Goal: Book appointment/travel/reservation

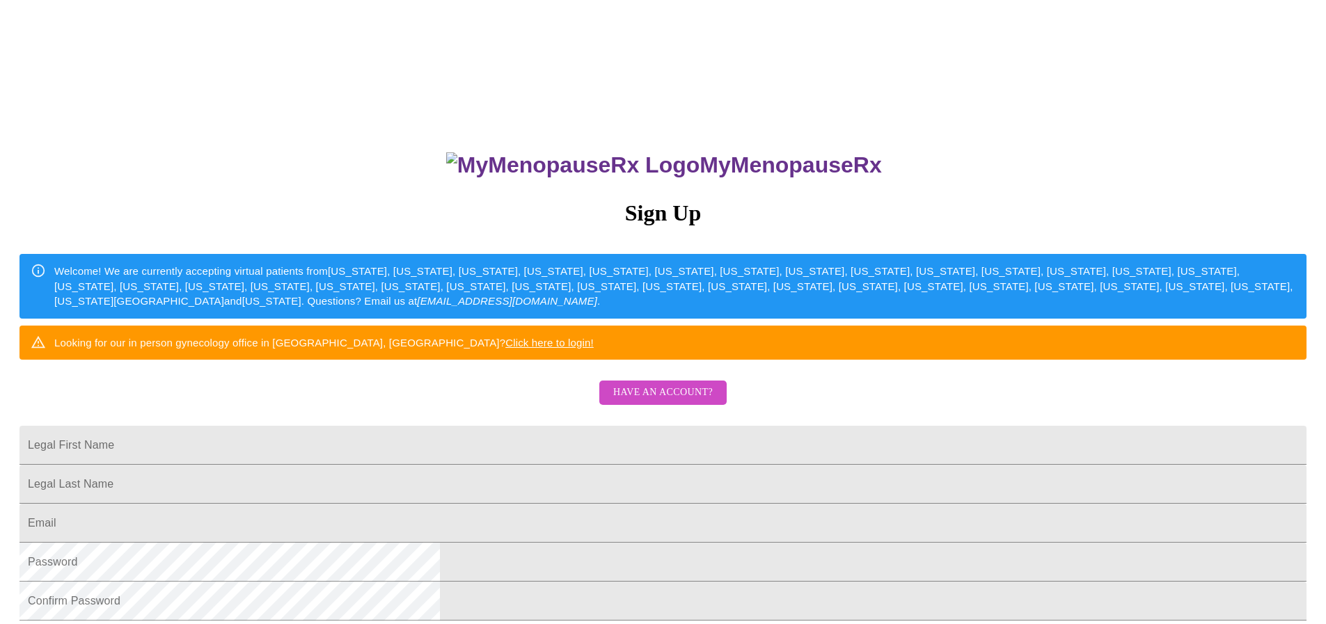
click at [642, 402] on span "Have an account?" at bounding box center [663, 392] width 100 height 17
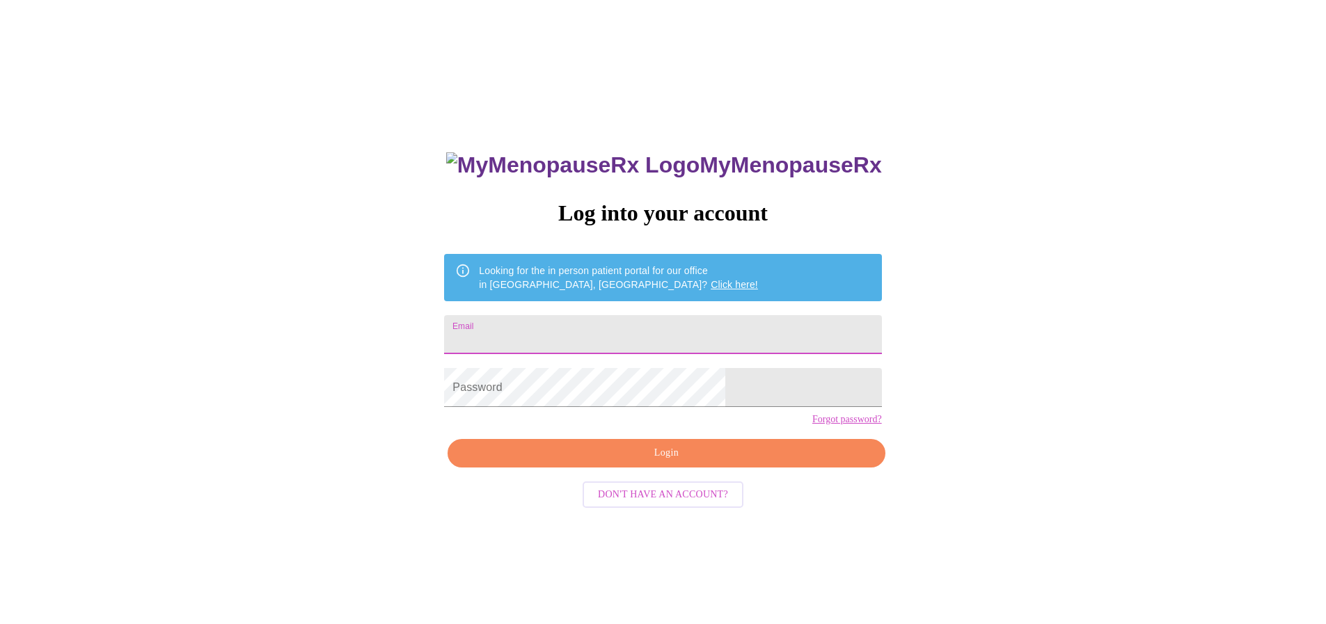
click at [560, 319] on input "Email" at bounding box center [662, 334] width 437 height 39
type input "[EMAIL_ADDRESS][DOMAIN_NAME]"
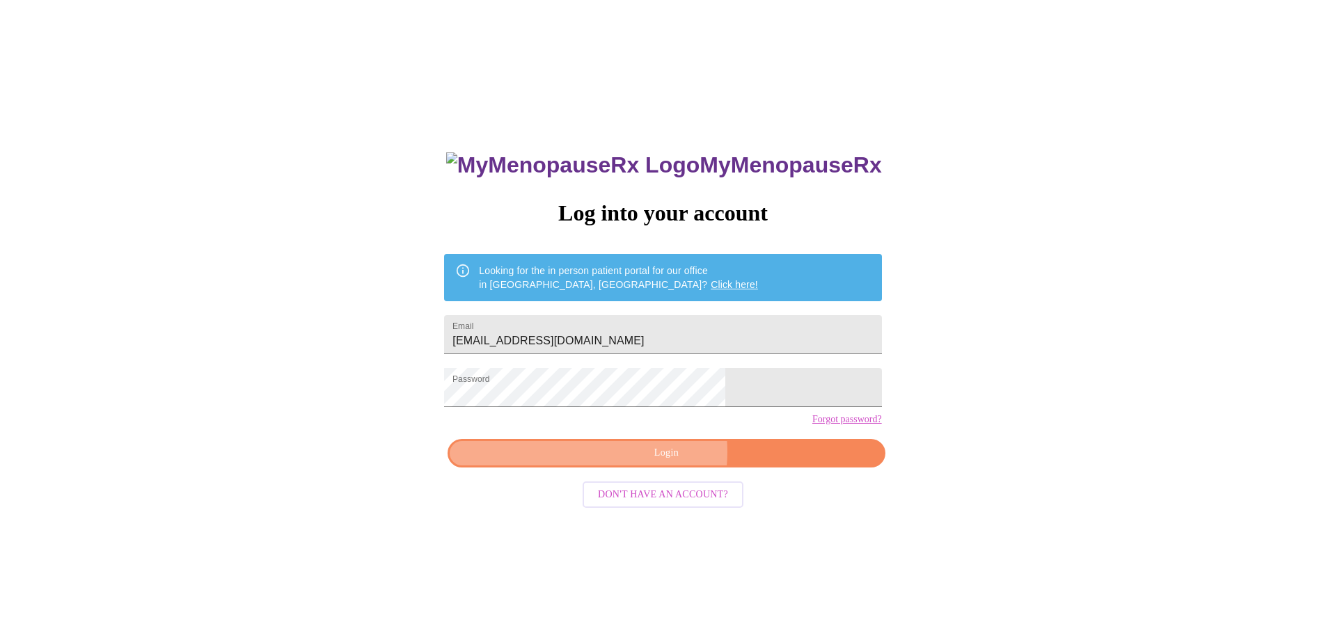
click at [641, 462] on span "Login" at bounding box center [666, 453] width 405 height 17
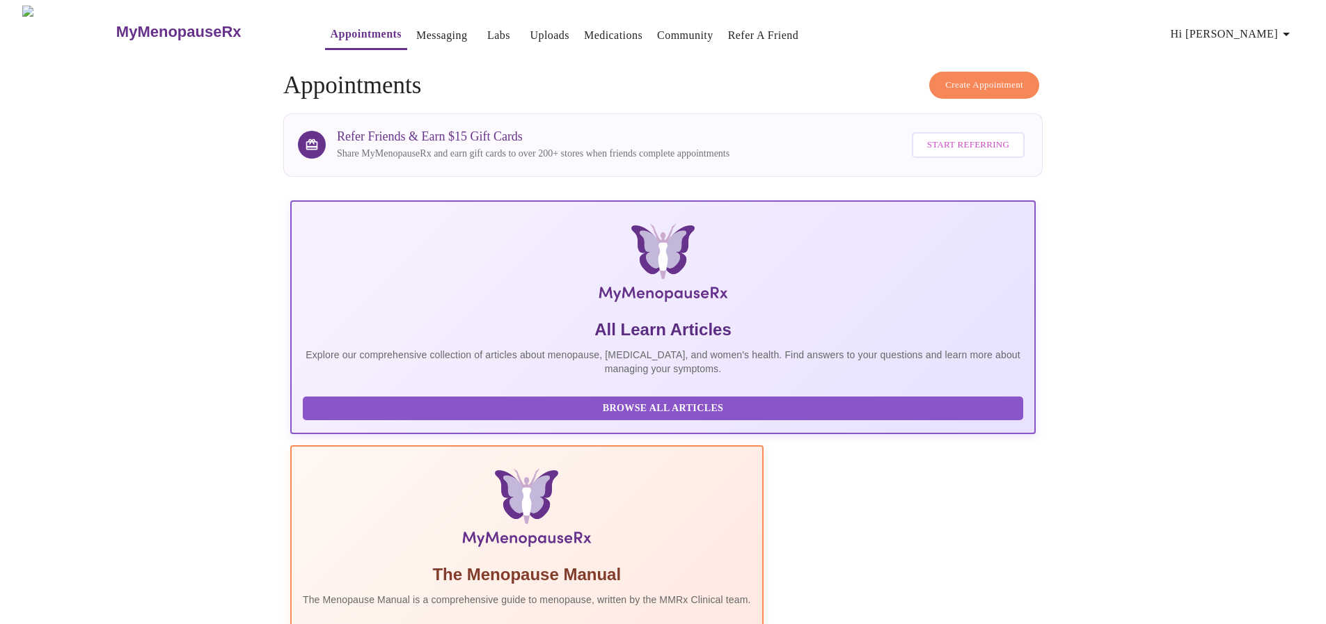
click at [416, 30] on link "Messaging" at bounding box center [441, 35] width 51 height 19
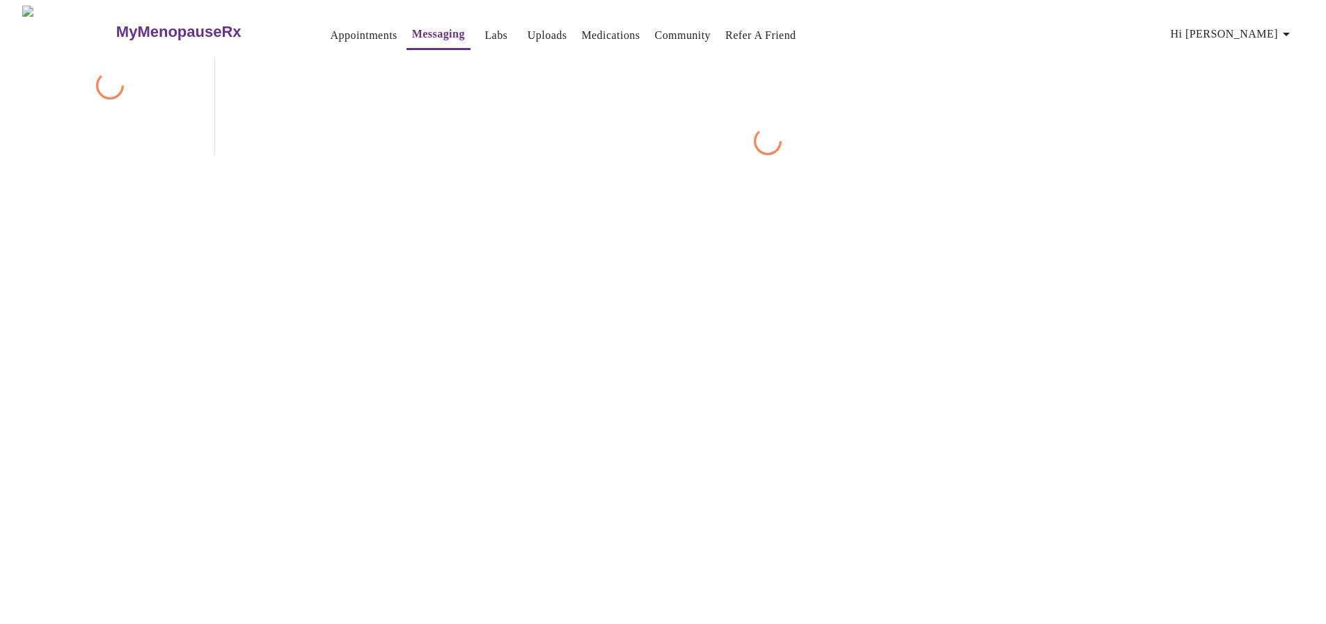
scroll to position [52, 0]
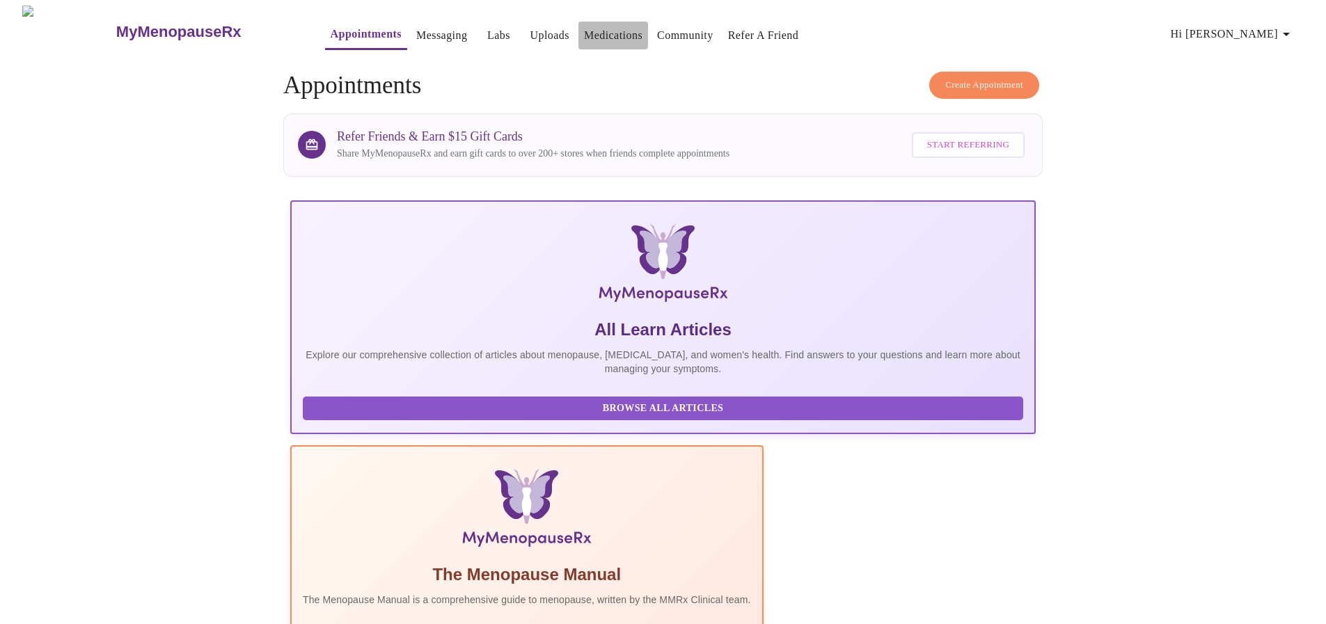
click at [584, 26] on link "Medications" at bounding box center [613, 35] width 58 height 19
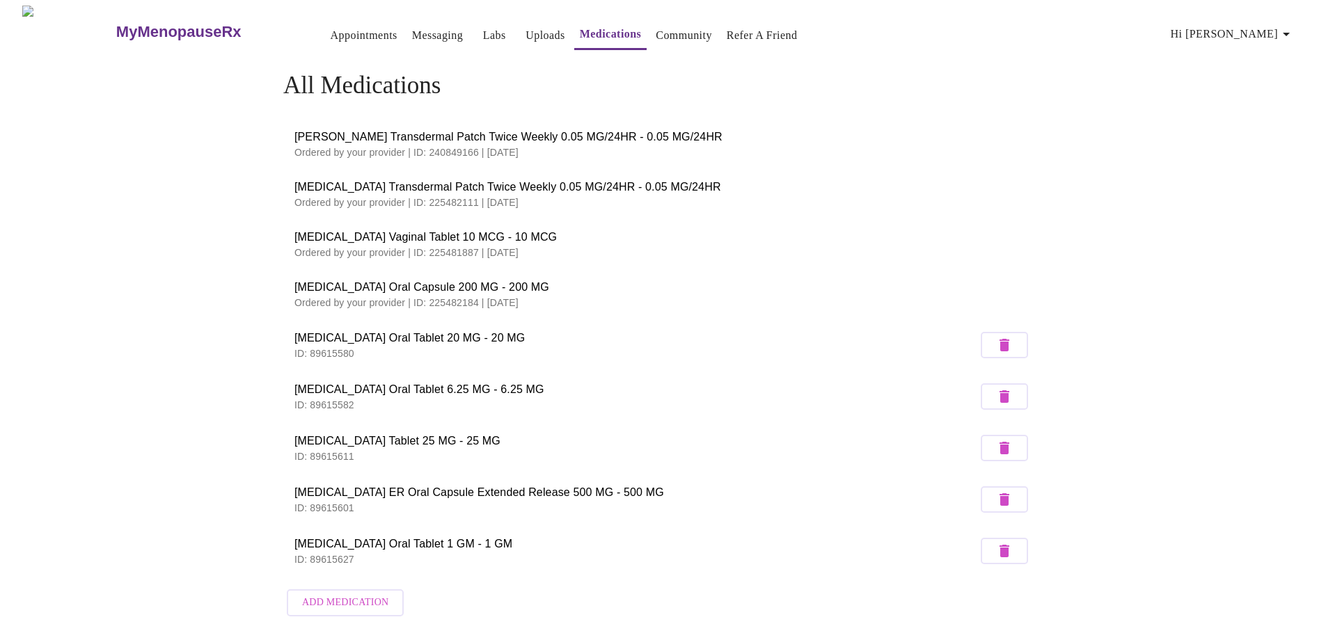
click at [412, 30] on link "Messaging" at bounding box center [437, 35] width 51 height 19
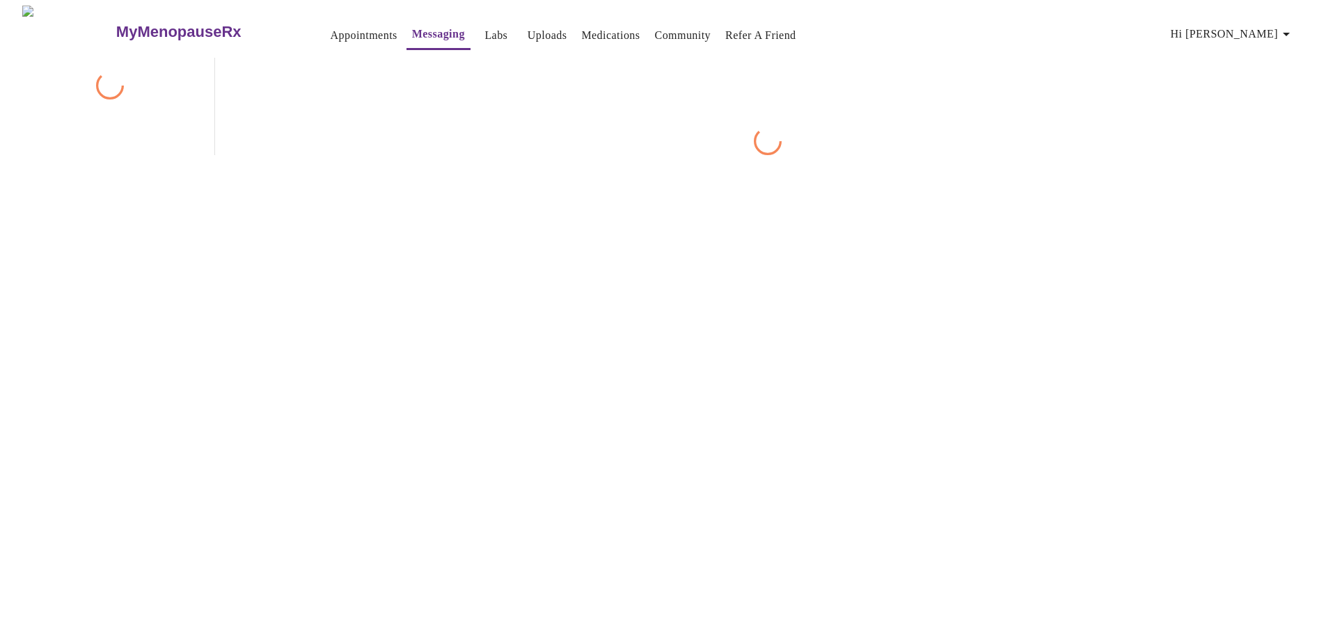
scroll to position [52, 0]
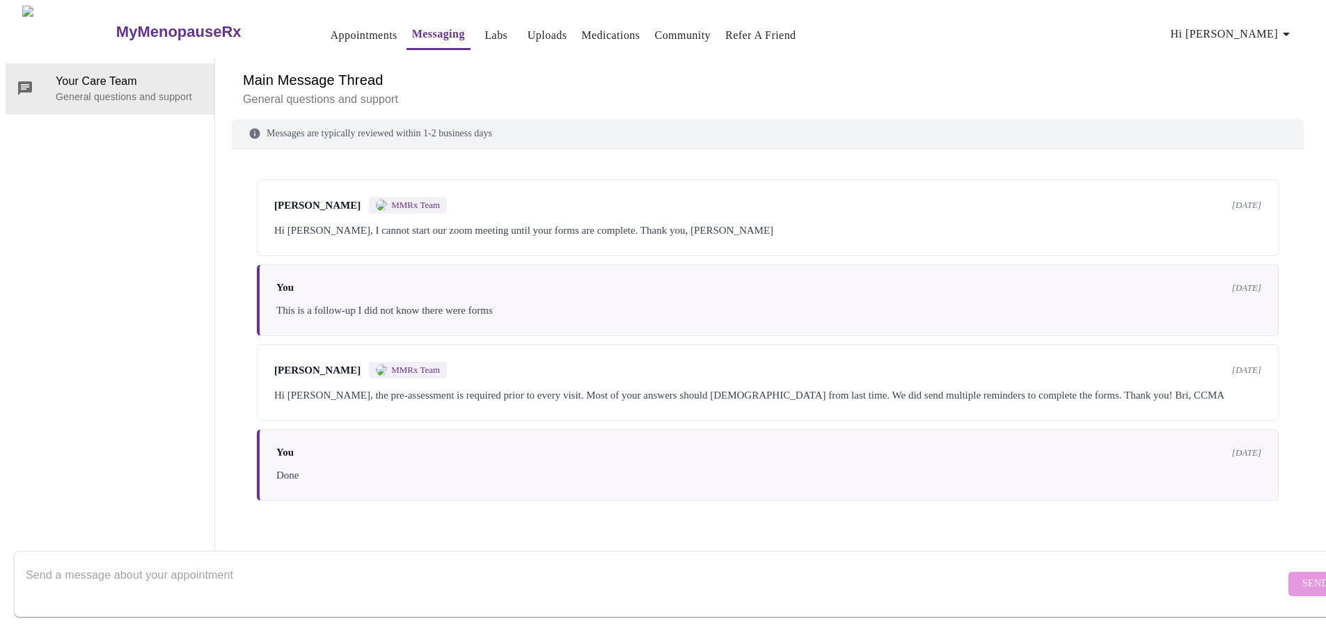
click at [83, 568] on textarea "Send a message about your appointment" at bounding box center [655, 584] width 1259 height 45
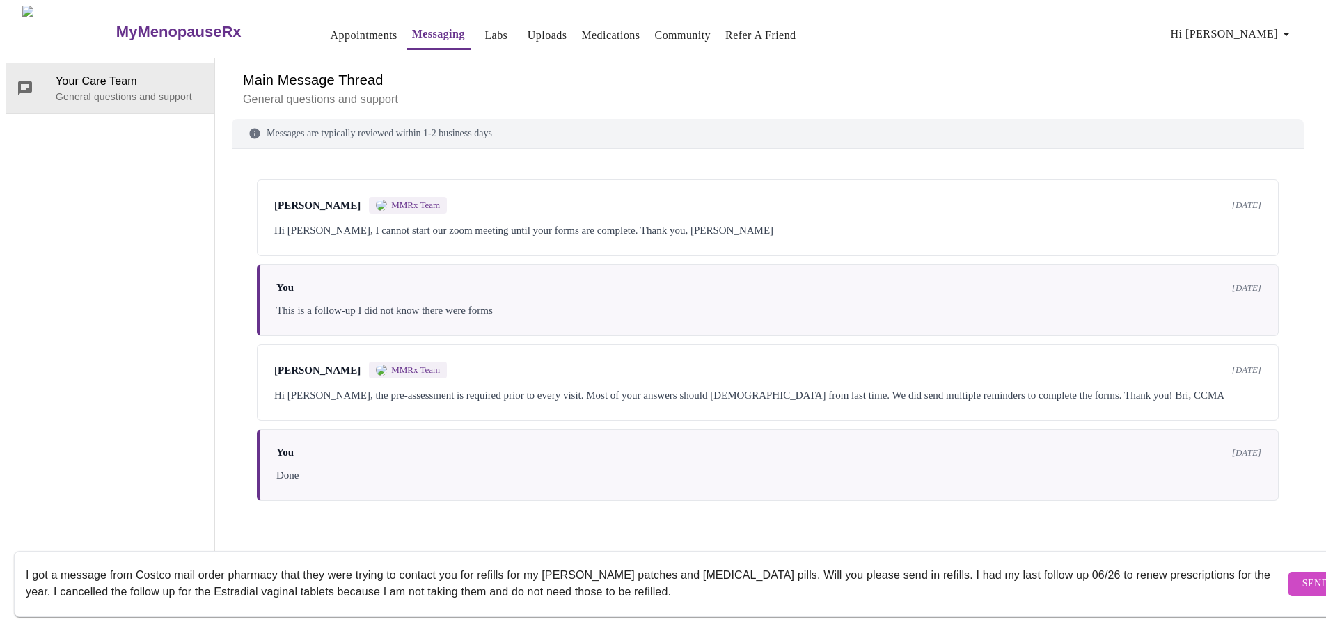
drag, startPoint x: 642, startPoint y: 559, endPoint x: 653, endPoint y: 551, distance: 13.9
click at [641, 562] on textarea "I got a message from Costco mail order pharmacy that they were trying to contac…" at bounding box center [655, 584] width 1259 height 45
click at [681, 578] on textarea "I got a message from Costco mail order pharmacy that they were trying to contac…" at bounding box center [655, 584] width 1259 height 45
click at [649, 578] on textarea "I got a message from Costco mail order pharmacy that they were trying to contac…" at bounding box center [655, 584] width 1259 height 45
type textarea "I got a message from Costco mail order pharmacy that they were trying to contac…"
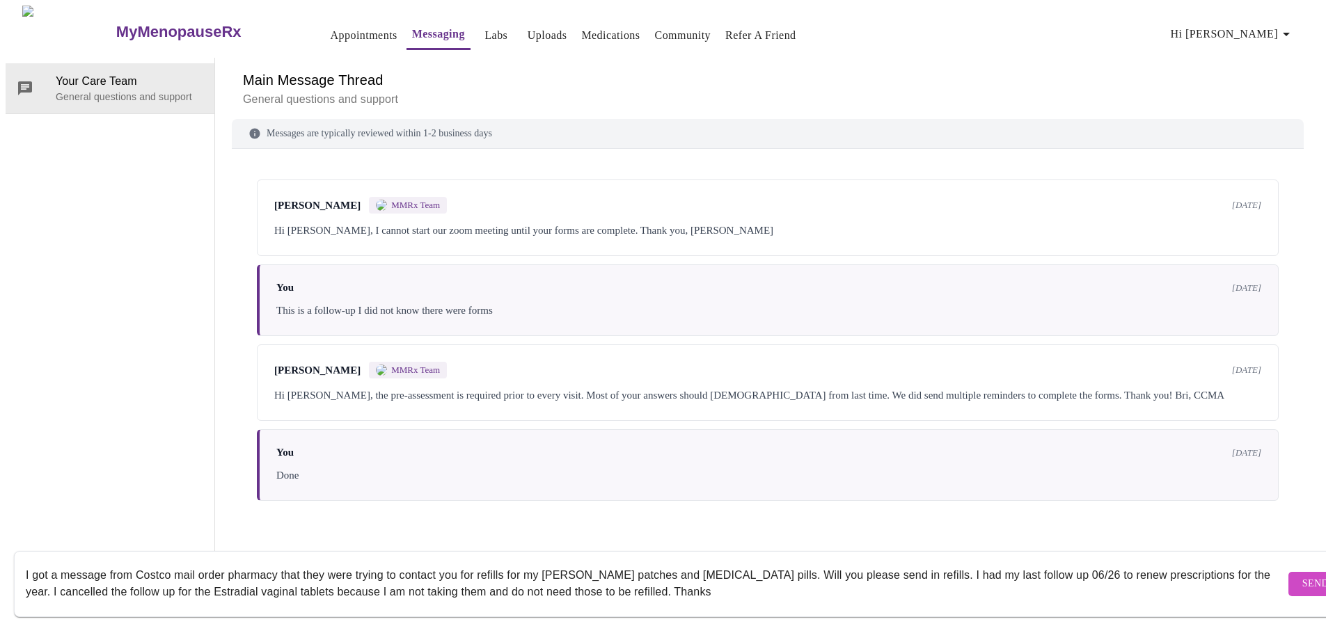
click at [1302, 576] on span "Send" at bounding box center [1315, 584] width 26 height 17
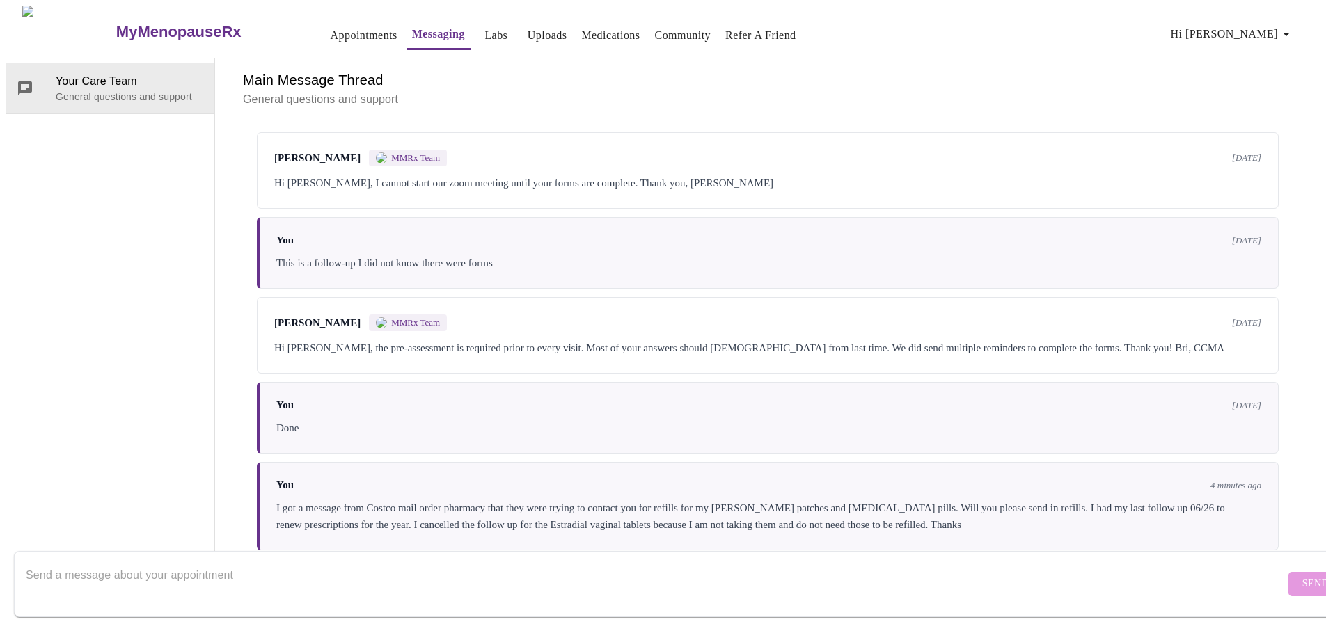
scroll to position [134, 0]
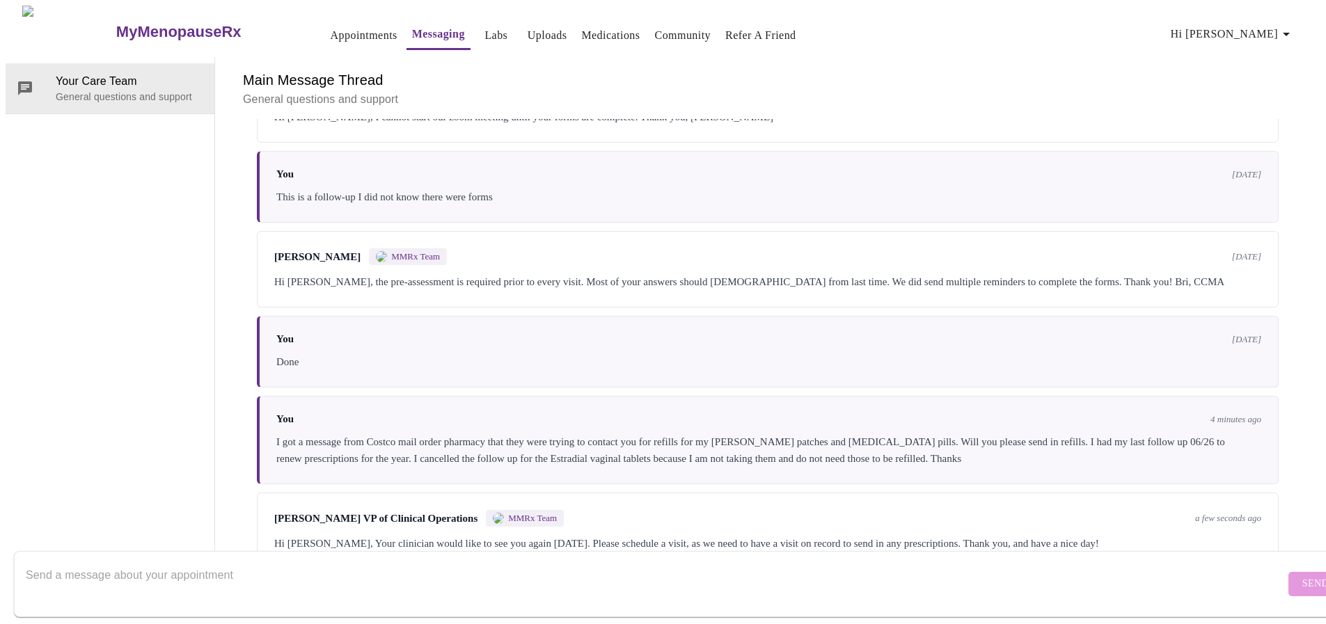
click at [175, 572] on textarea "Send a message about your appointment" at bounding box center [655, 584] width 1259 height 45
type textarea "Why do I need to see her again to refill something I've been on for almost a ye…"
click at [1302, 576] on span "Send" at bounding box center [1315, 584] width 26 height 17
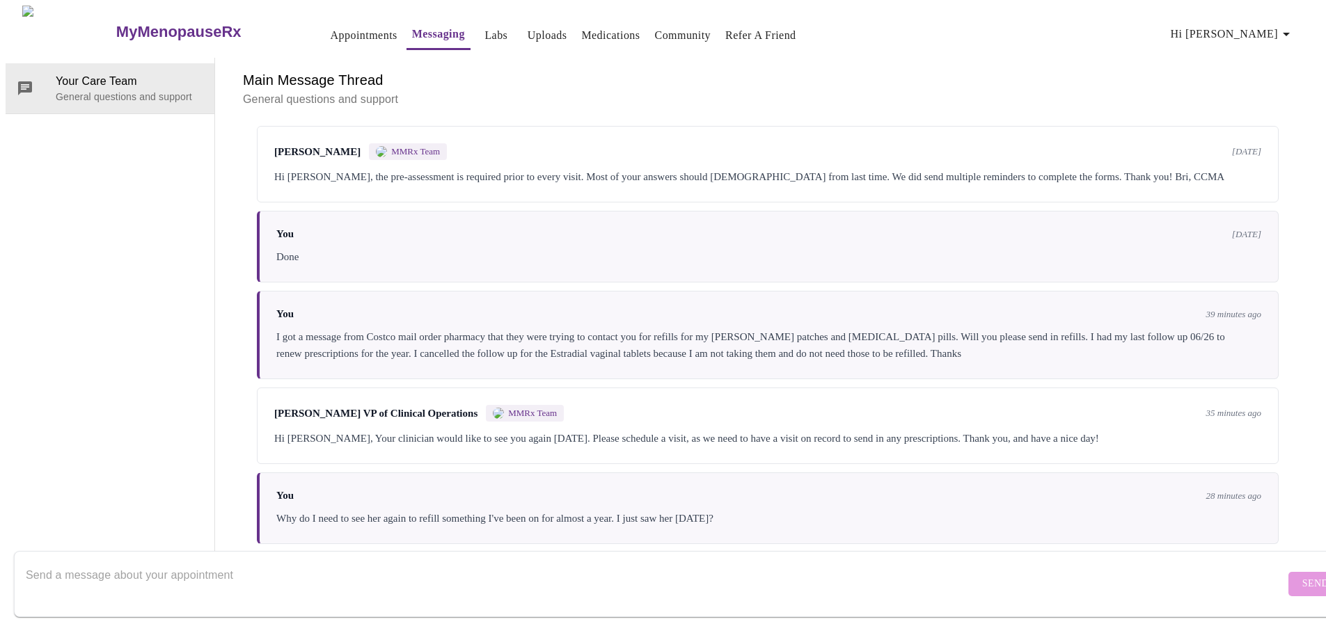
scroll to position [339, 0]
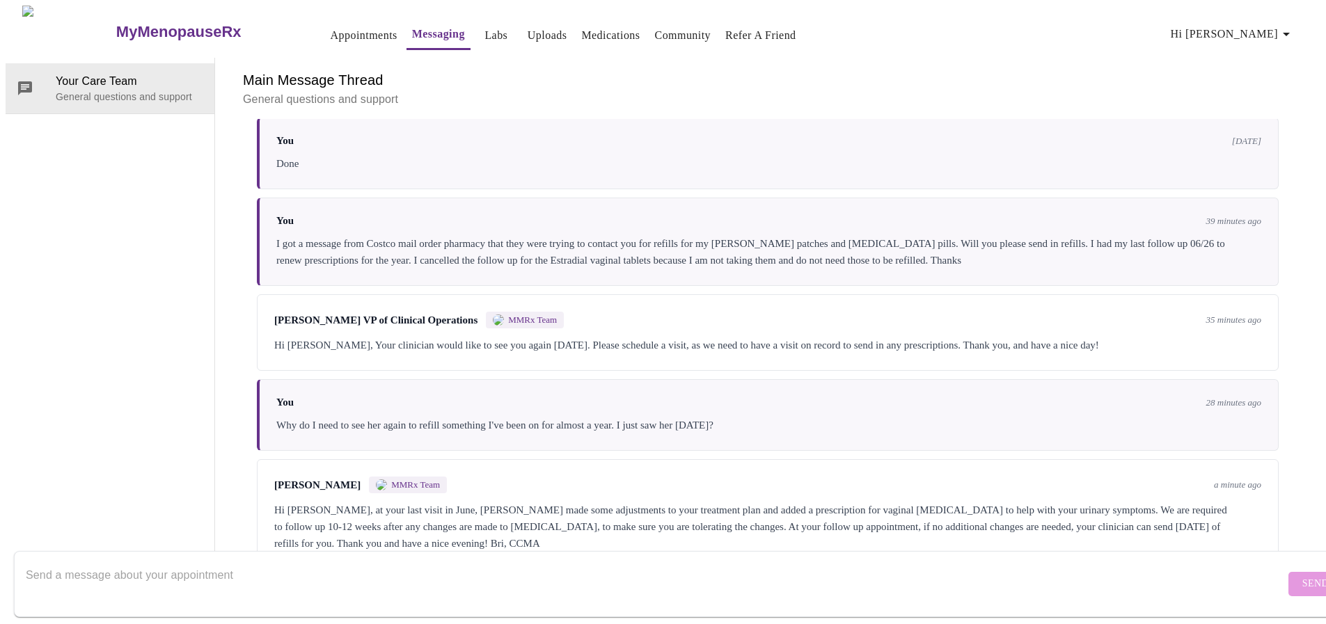
click at [171, 571] on textarea "Send a message about your appointment" at bounding box center [655, 584] width 1259 height 45
type textarea "A"
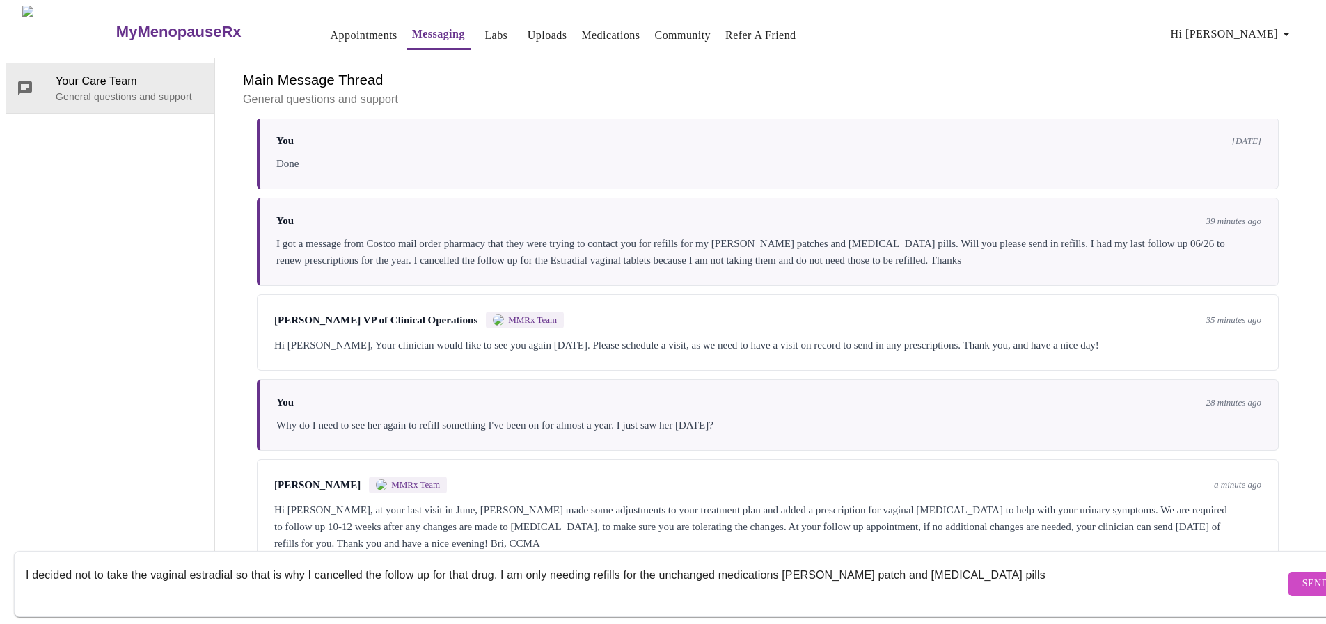
click at [495, 563] on textarea "I decided not to take the vaginal estradial so that is why I cancelled the foll…" at bounding box center [655, 584] width 1259 height 45
click at [999, 564] on textarea "I decided not to take the vaginal estradial so that is why I cancelled the foll…" at bounding box center [655, 584] width 1259 height 45
type textarea "I decided not to take the vaginal estradial so that is why I cancelled the foll…"
click at [1302, 576] on span "Send" at bounding box center [1315, 584] width 26 height 17
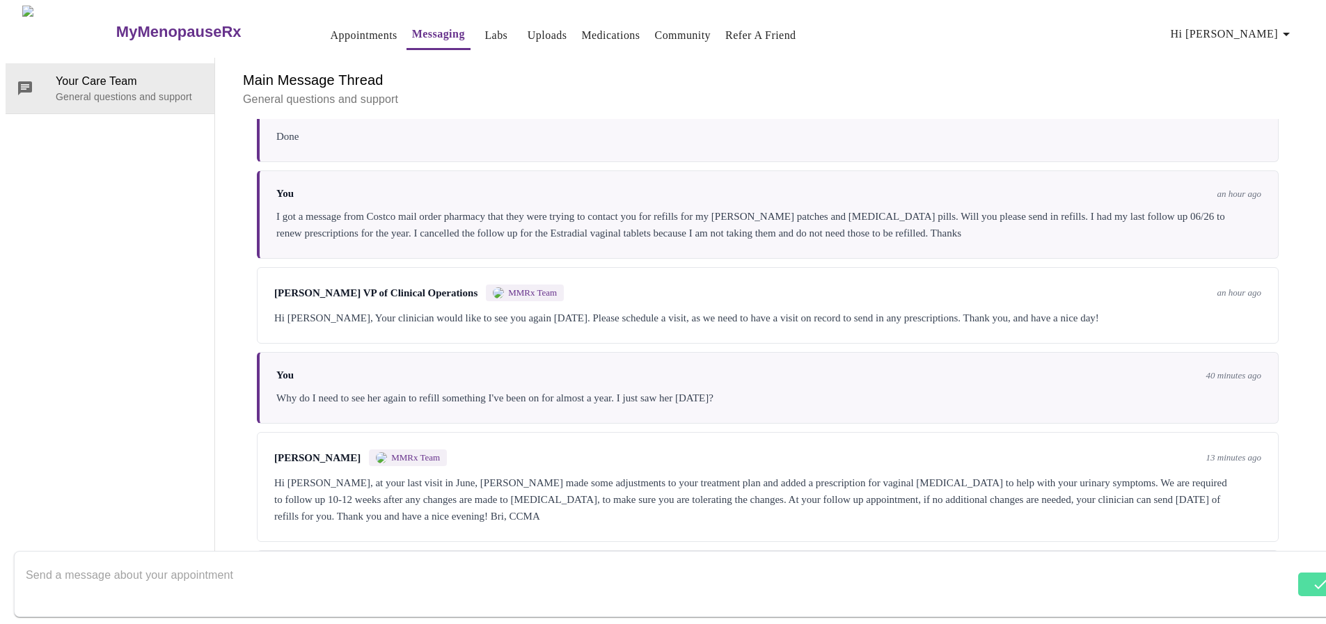
scroll to position [440, 0]
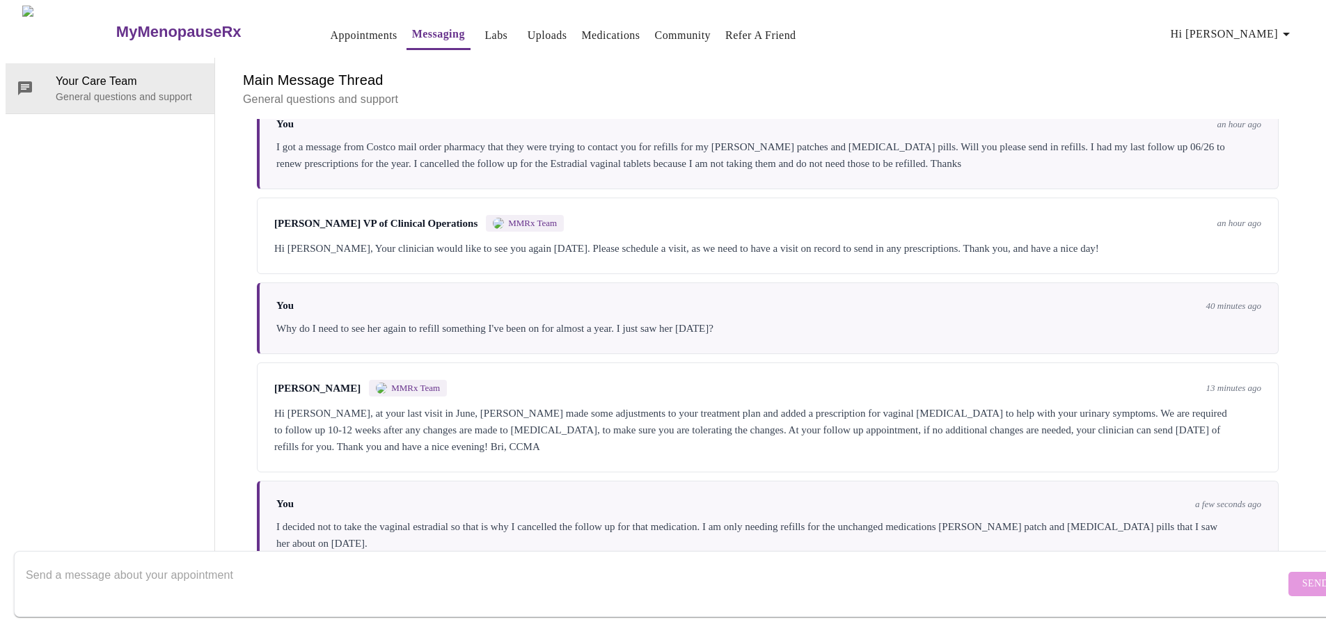
click at [120, 416] on div "Your Care Team General questions and support" at bounding box center [111, 314] width 210 height 512
click at [152, 271] on div "Your Care Team General questions and support" at bounding box center [111, 314] width 210 height 512
click at [219, 565] on textarea "Send a message about your appointment" at bounding box center [655, 584] width 1259 height 45
type textarea "T"
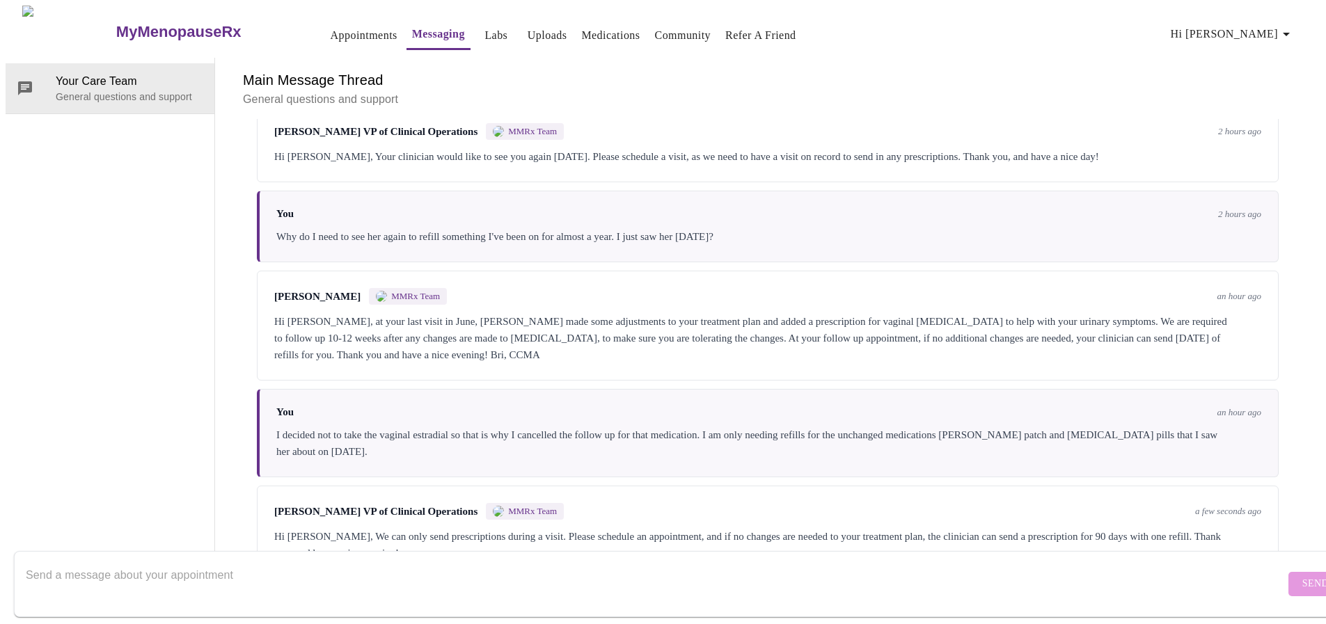
scroll to position [544, 0]
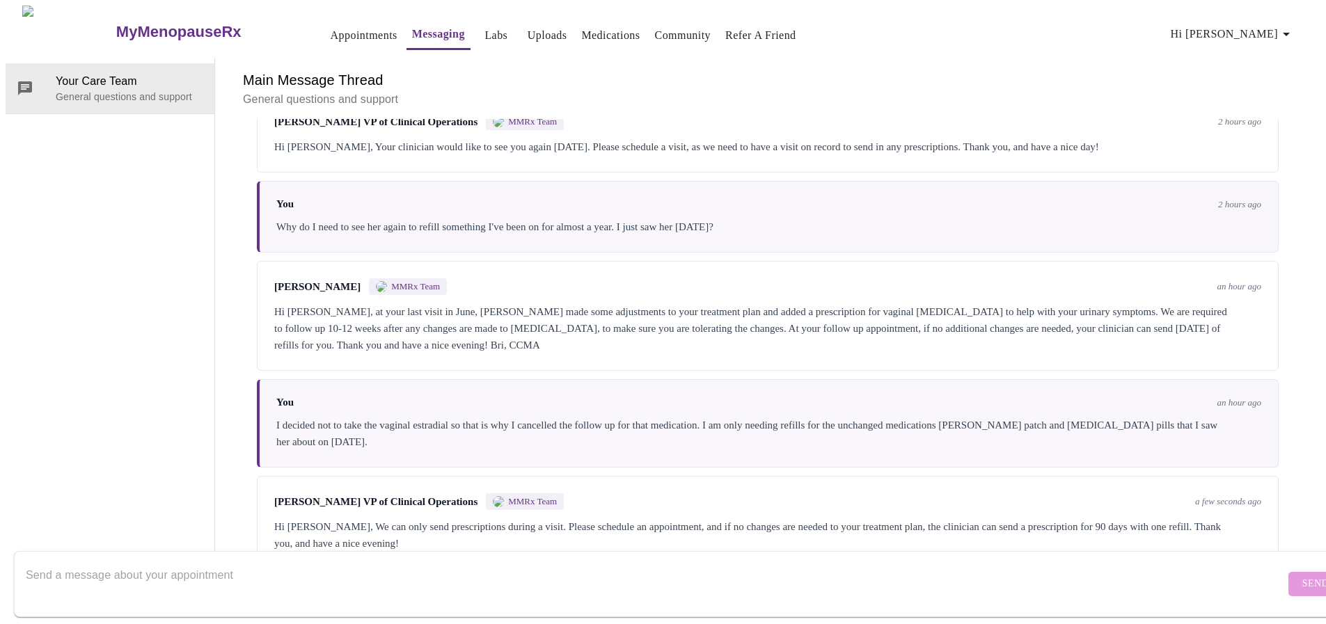
click at [232, 479] on div "Messages are typically reviewed within 1-2 business days [PERSON_NAME] MMRx Tea…" at bounding box center [768, 344] width 1072 height 450
click at [166, 569] on textarea "Send a message about your appointment" at bounding box center [655, 584] width 1259 height 45
type textarea "Ok I will make an appt. Thank you."
click at [1302, 576] on span "Send" at bounding box center [1315, 584] width 26 height 17
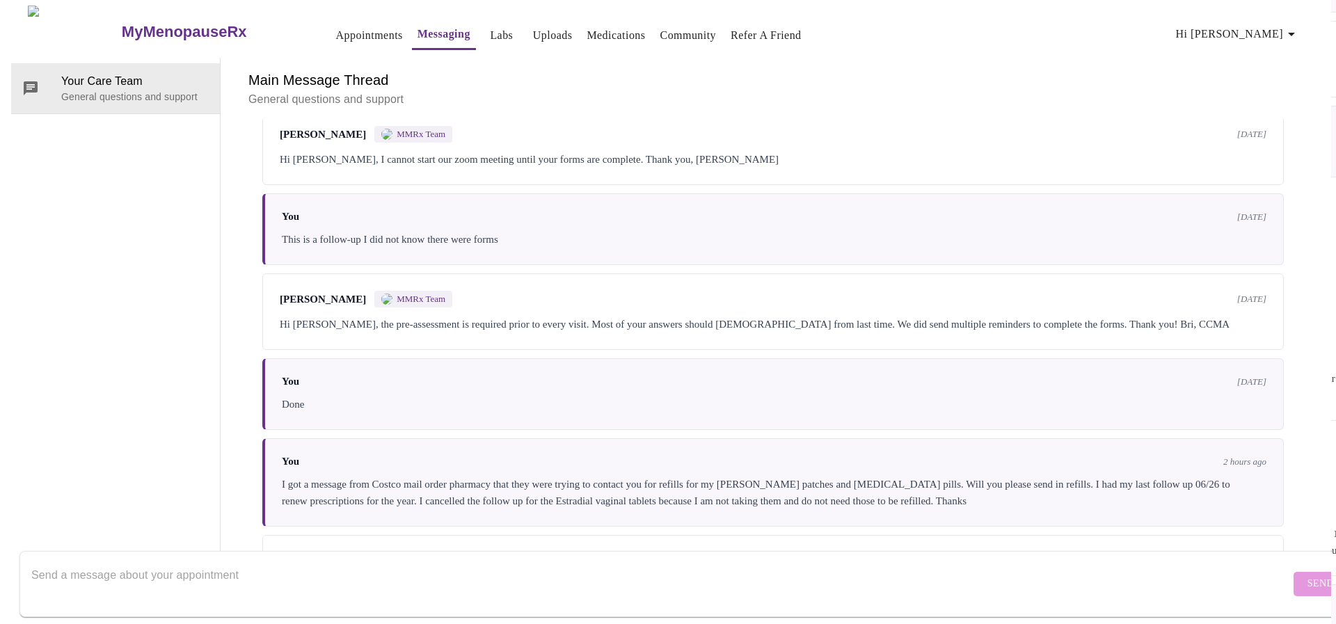
scroll to position [0, 0]
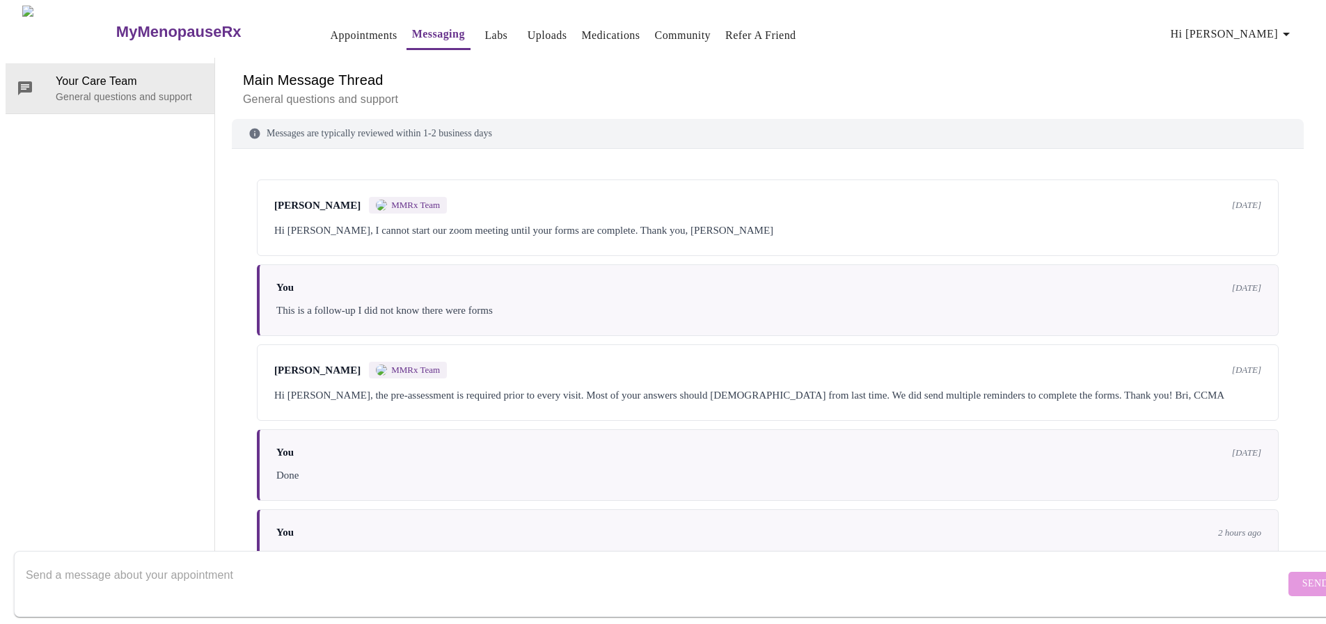
click at [331, 26] on link "Appointments" at bounding box center [364, 35] width 67 height 19
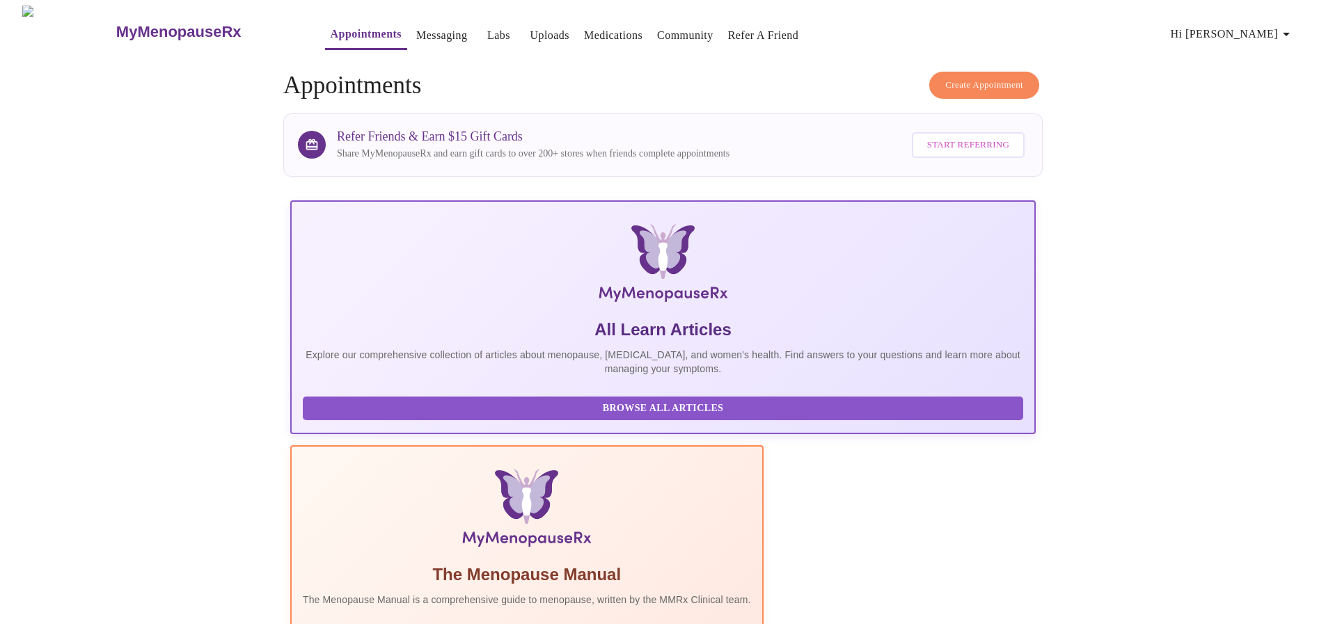
click at [956, 77] on span "Create Appointment" at bounding box center [984, 85] width 78 height 16
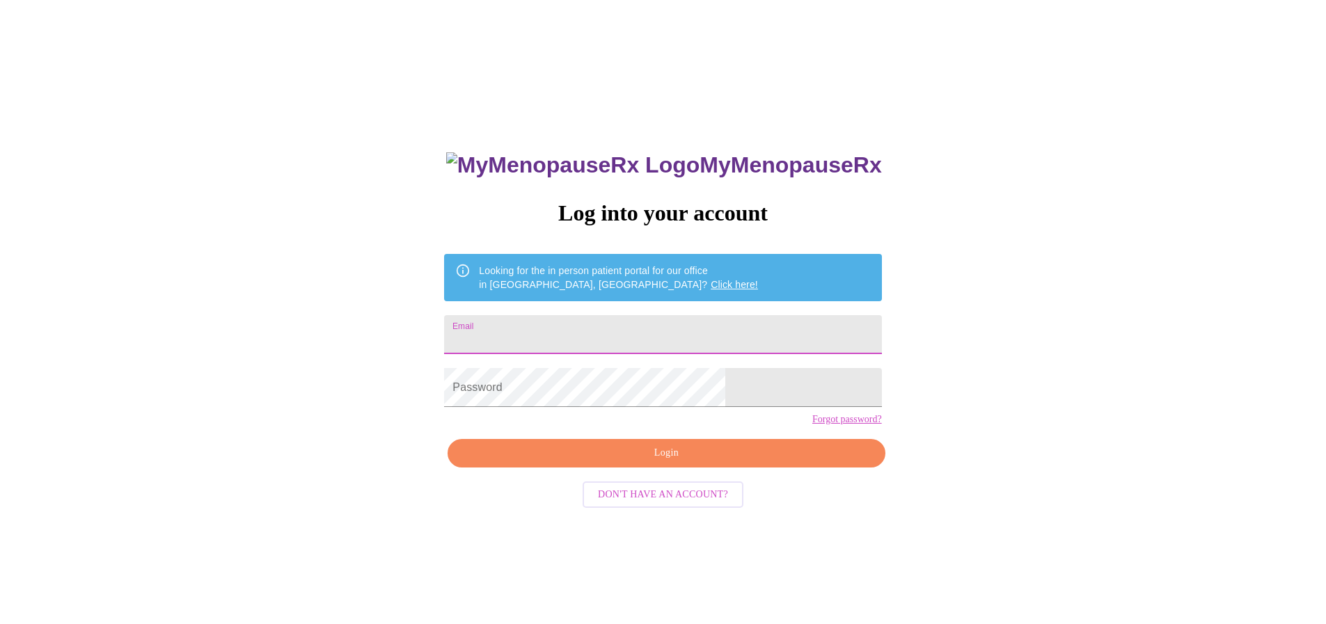
click at [571, 343] on input "Email" at bounding box center [662, 334] width 437 height 39
type input "[EMAIL_ADDRESS][DOMAIN_NAME]"
click at [668, 462] on span "Login" at bounding box center [666, 453] width 405 height 17
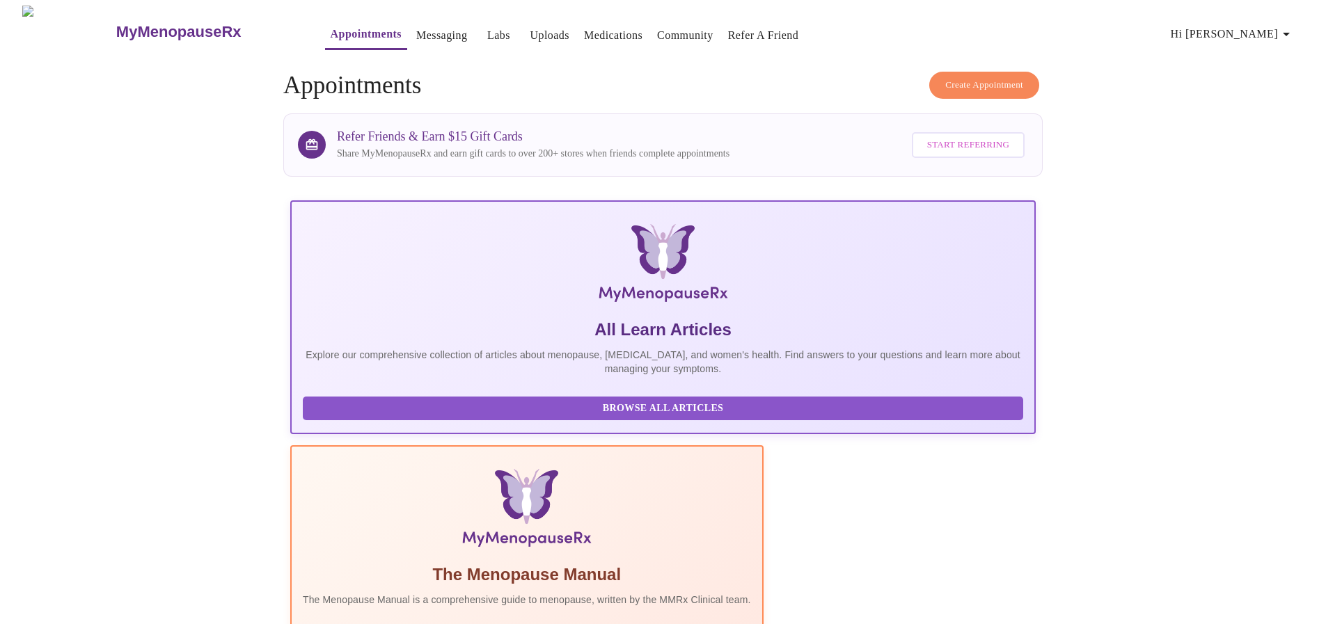
click at [956, 77] on span "Create Appointment" at bounding box center [984, 85] width 78 height 16
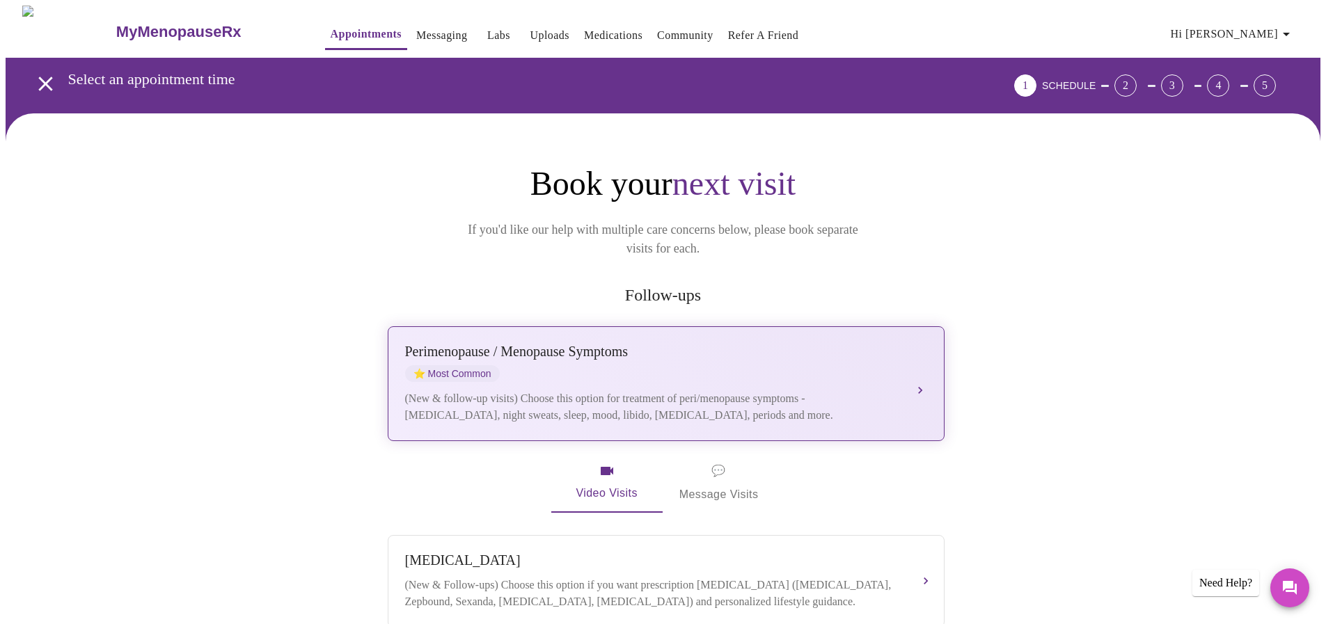
click at [556, 390] on div "(New & follow-up visits) Choose this option for treatment of peri/menopause sym…" at bounding box center [652, 406] width 494 height 33
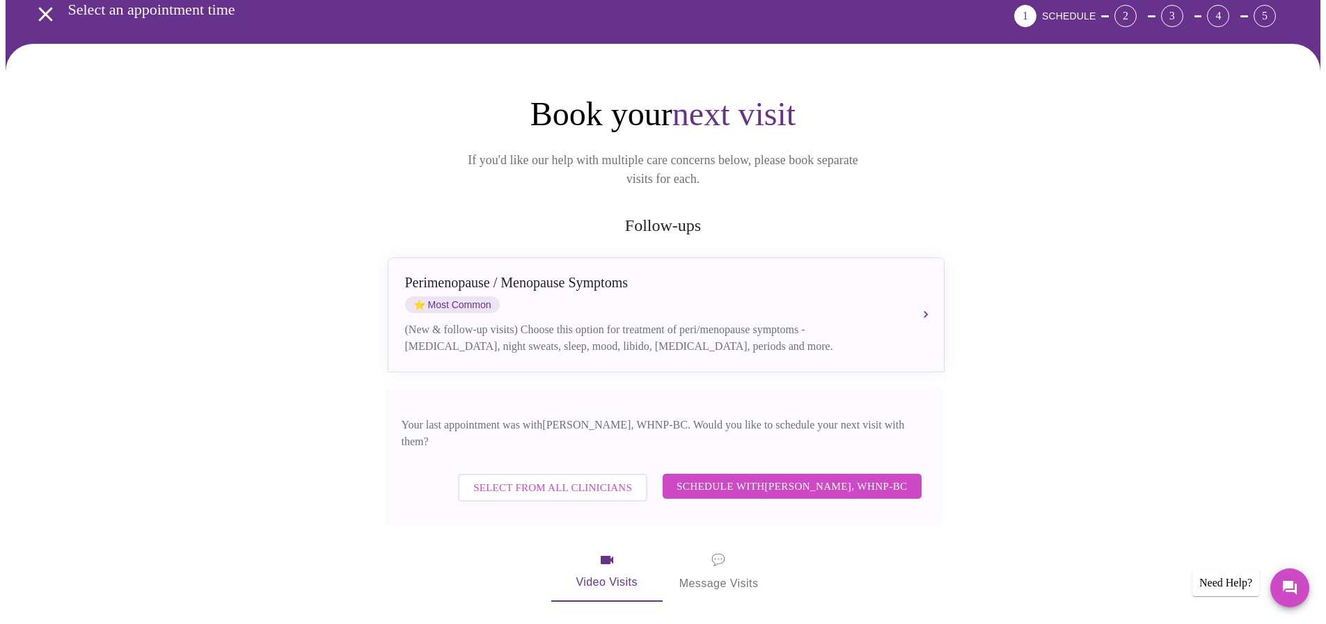
scroll to position [209, 0]
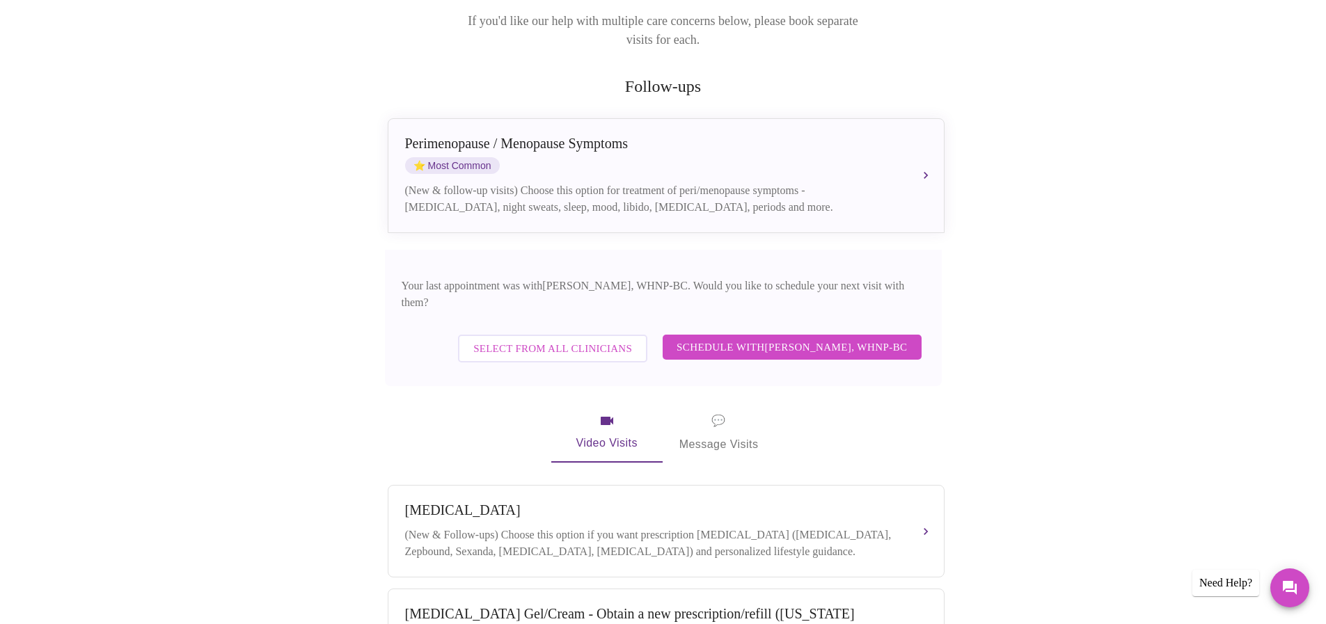
click at [785, 338] on span "Schedule with Meghan Matz, WHNP-BC" at bounding box center [792, 347] width 231 height 18
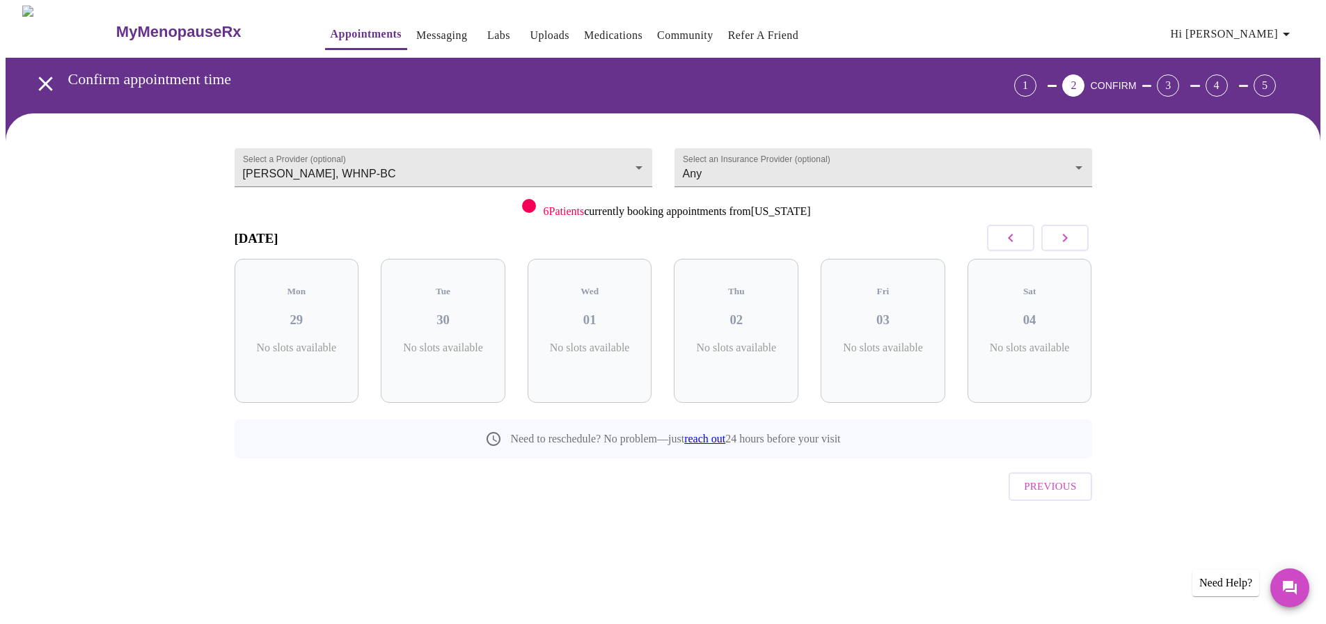
scroll to position [0, 0]
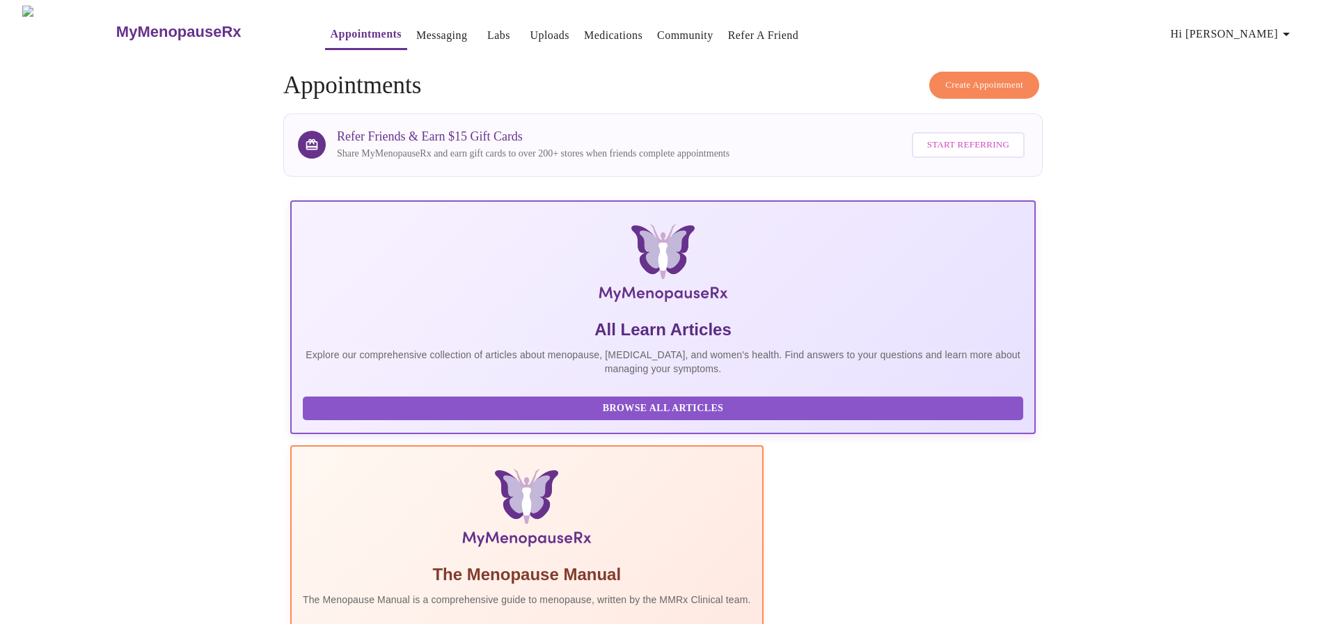
click at [994, 77] on span "Create Appointment" at bounding box center [984, 85] width 78 height 16
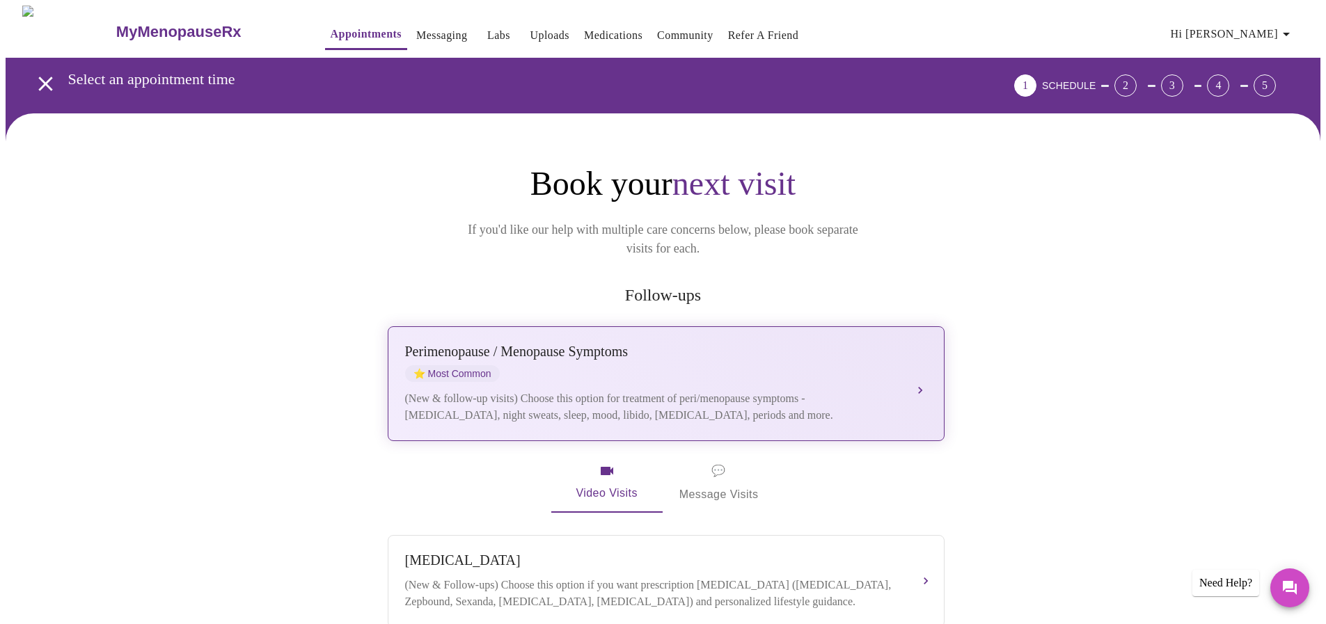
click at [631, 390] on div "(New & follow-up visits) Choose this option for treatment of peri/menopause sym…" at bounding box center [652, 406] width 494 height 33
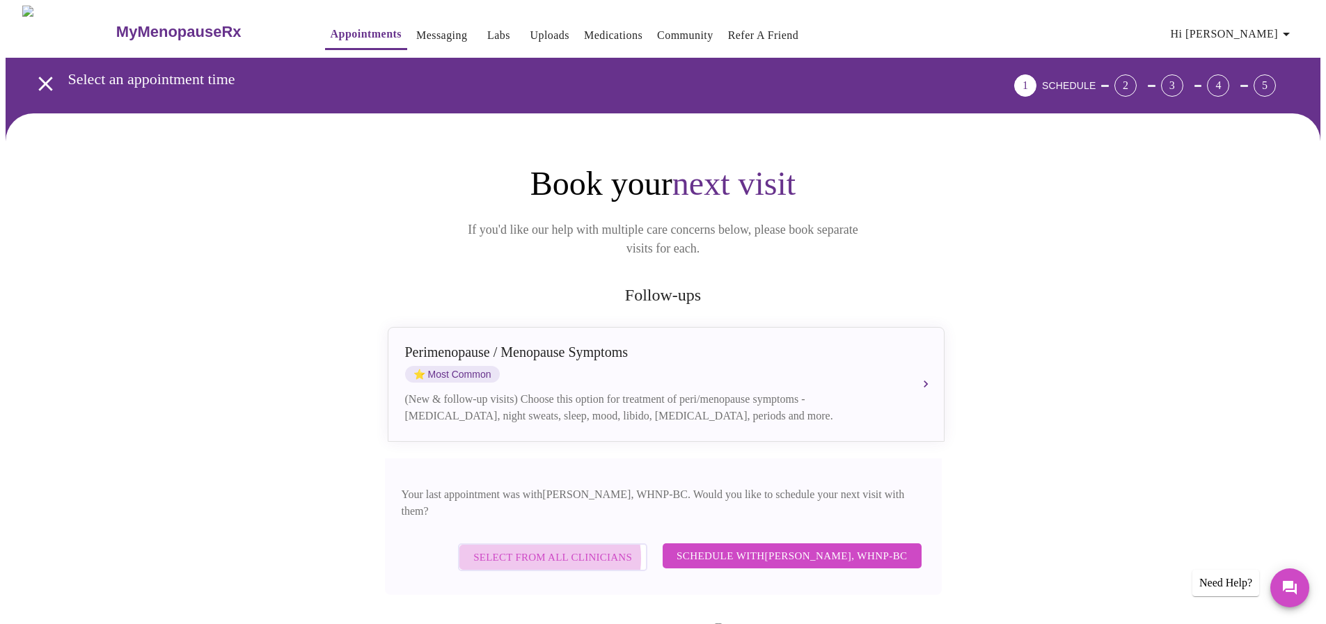
click at [558, 548] on span "Select from All Clinicians" at bounding box center [552, 557] width 159 height 18
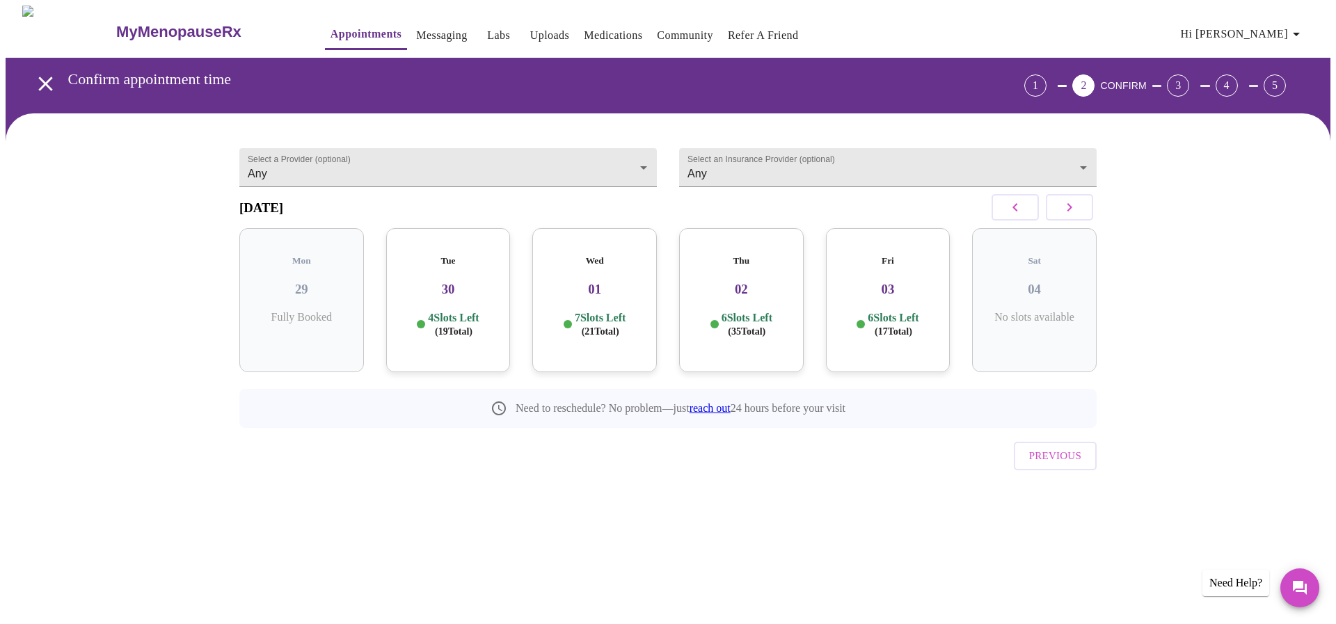
click at [318, 489] on div "Select a Provider (optional) Any Any Select an Insurance Provider (optional) An…" at bounding box center [668, 321] width 891 height 382
click at [449, 282] on h3 "30" at bounding box center [448, 289] width 102 height 15
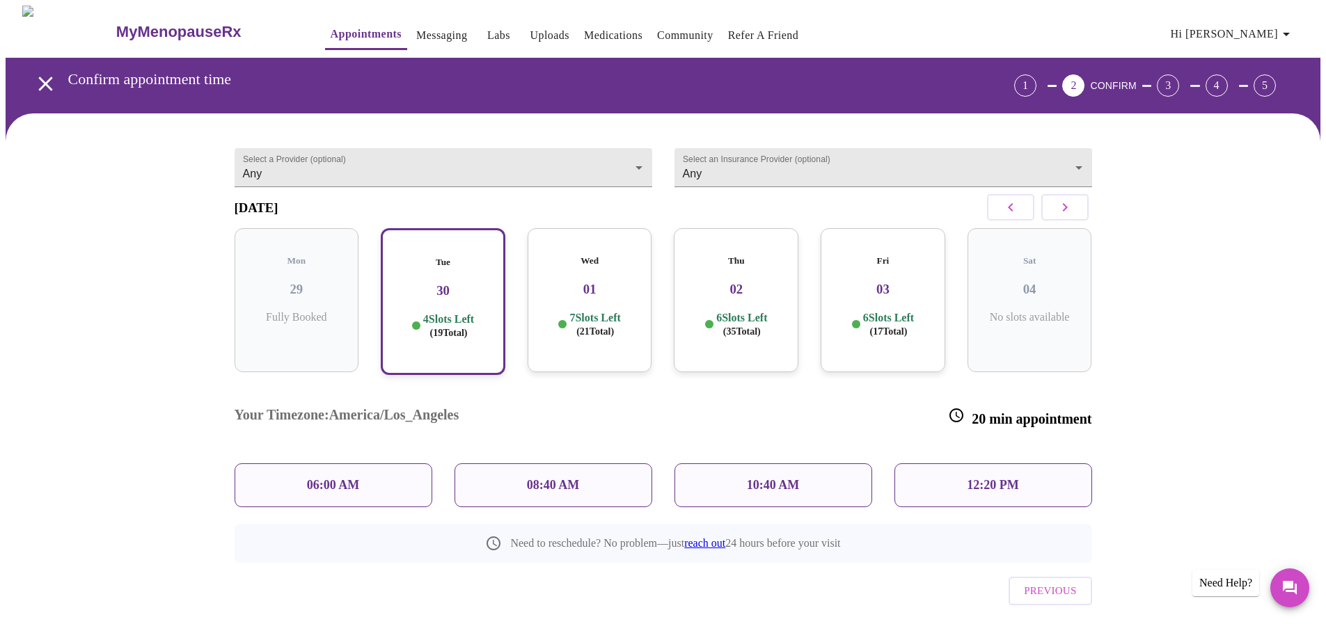
click at [546, 464] on div "08:40 AM" at bounding box center [554, 486] width 198 height 44
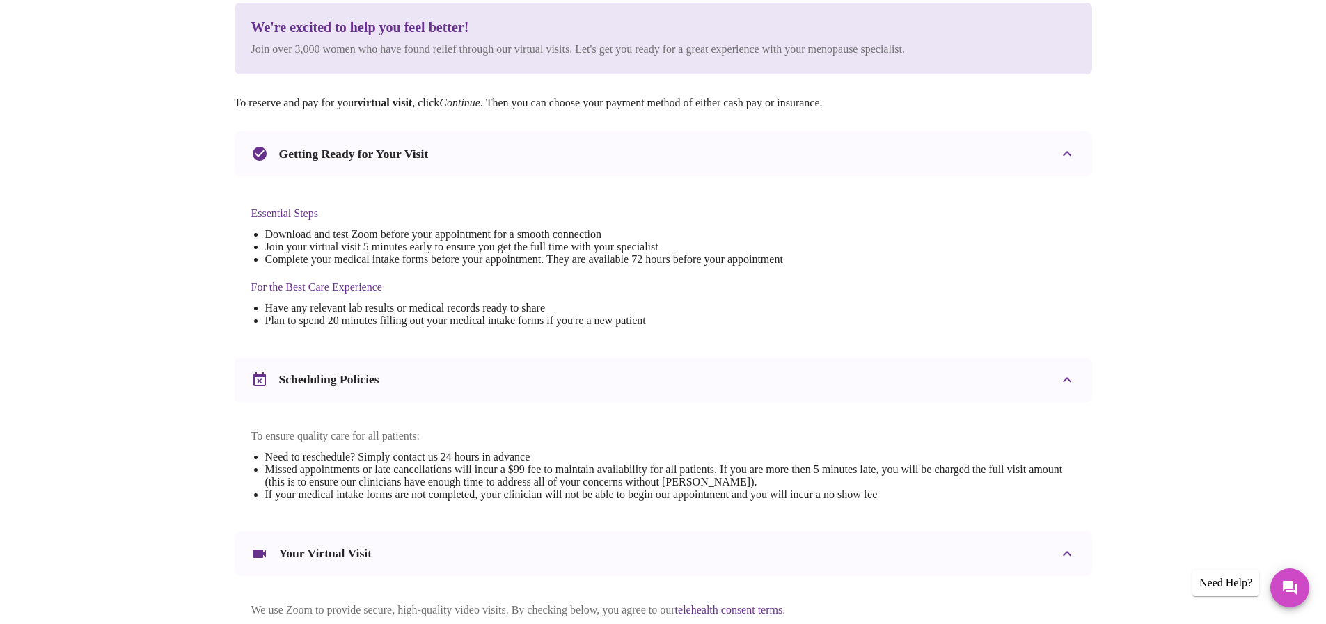
scroll to position [315, 0]
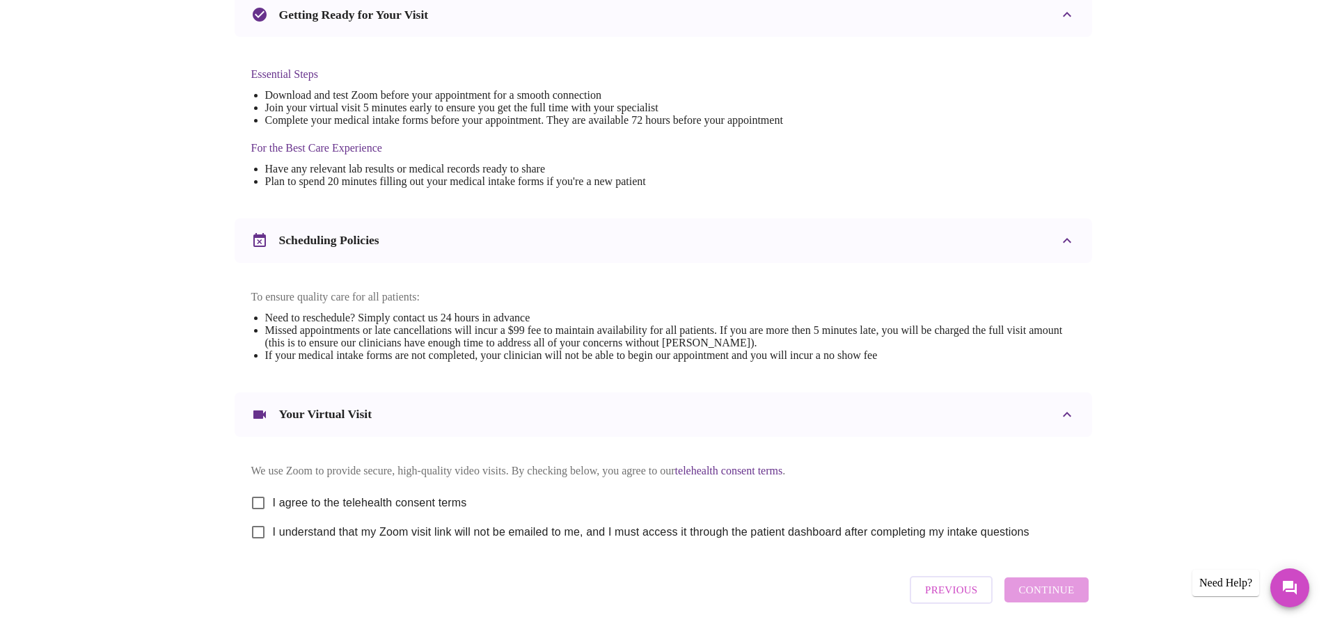
click at [258, 512] on input "I agree to the telehealth consent terms" at bounding box center [258, 503] width 29 height 29
checkbox input "true"
click at [263, 546] on input "I understand that my Zoom visit link will not be emailed to me, and I must acce…" at bounding box center [258, 532] width 29 height 29
checkbox input "true"
click at [933, 232] on div "Scheduling Policies" at bounding box center [664, 241] width 858 height 45
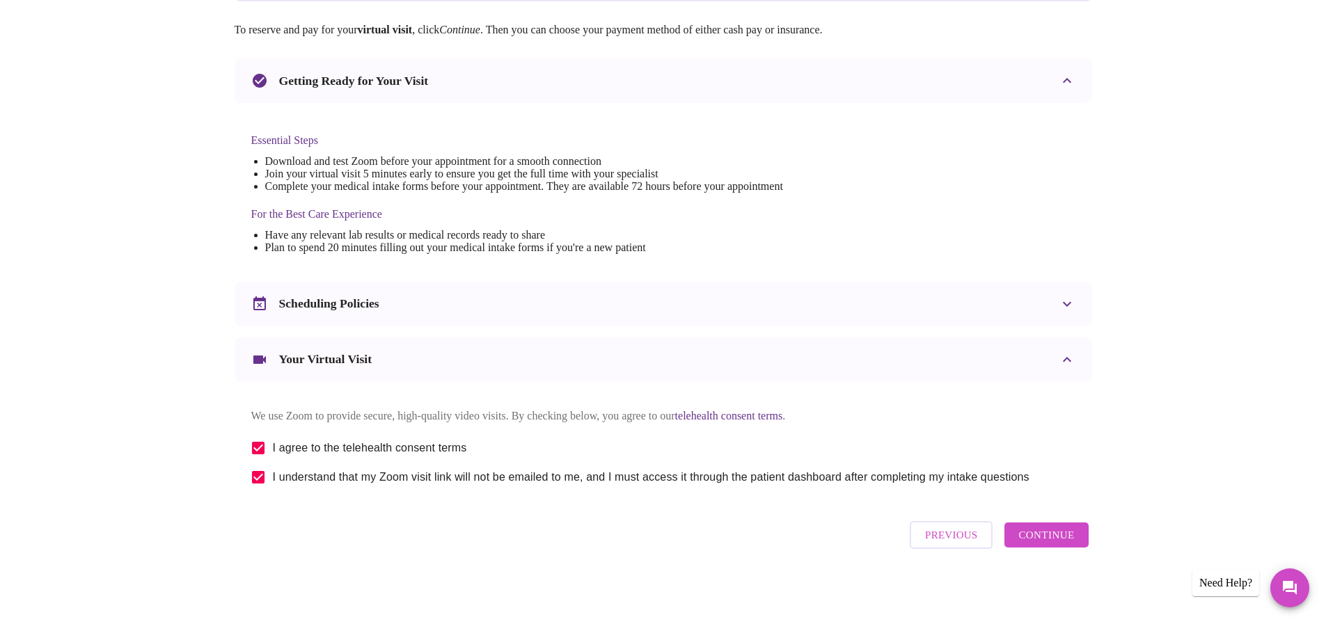
scroll to position [254, 0]
click at [1057, 534] on span "Continue" at bounding box center [1046, 535] width 56 height 18
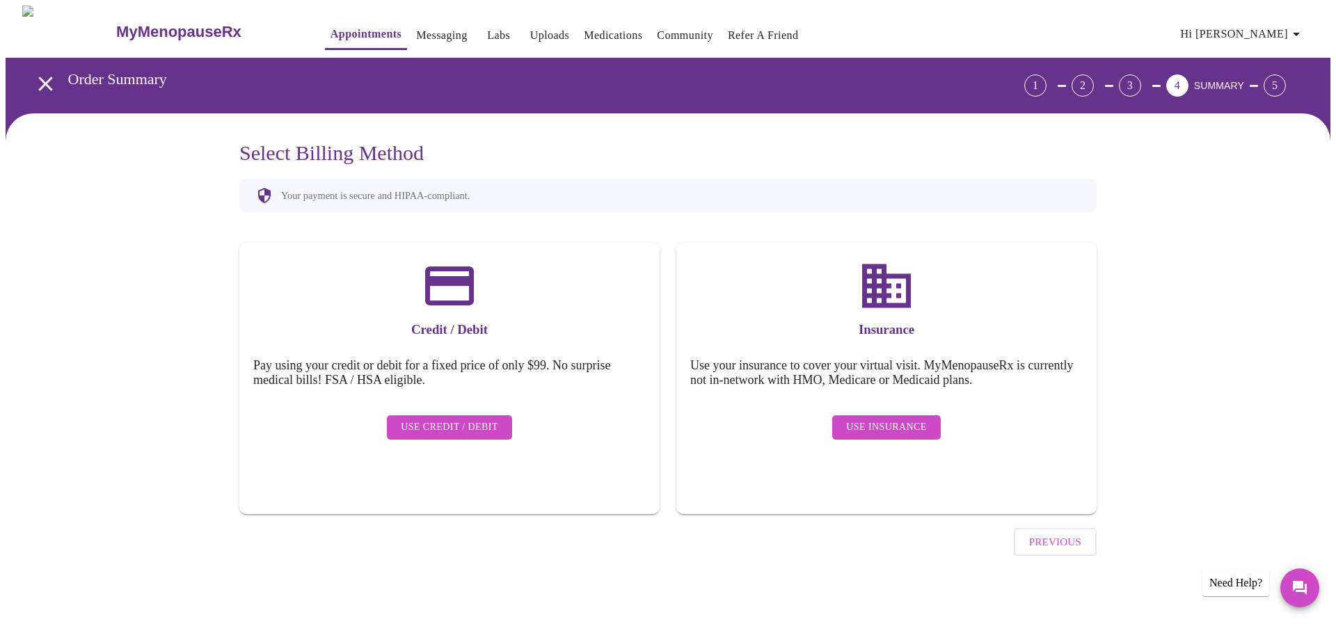
click at [880, 419] on span "Use Insurance" at bounding box center [886, 427] width 80 height 17
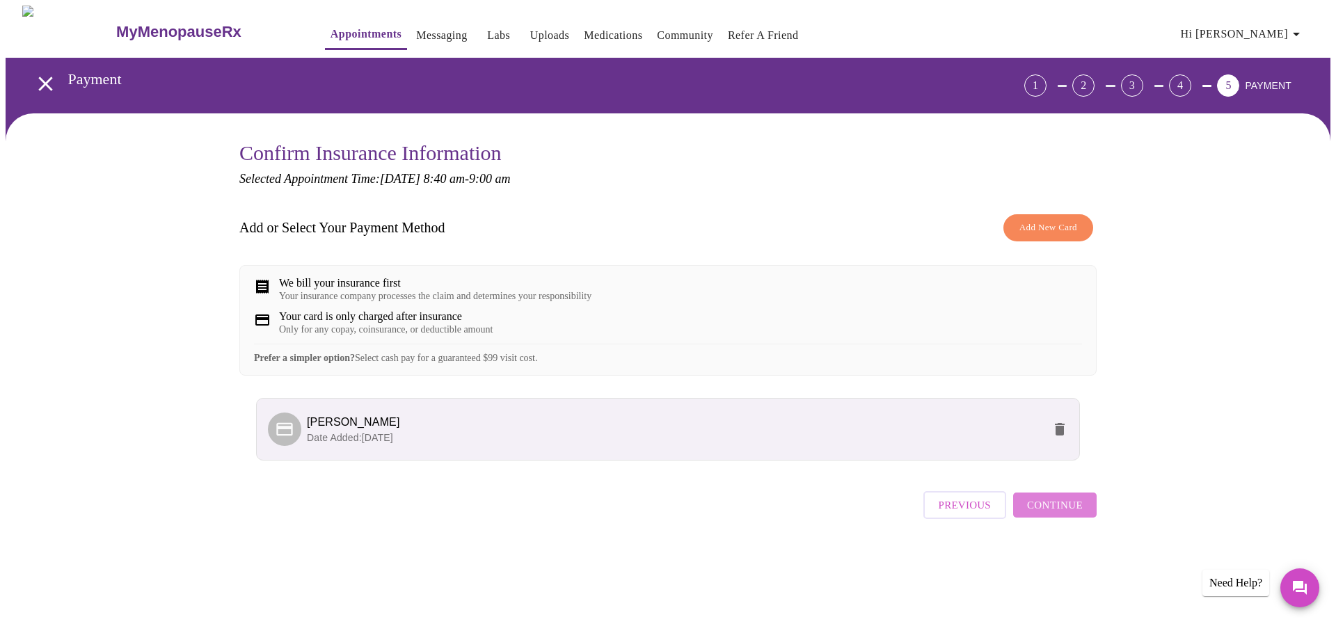
click at [1068, 514] on span "Continue" at bounding box center [1055, 505] width 56 height 18
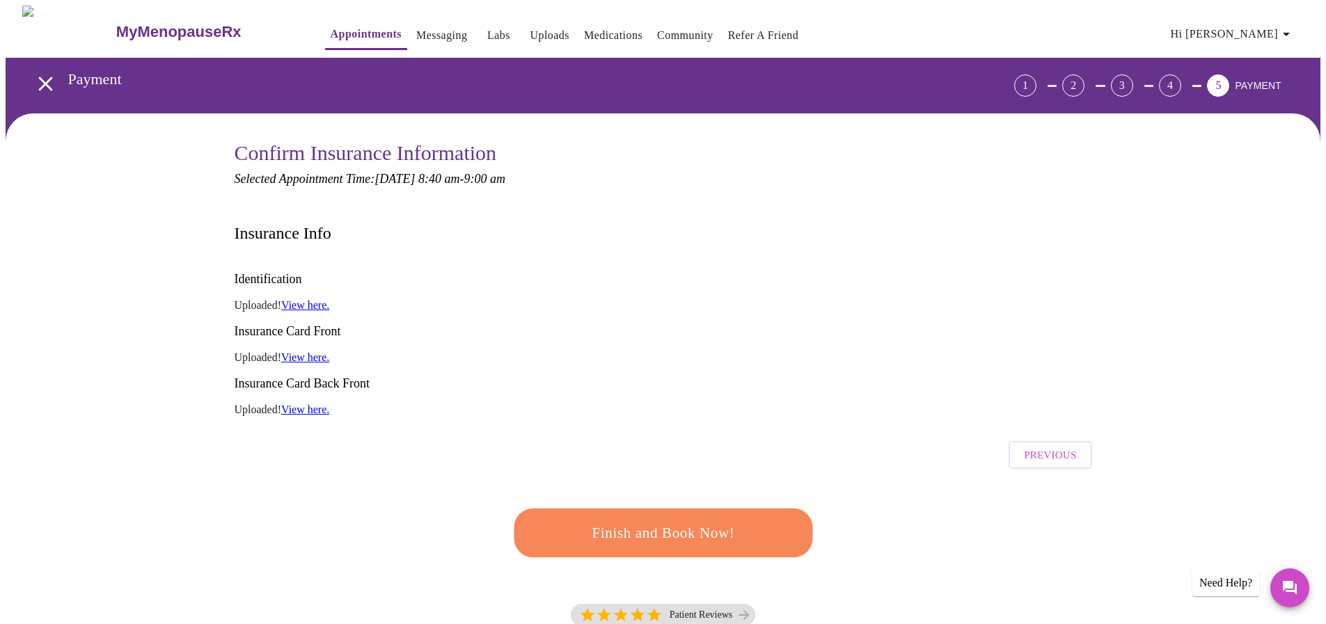
click at [654, 521] on span "Finish and Book Now!" at bounding box center [664, 534] width 258 height 26
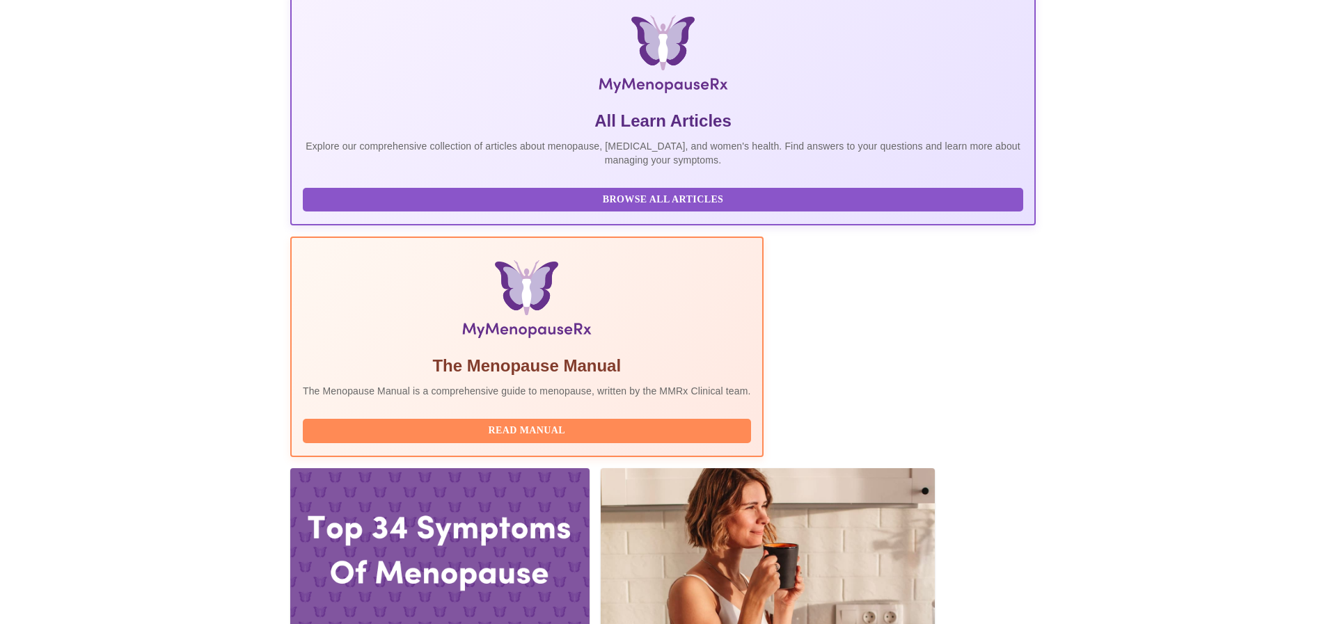
scroll to position [278, 0]
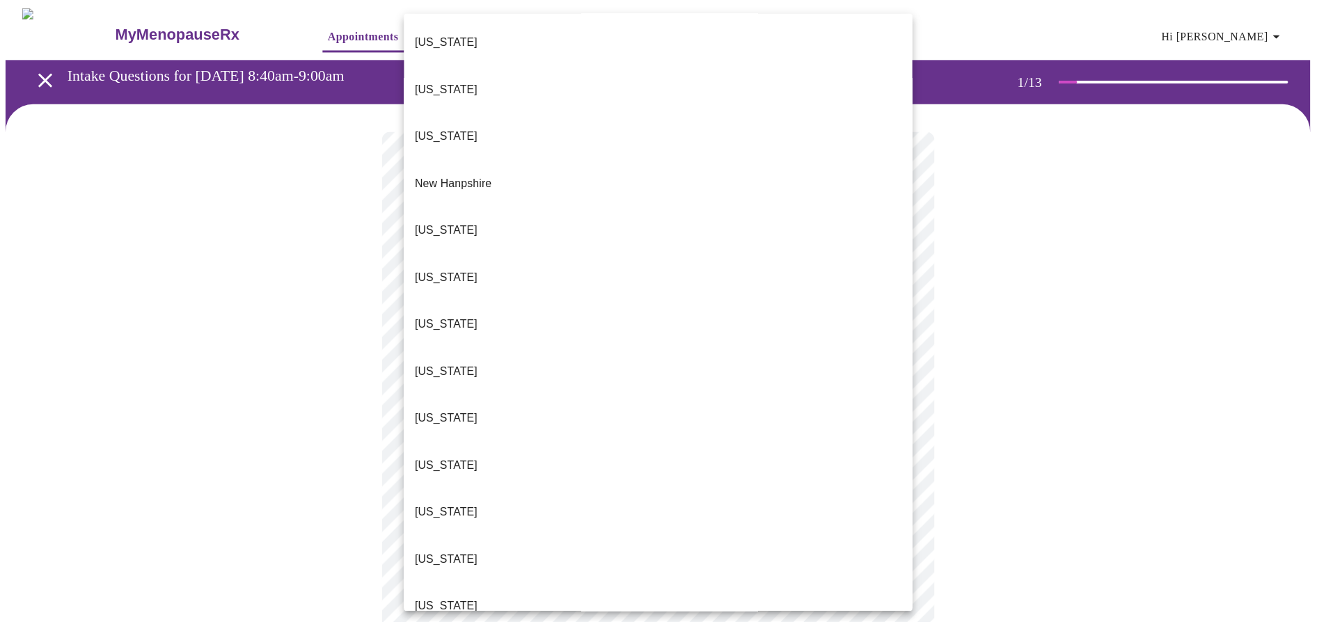
scroll to position [1219, 0]
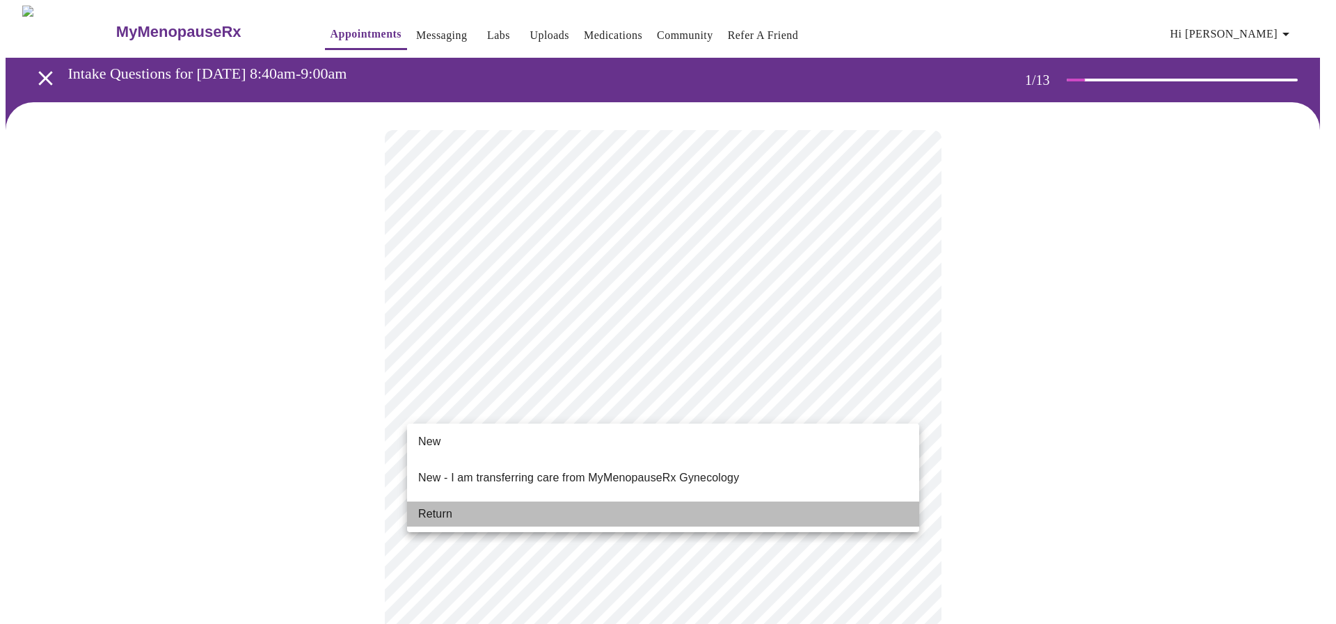
click at [448, 506] on span "Return" at bounding box center [435, 514] width 34 height 17
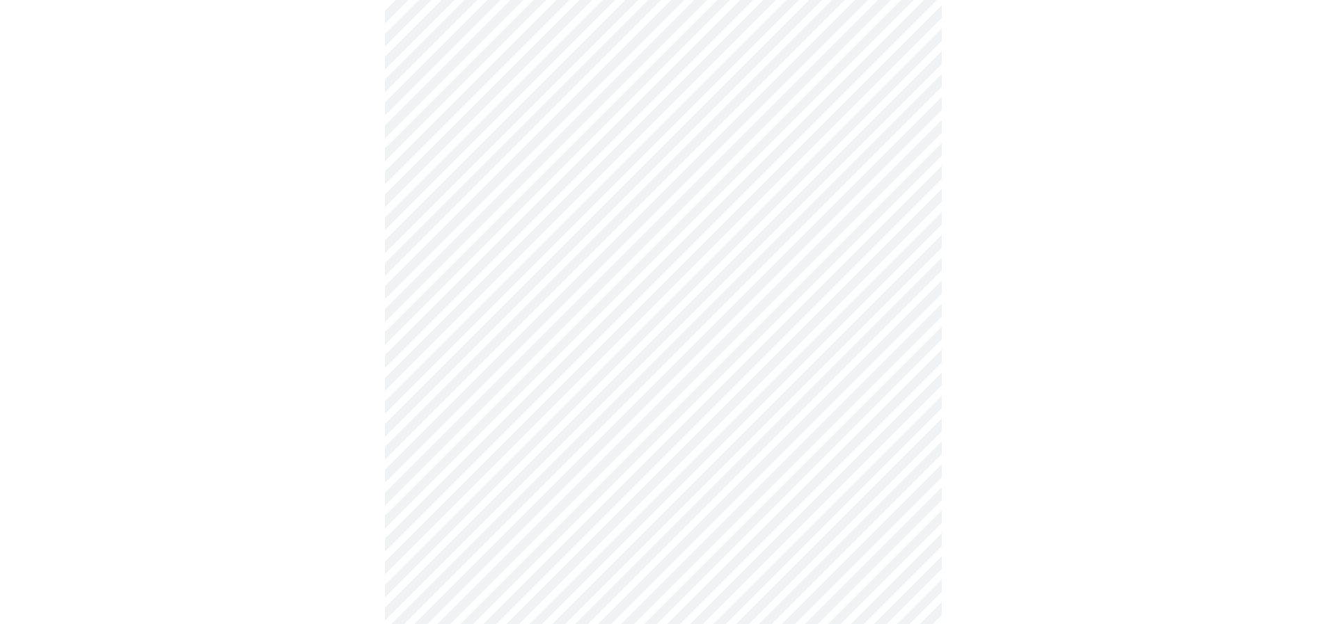
scroll to position [557, 0]
click at [273, 390] on div at bounding box center [663, 118] width 1315 height 1147
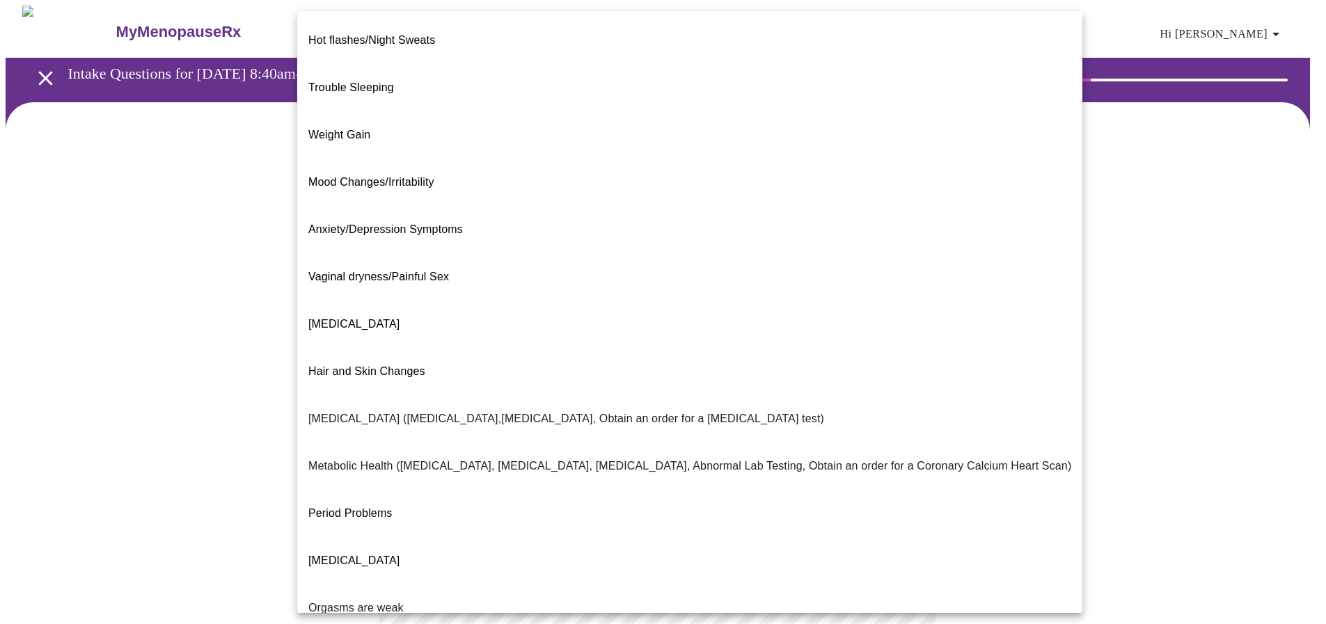
click at [564, 289] on body "MyMenopauseRx Appointments Messaging Labs Uploads Medications Community Refer a…" at bounding box center [663, 424] width 1315 height 837
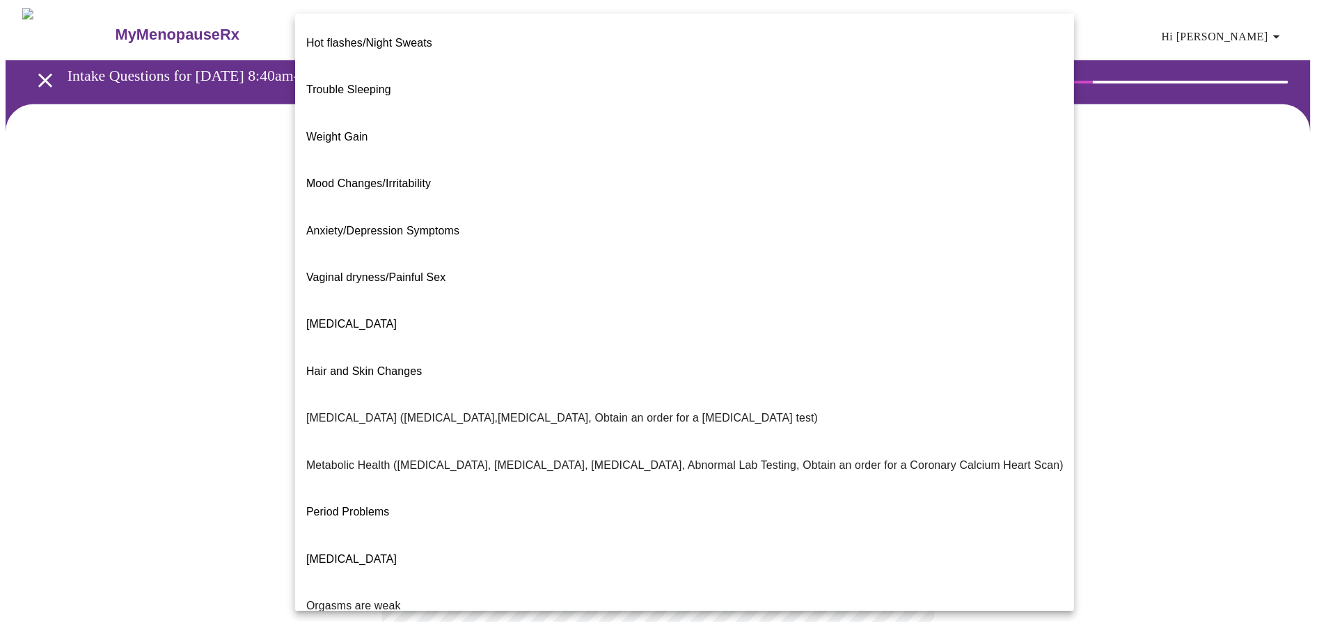
scroll to position [97, 0]
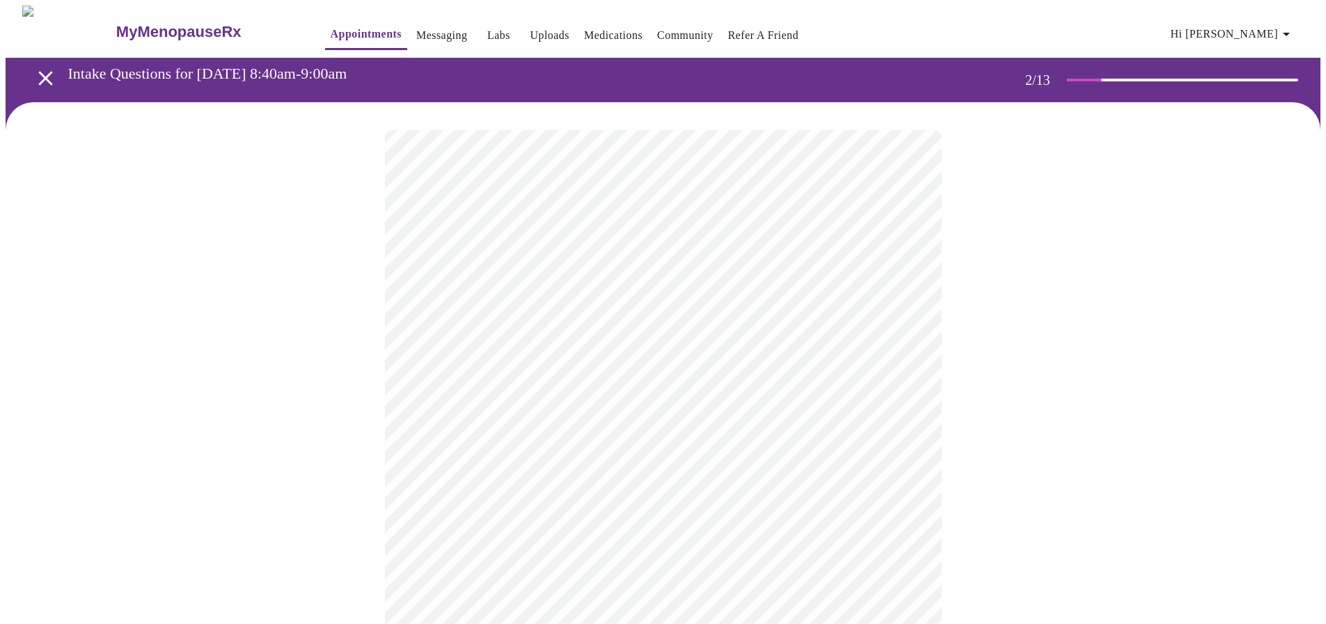
click at [443, 425] on body "MyMenopauseRx Appointments Messaging Labs Uploads Medications Community Refer a…" at bounding box center [663, 420] width 1315 height 828
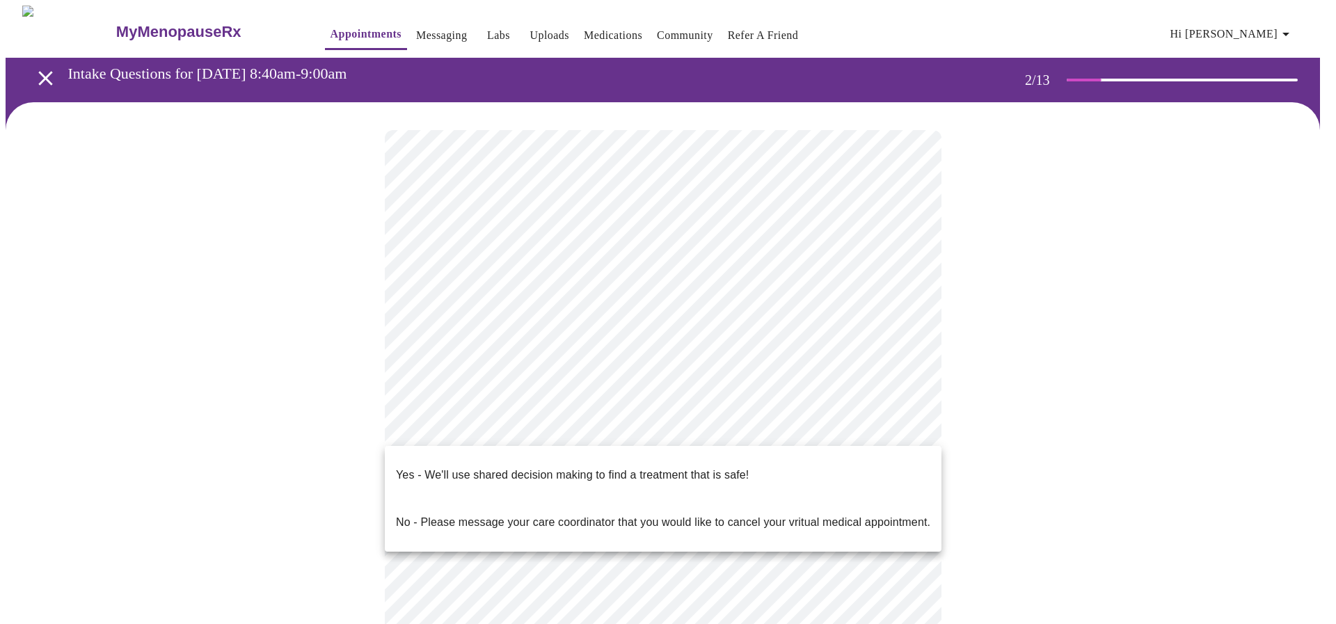
click at [448, 467] on p "Yes - We'll use shared decision making to find a treatment that is safe!" at bounding box center [572, 475] width 353 height 17
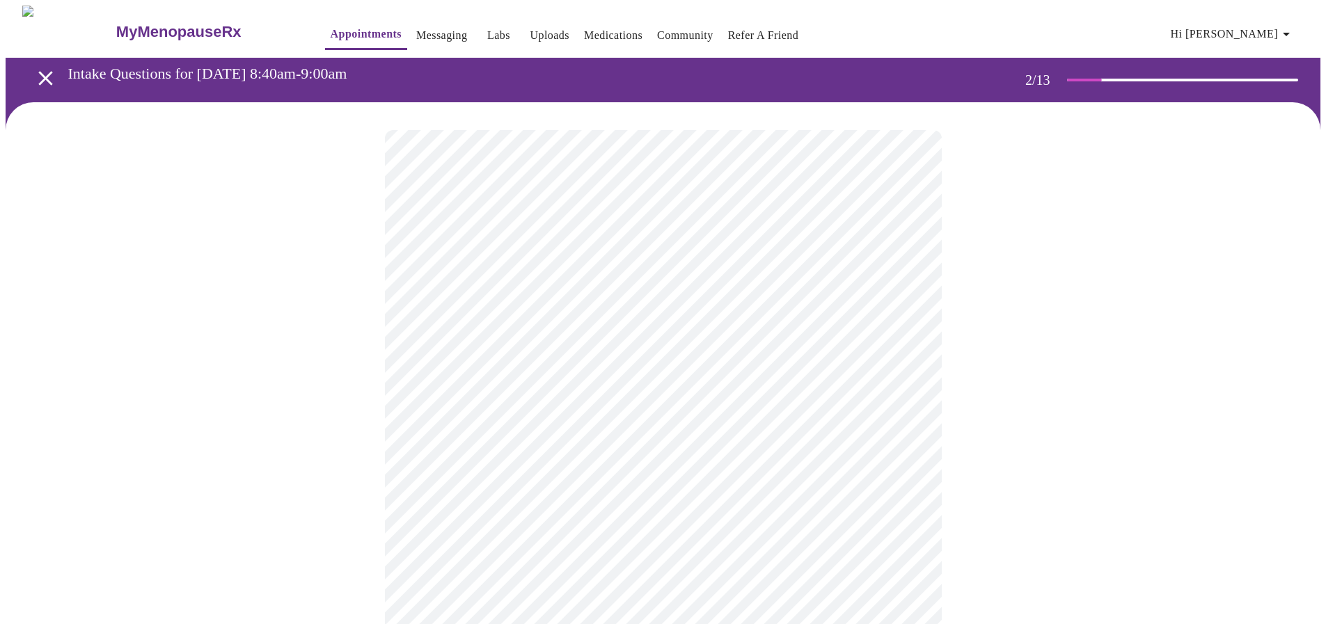
click at [297, 466] on div at bounding box center [663, 463] width 1315 height 723
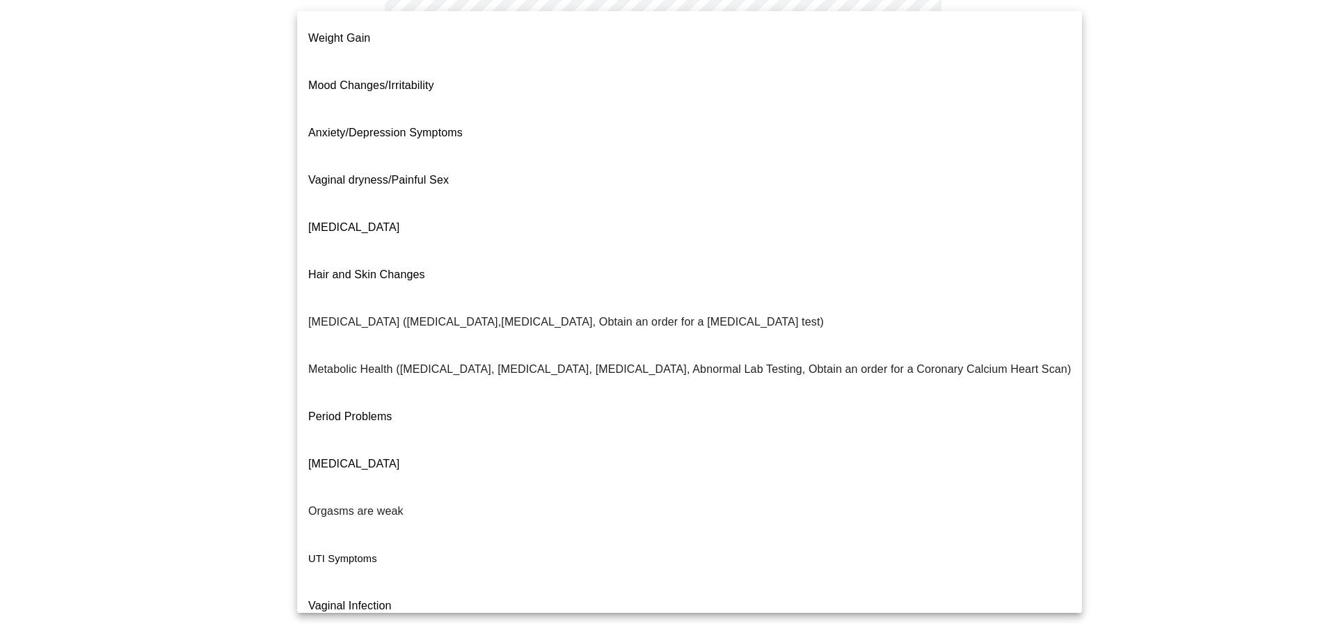
click at [476, 97] on body "MyMenopauseRx Appointments Messaging Labs Uploads Medications Community Refer a…" at bounding box center [668, 220] width 1325 height 820
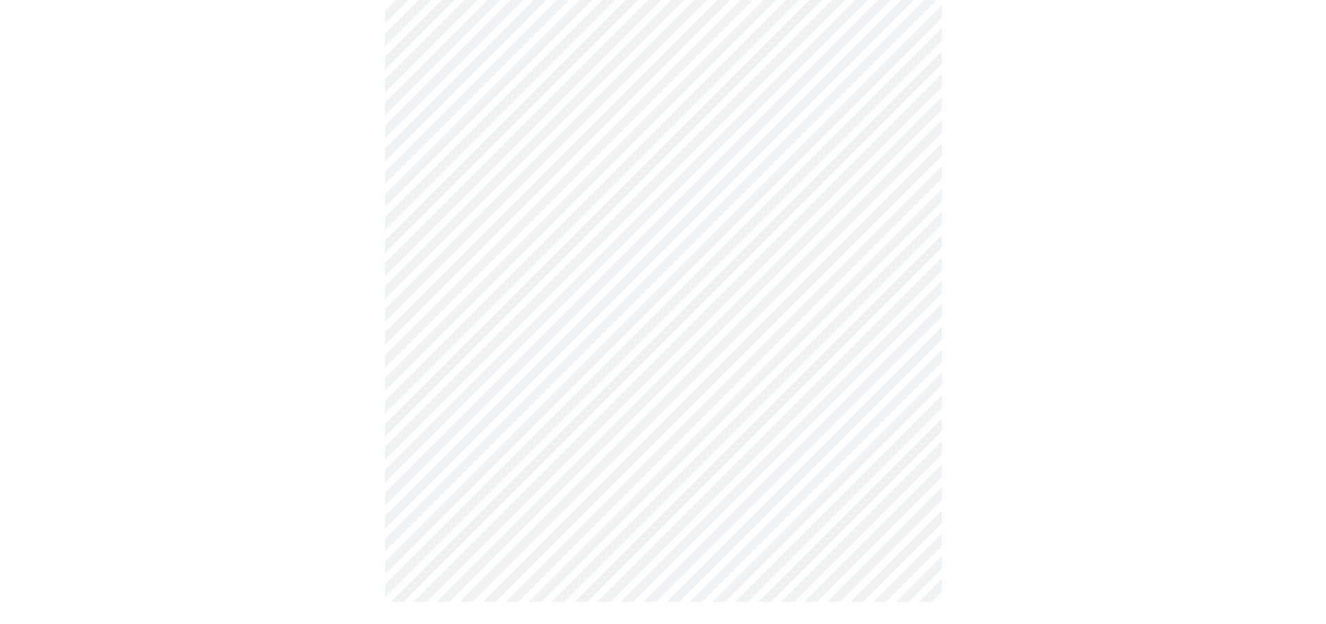
scroll to position [0, 0]
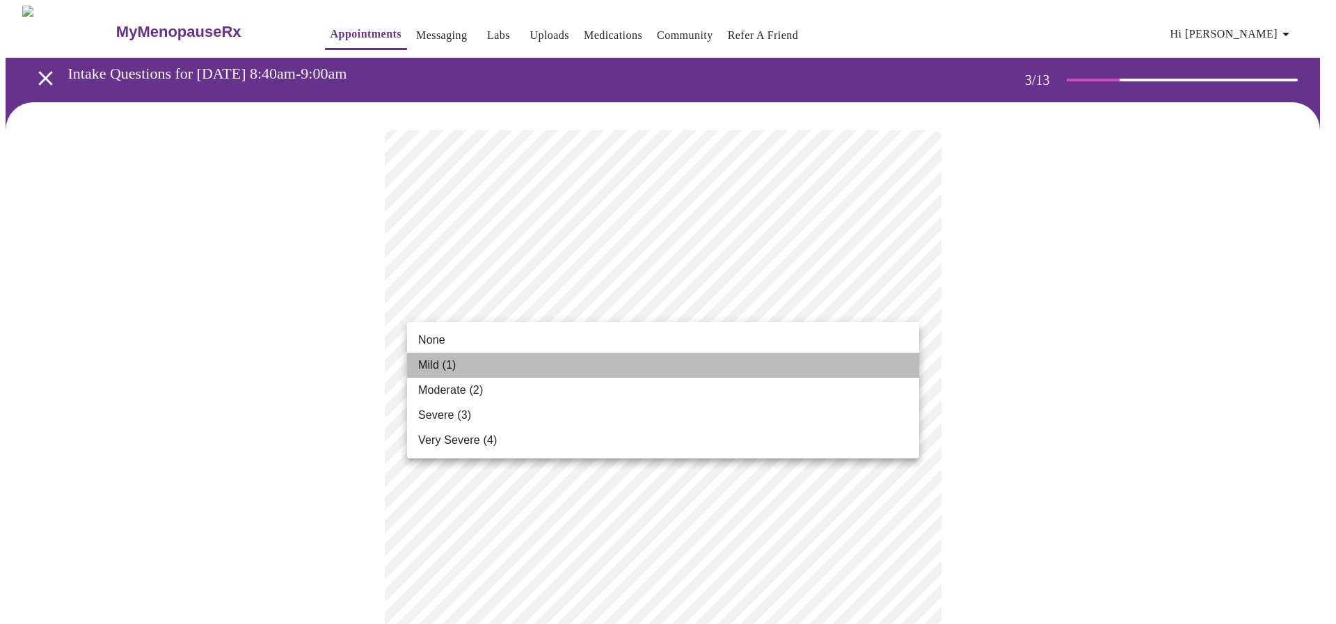
click at [456, 361] on span "Mild (1)" at bounding box center [437, 365] width 38 height 17
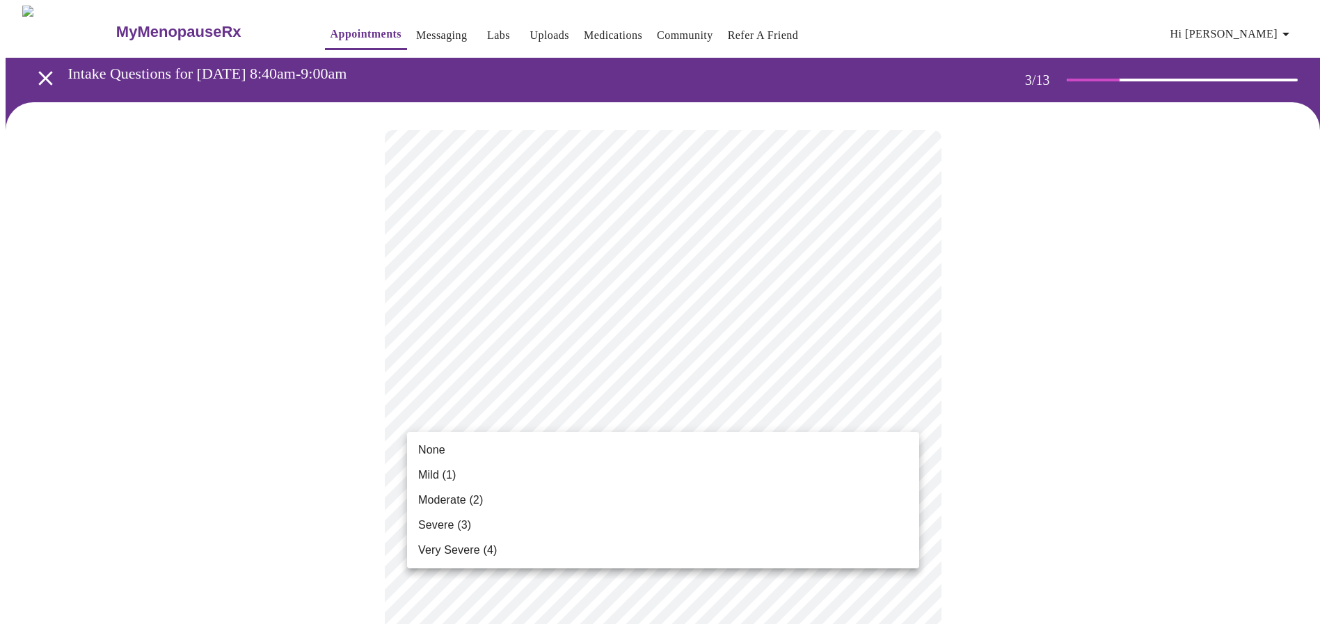
click at [425, 450] on span "None" at bounding box center [431, 450] width 27 height 17
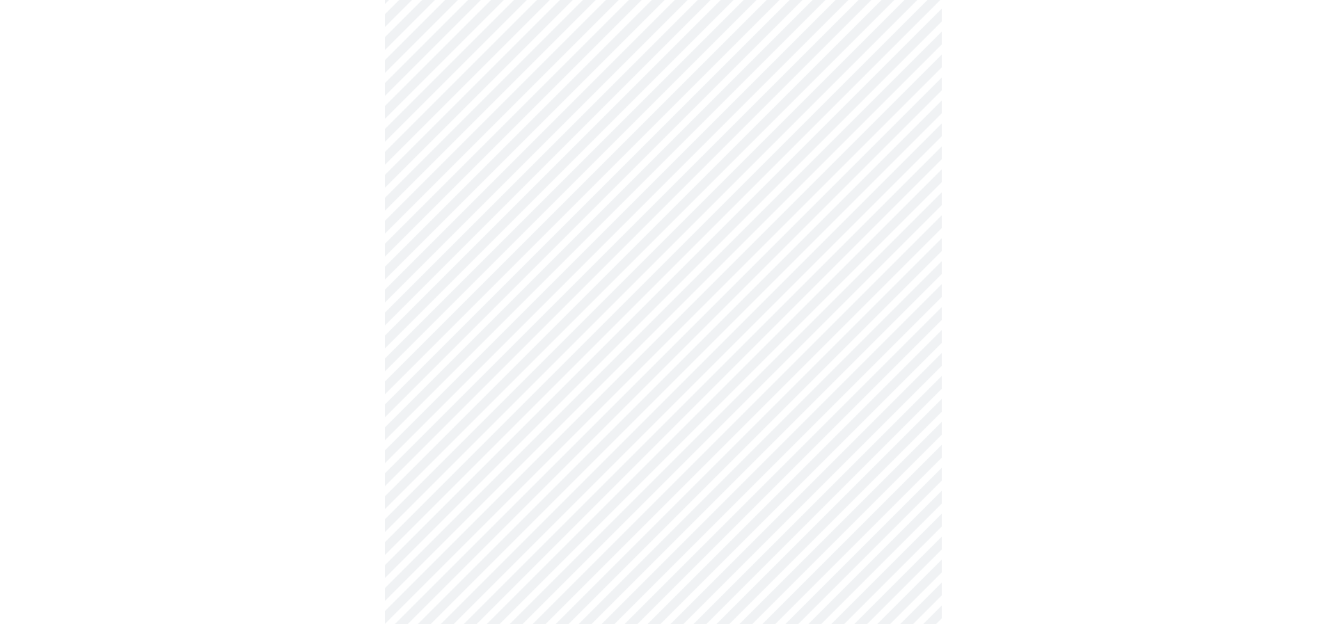
scroll to position [209, 0]
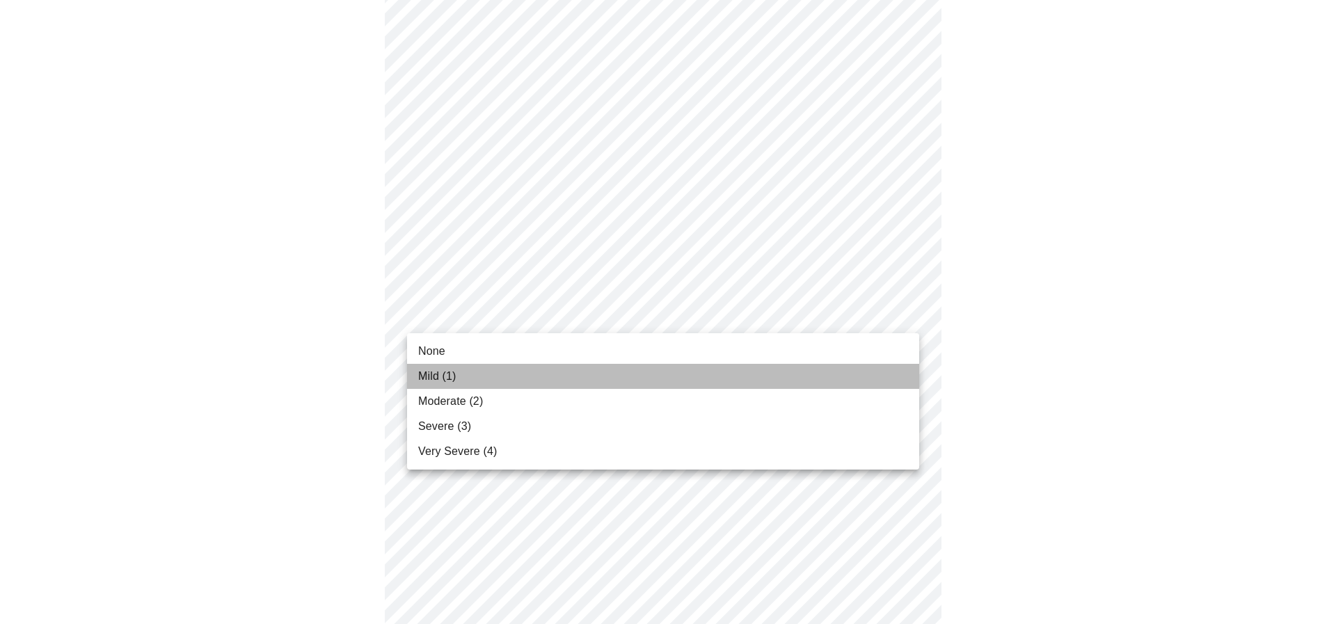
click at [440, 377] on span "Mild (1)" at bounding box center [437, 376] width 38 height 17
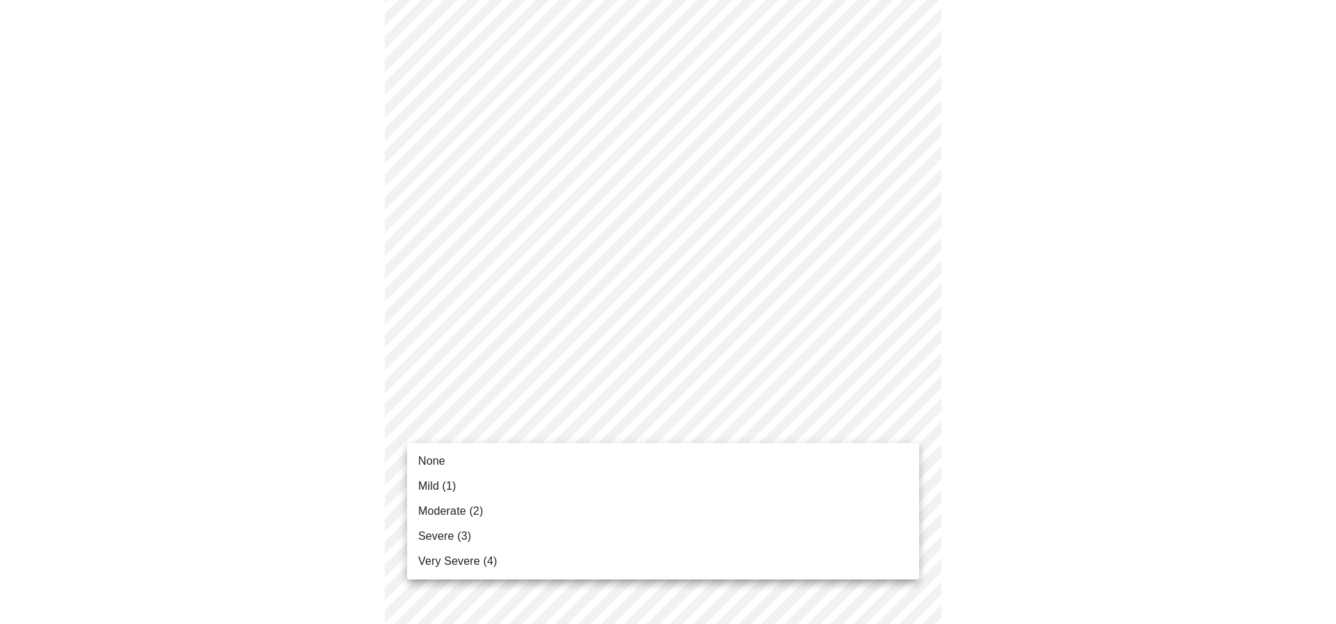
click at [430, 461] on span "None" at bounding box center [431, 461] width 27 height 17
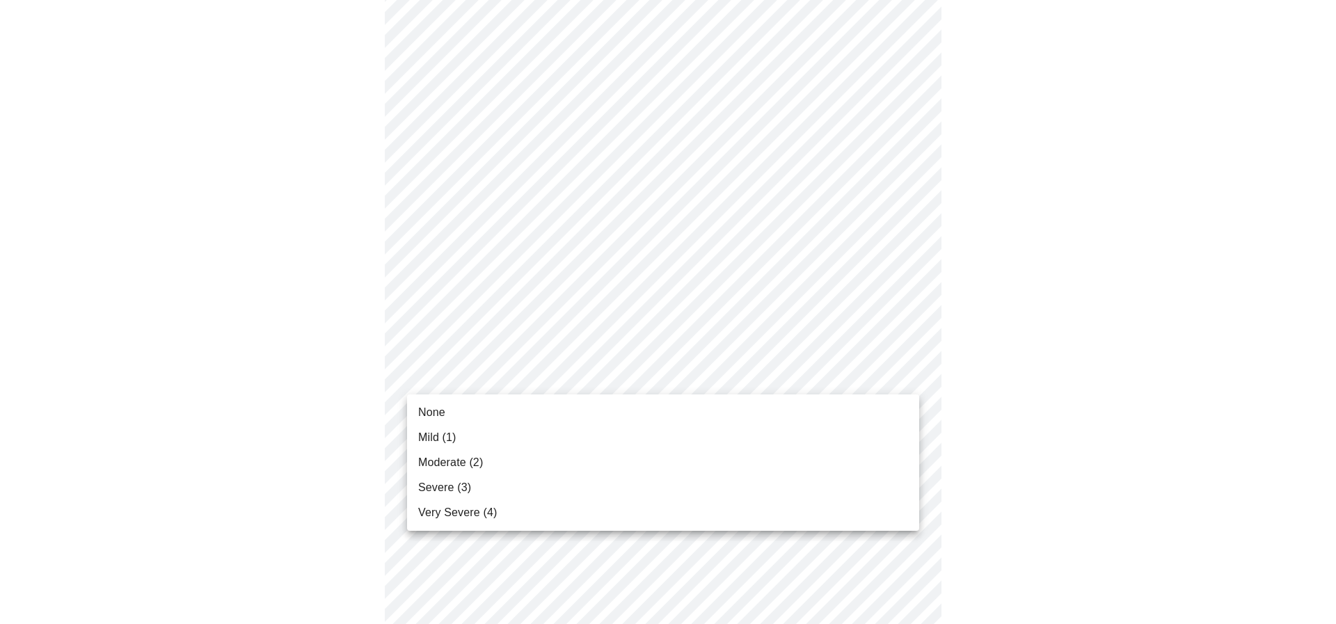
click at [448, 377] on body "MyMenopauseRx Appointments Messaging Labs Uploads Medications Community Refer a…" at bounding box center [668, 545] width 1325 height 1774
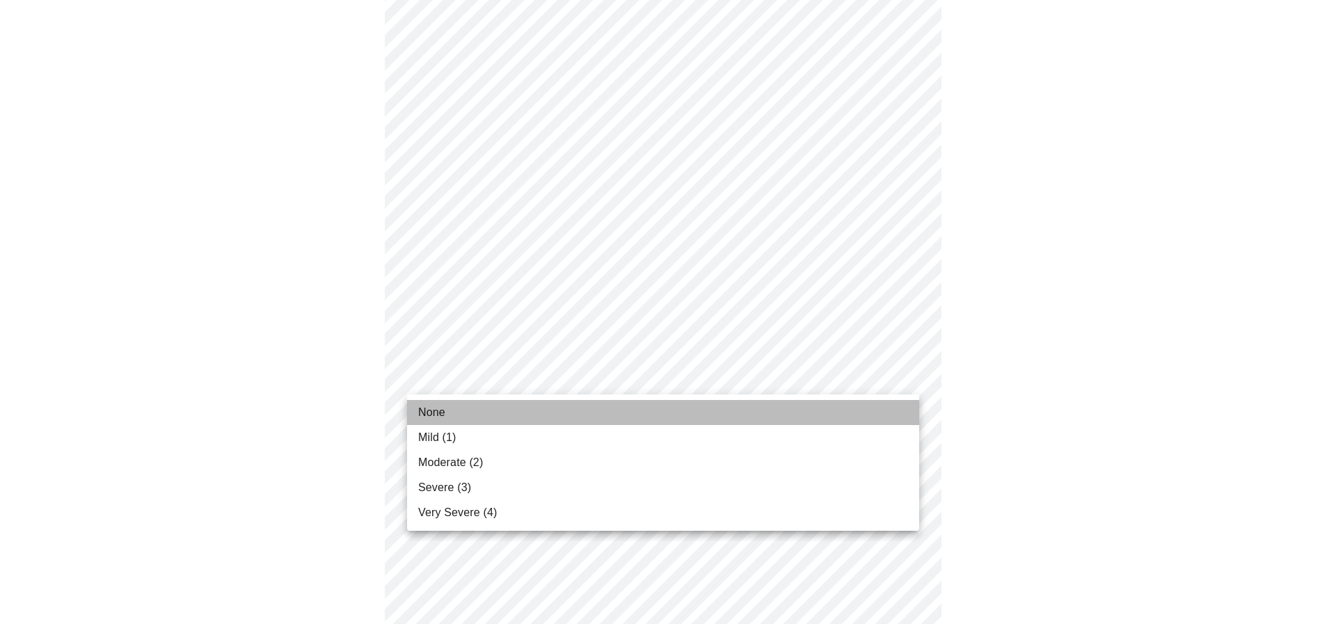
click at [436, 411] on span "None" at bounding box center [431, 412] width 27 height 17
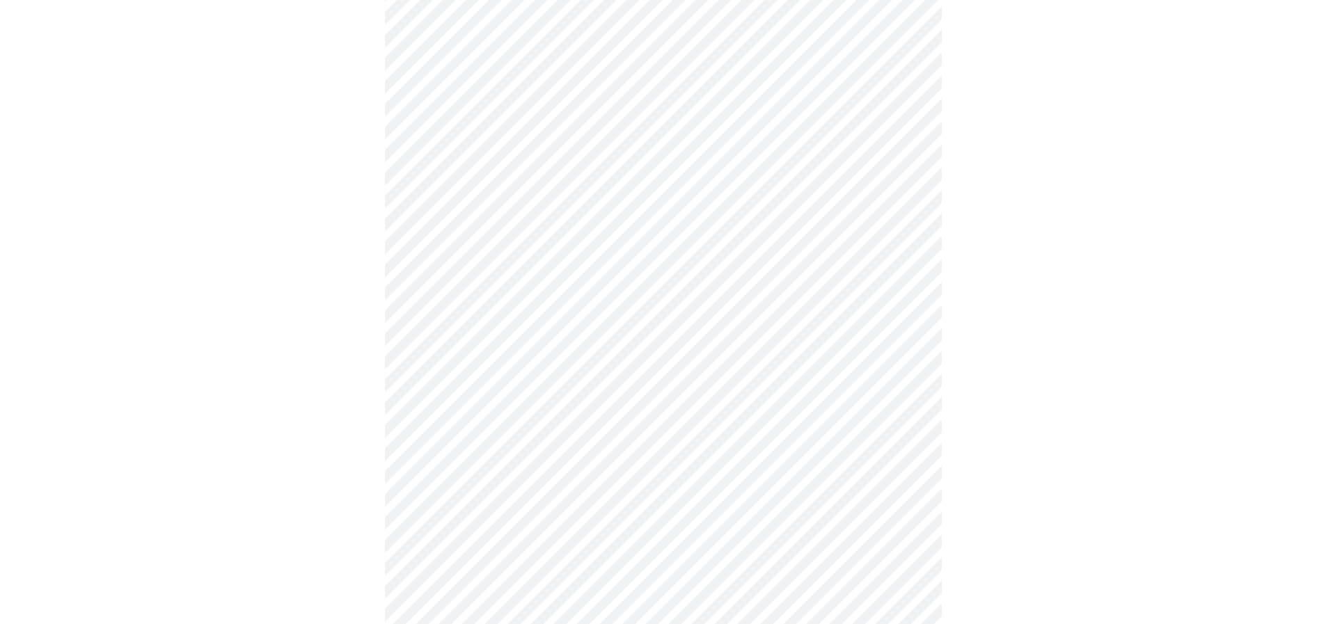
click at [341, 416] on div at bounding box center [663, 582] width 1315 height 1657
click at [453, 326] on body "MyMenopauseRx Appointments Messaging Labs Uploads Medications Community Refer a…" at bounding box center [663, 395] width 1315 height 1754
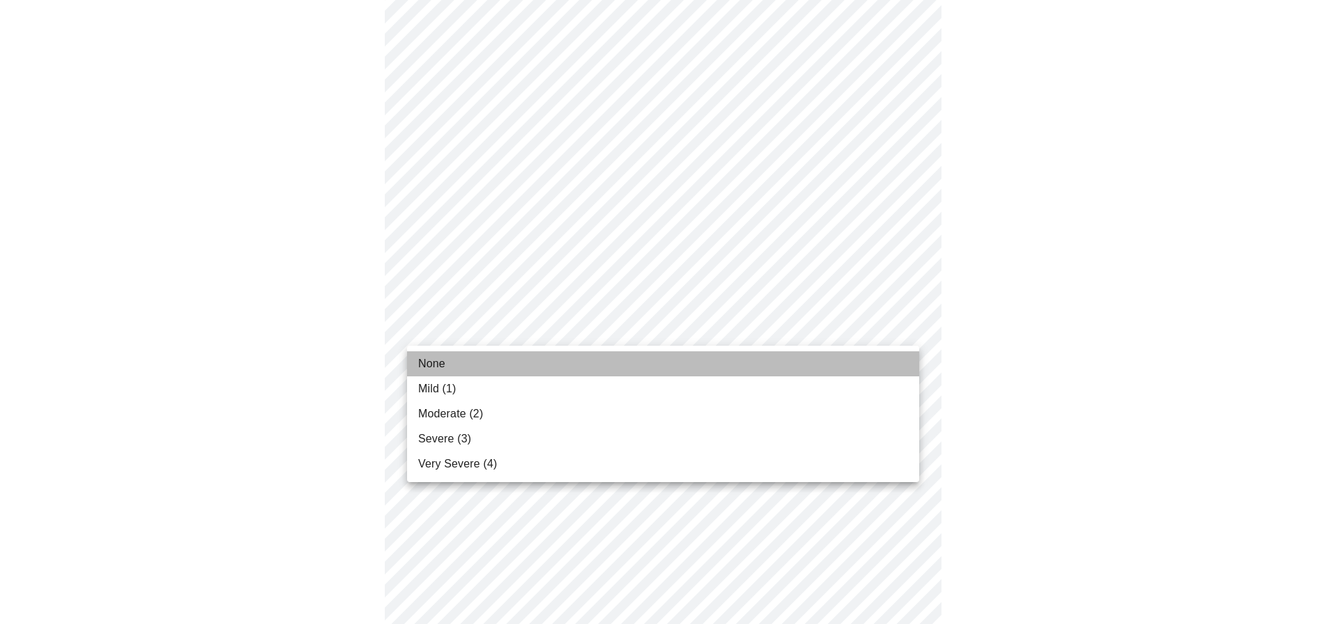
click at [430, 369] on span "None" at bounding box center [431, 364] width 27 height 17
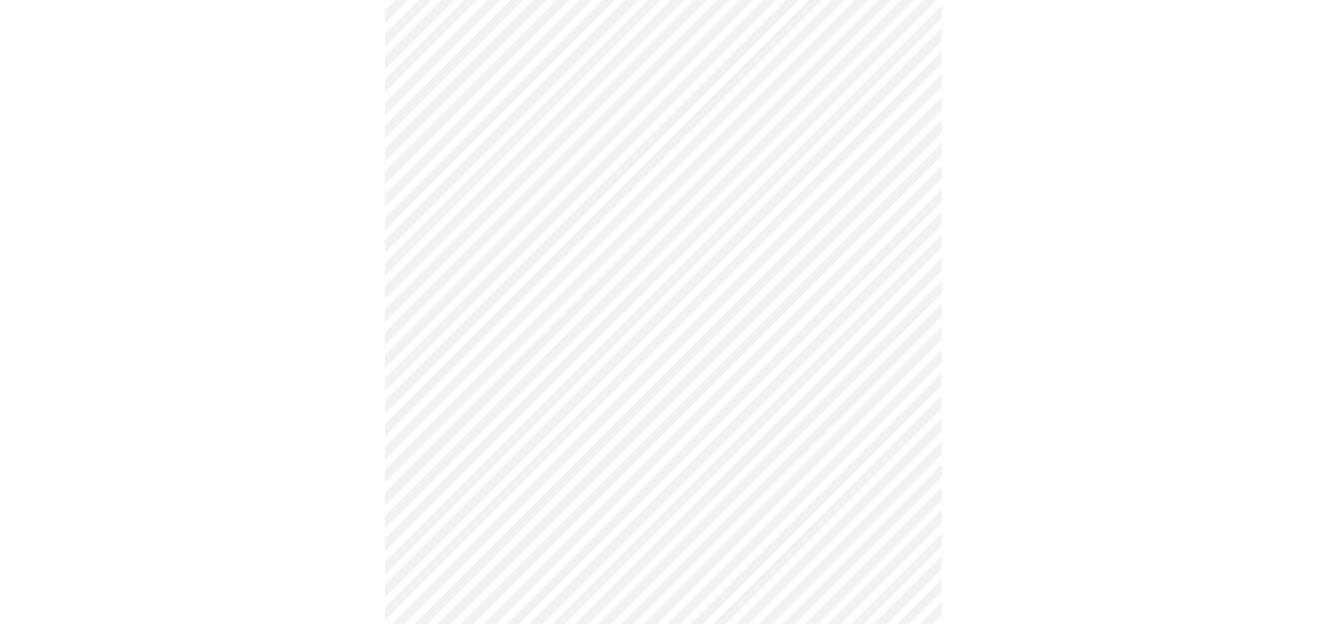
click at [333, 400] on div at bounding box center [663, 434] width 1315 height 1638
click at [427, 437] on body "MyMenopauseRx Appointments Messaging Labs Uploads Medications Community Refer a…" at bounding box center [668, 385] width 1325 height 1735
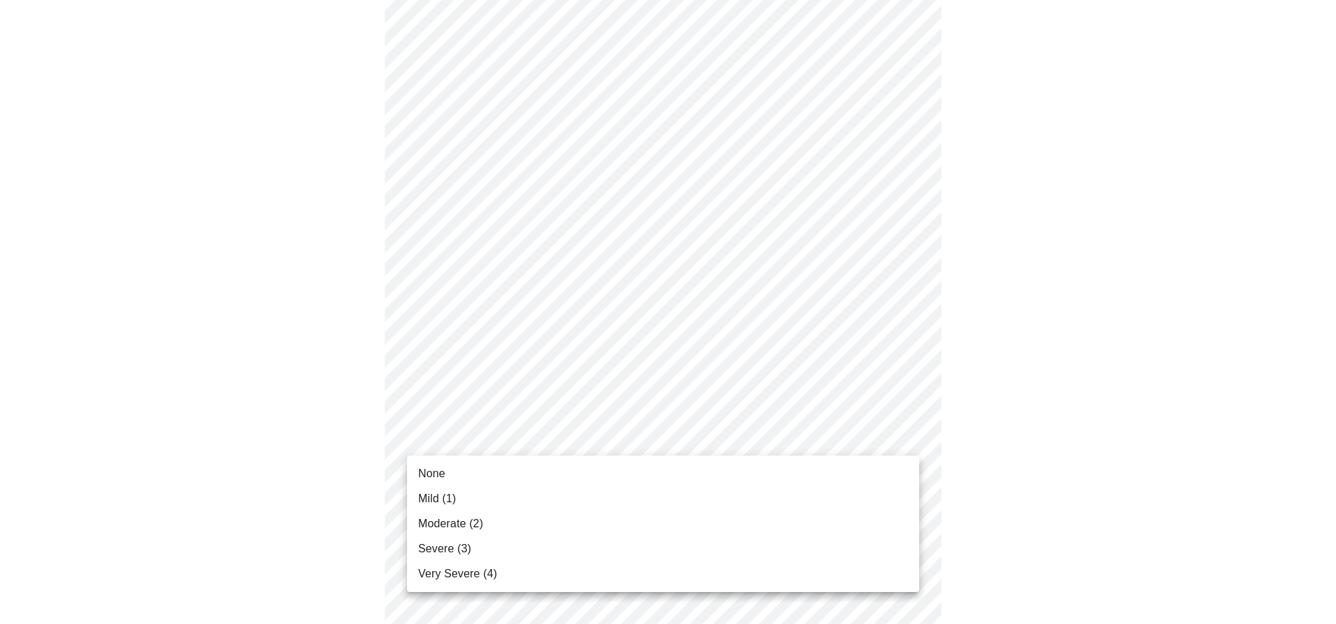
click at [429, 477] on span "None" at bounding box center [431, 474] width 27 height 17
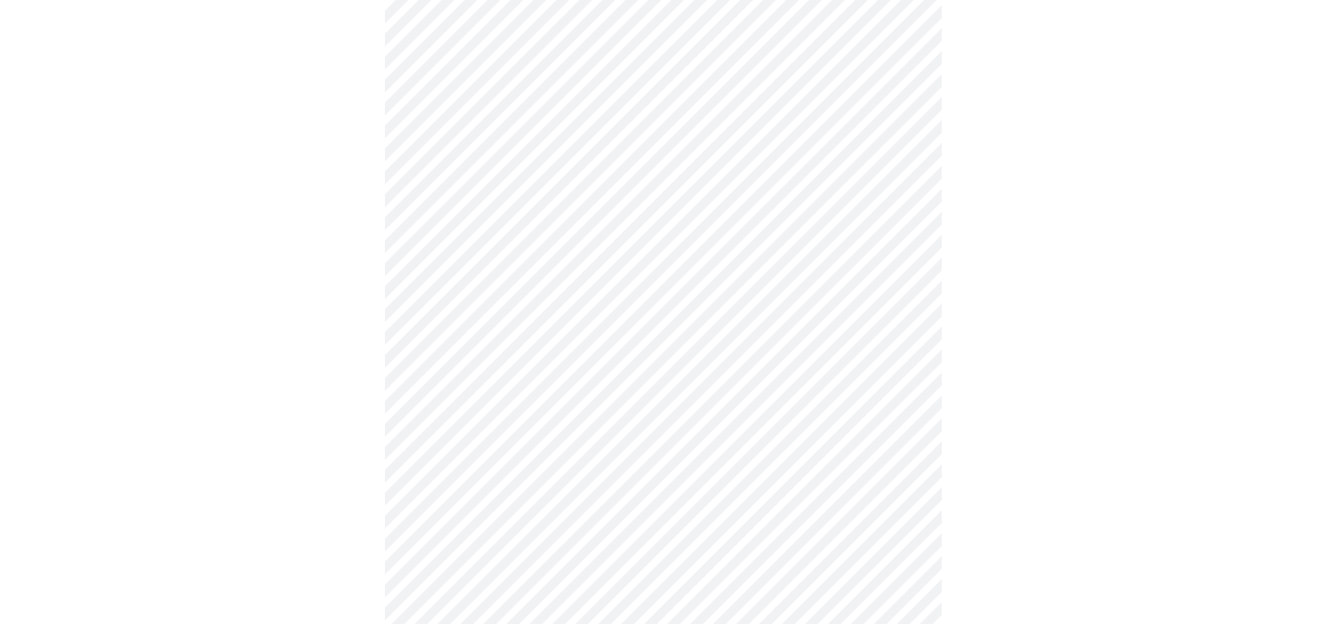
click at [361, 463] on div at bounding box center [663, 424] width 1315 height 1618
click at [447, 546] on body "MyMenopauseRx Appointments Messaging Labs Uploads Medications Community Refer a…" at bounding box center [663, 375] width 1315 height 1715
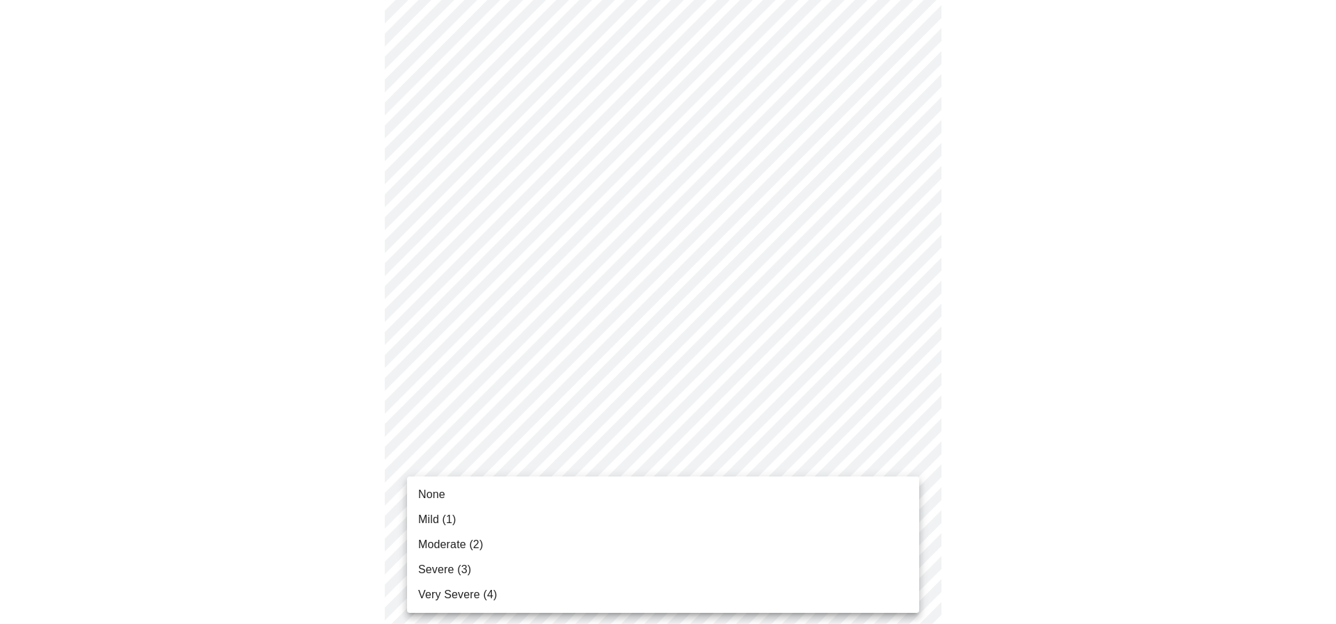
click at [422, 495] on span "None" at bounding box center [431, 495] width 27 height 17
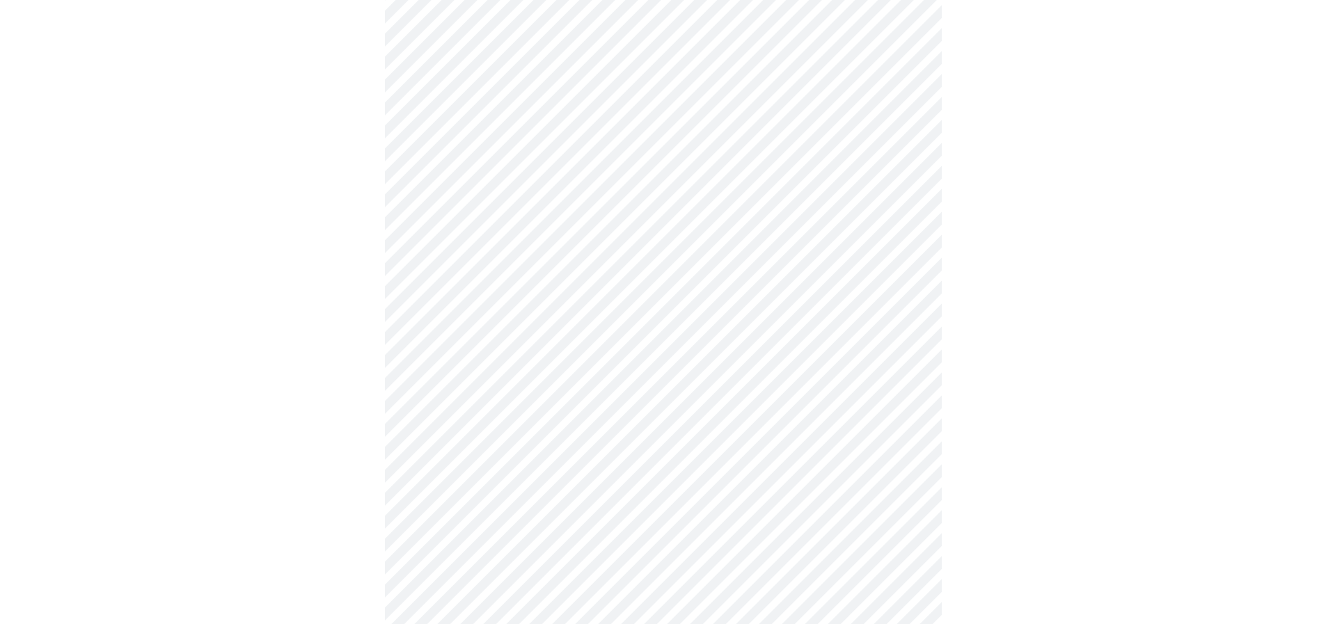
click at [364, 489] on div at bounding box center [663, 414] width 1315 height 1599
click at [455, 446] on body "MyMenopauseRx Appointments Messaging Labs Uploads Medications Community Refer a…" at bounding box center [663, 158] width 1315 height 1696
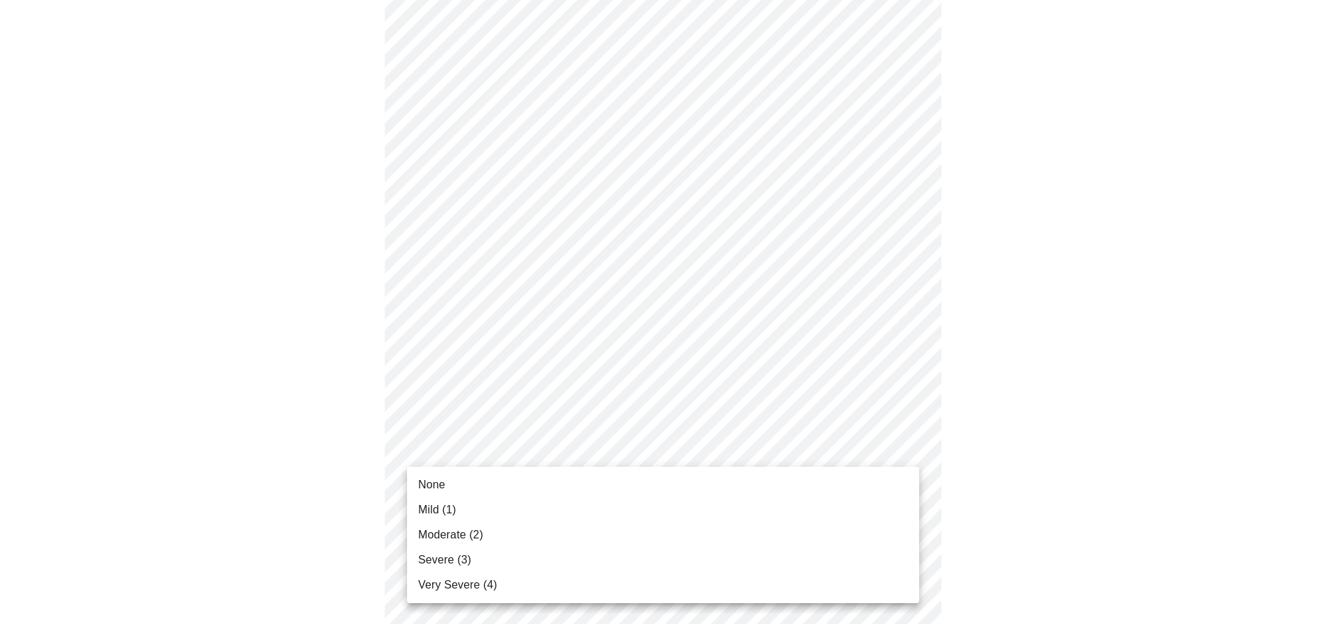
click at [444, 514] on span "Mild (1)" at bounding box center [437, 510] width 38 height 17
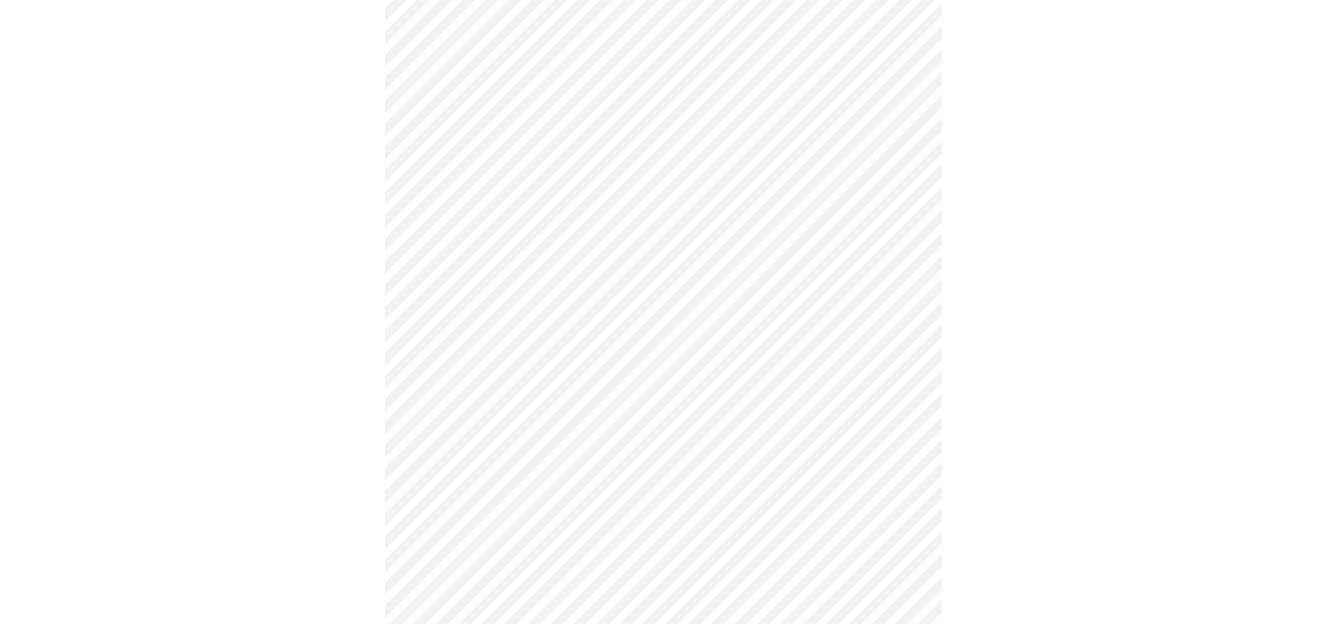
click at [297, 471] on div at bounding box center [663, 195] width 1315 height 1579
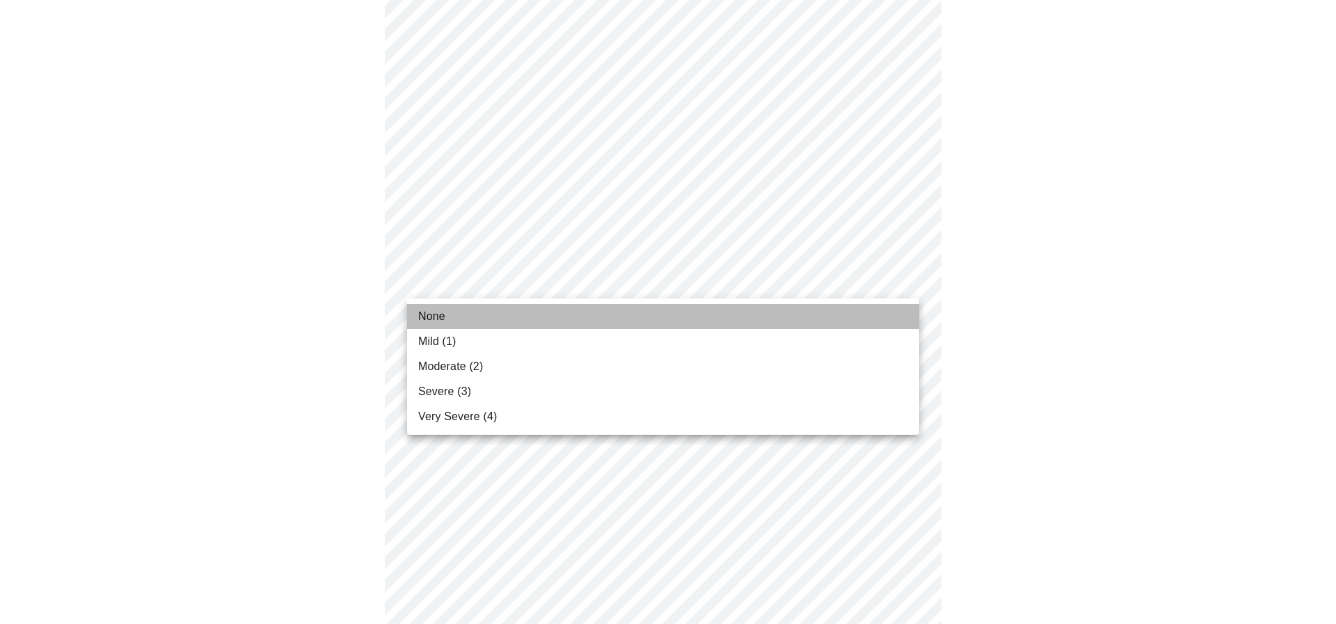
click at [442, 313] on span "None" at bounding box center [431, 316] width 27 height 17
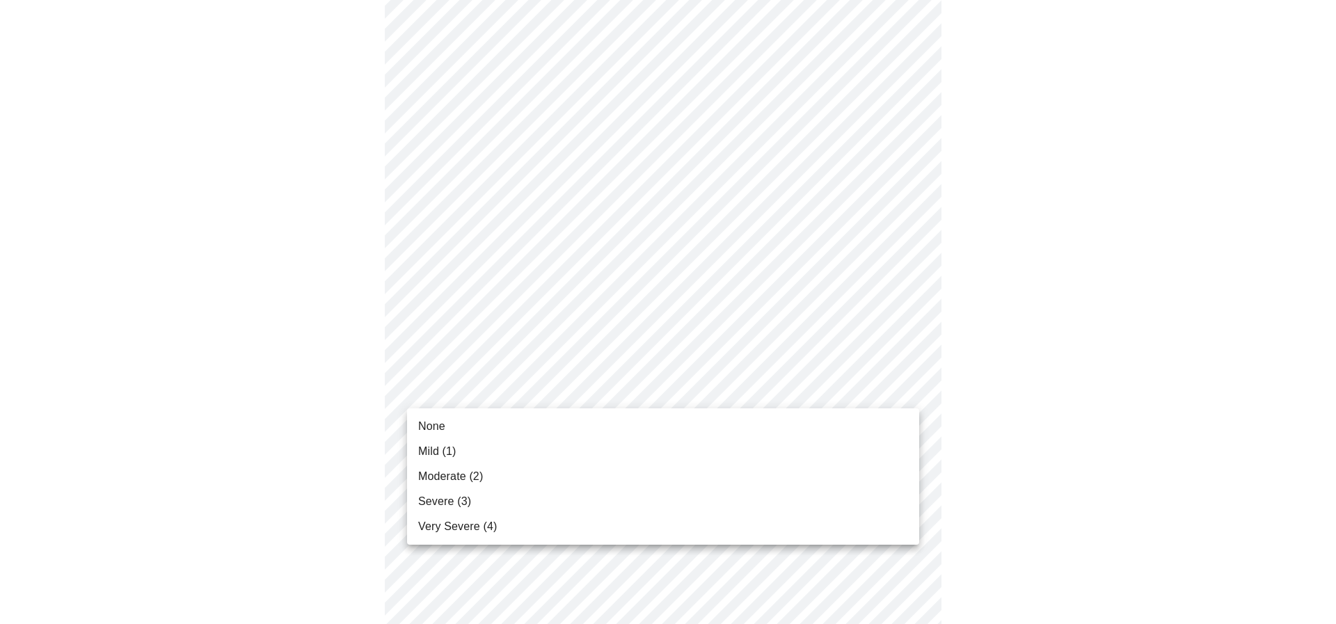
click at [451, 449] on span "Mild (1)" at bounding box center [437, 451] width 38 height 17
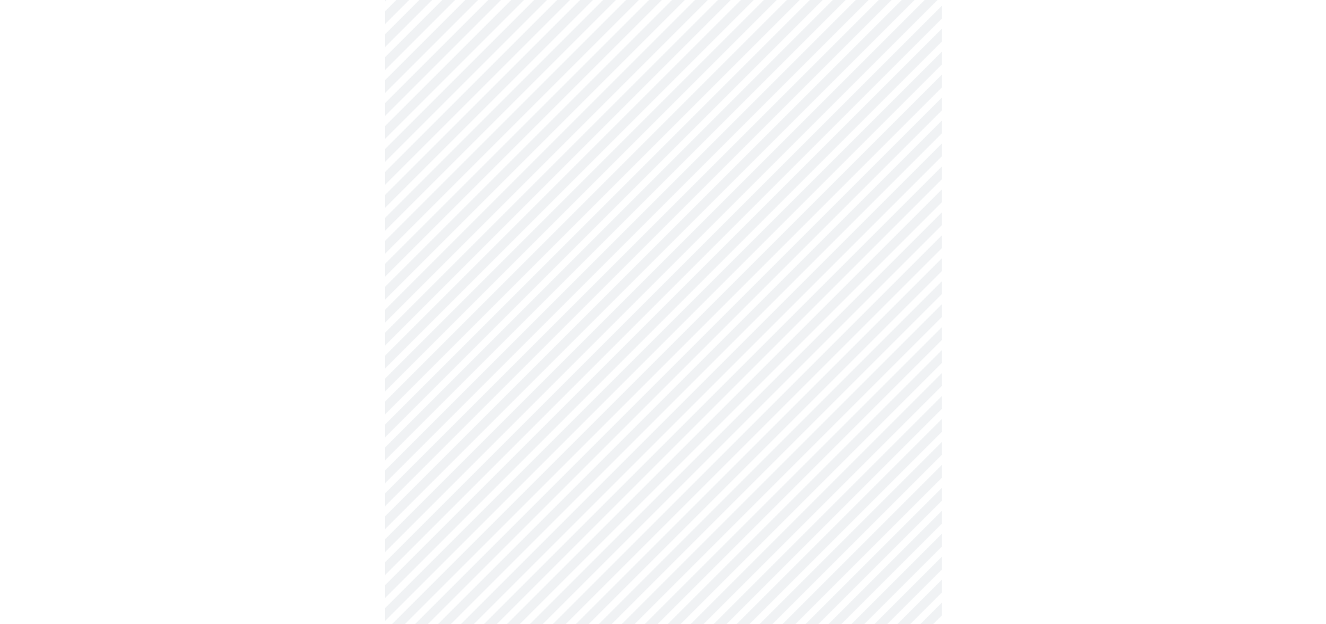
scroll to position [487, 0]
click at [449, 365] on body "MyMenopauseRx Appointments Messaging Labs Uploads Medications Community Refer a…" at bounding box center [668, 205] width 1325 height 1374
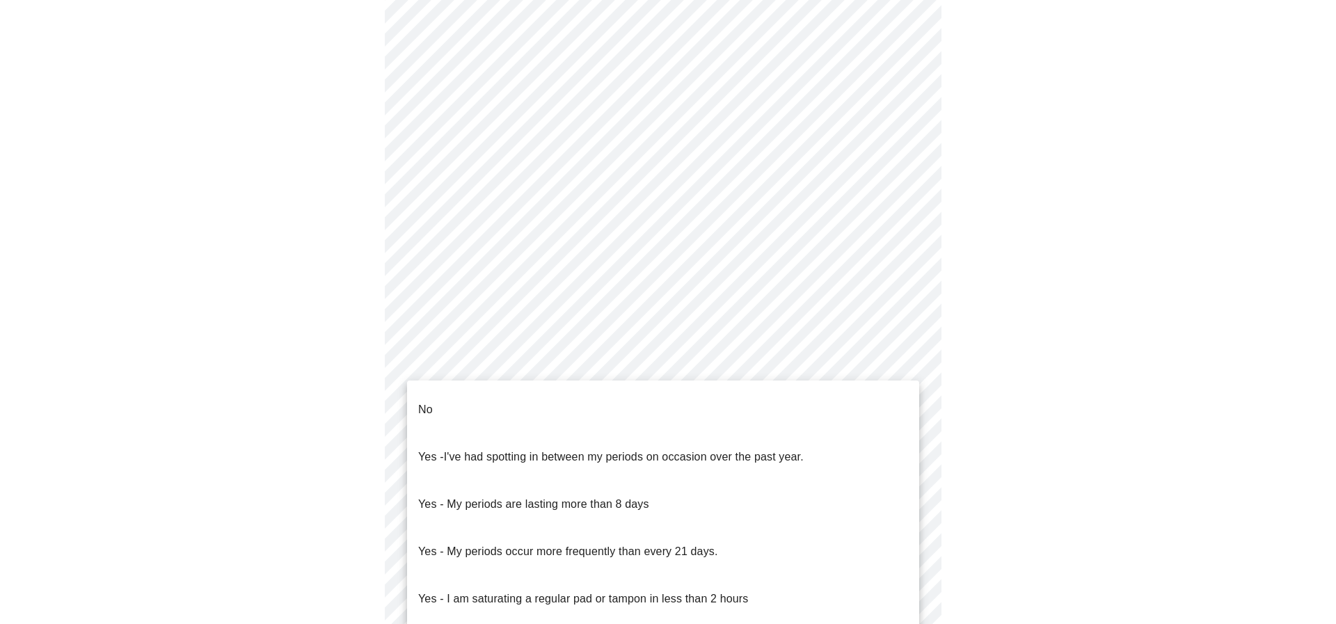
click at [433, 404] on li "No" at bounding box center [663, 409] width 512 height 47
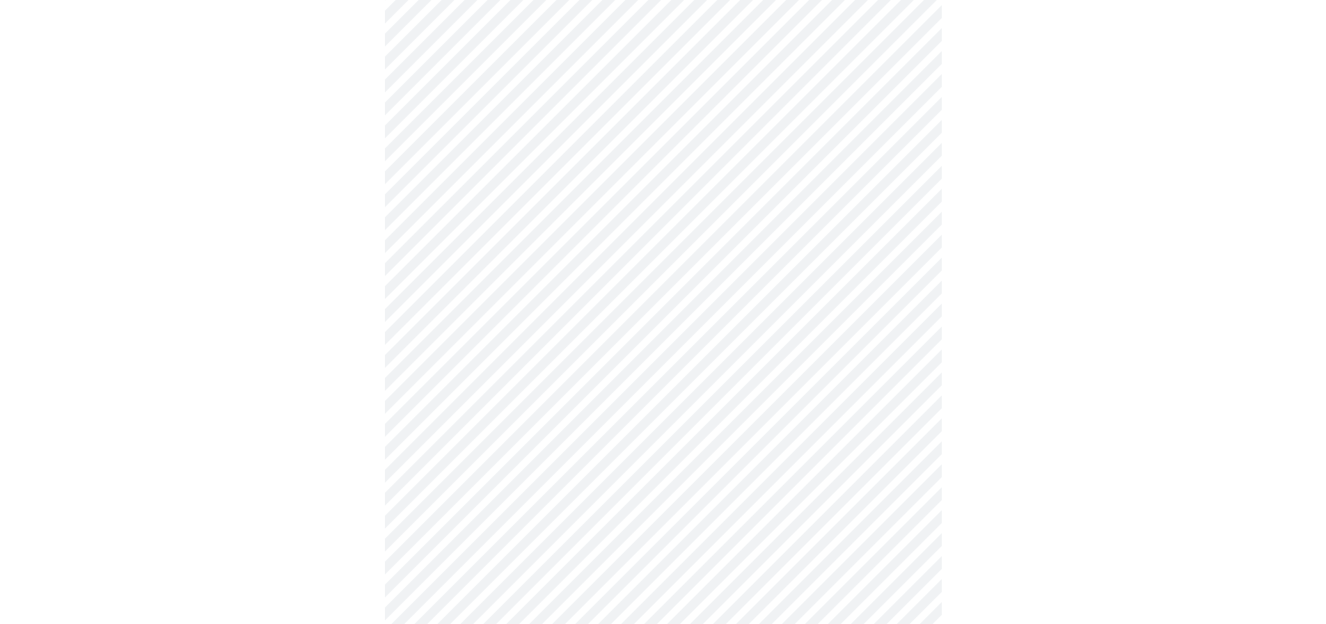
click at [316, 411] on div at bounding box center [663, 249] width 1315 height 1269
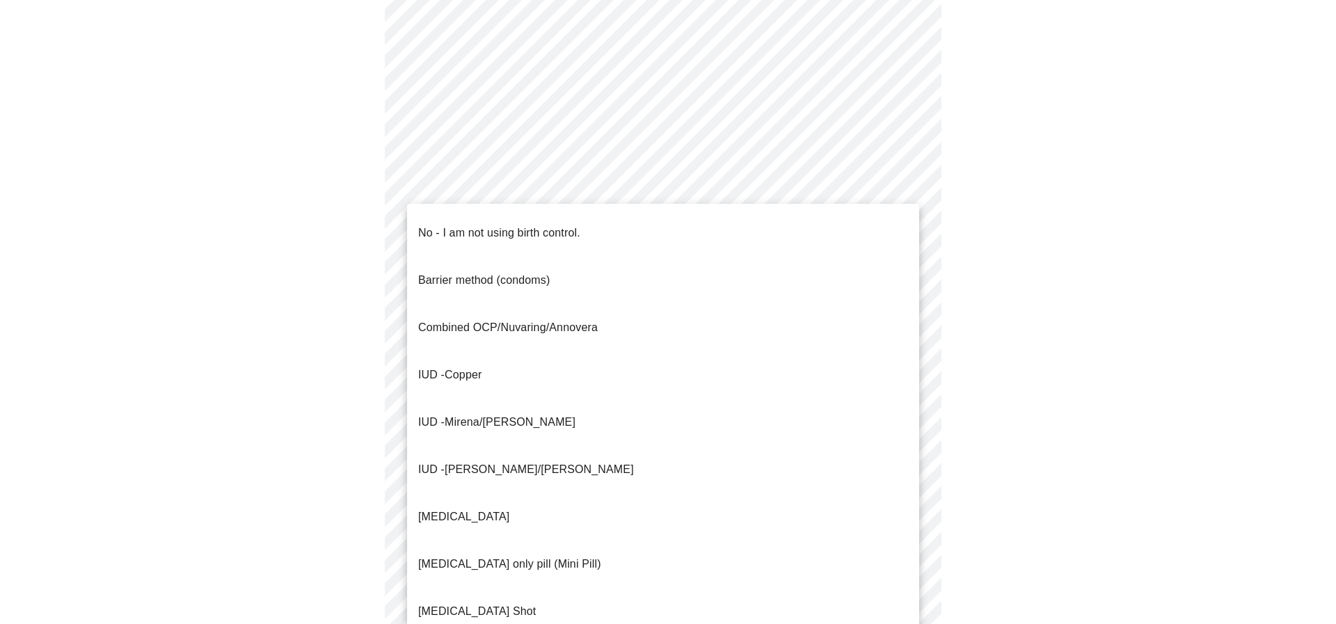
click at [439, 331] on body "MyMenopauseRx Appointments Messaging Labs Uploads Medications Community Refer a…" at bounding box center [668, 62] width 1325 height 1366
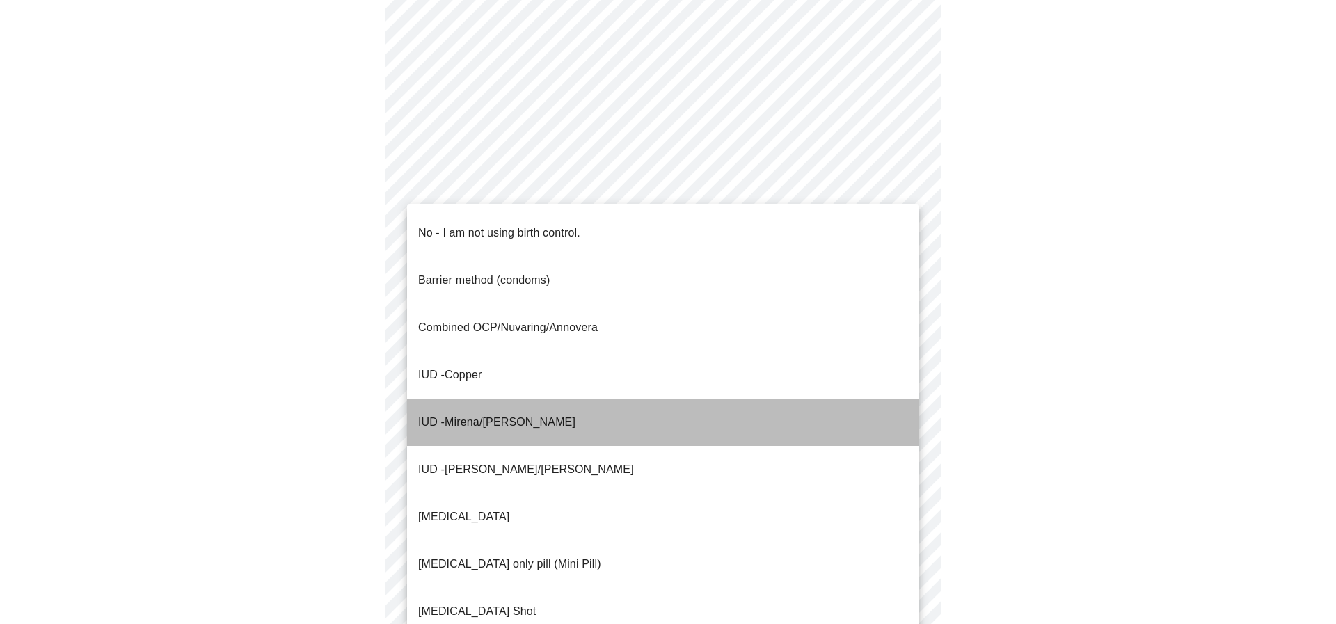
click at [455, 416] on span "Mirena/Liletta" at bounding box center [510, 422] width 131 height 12
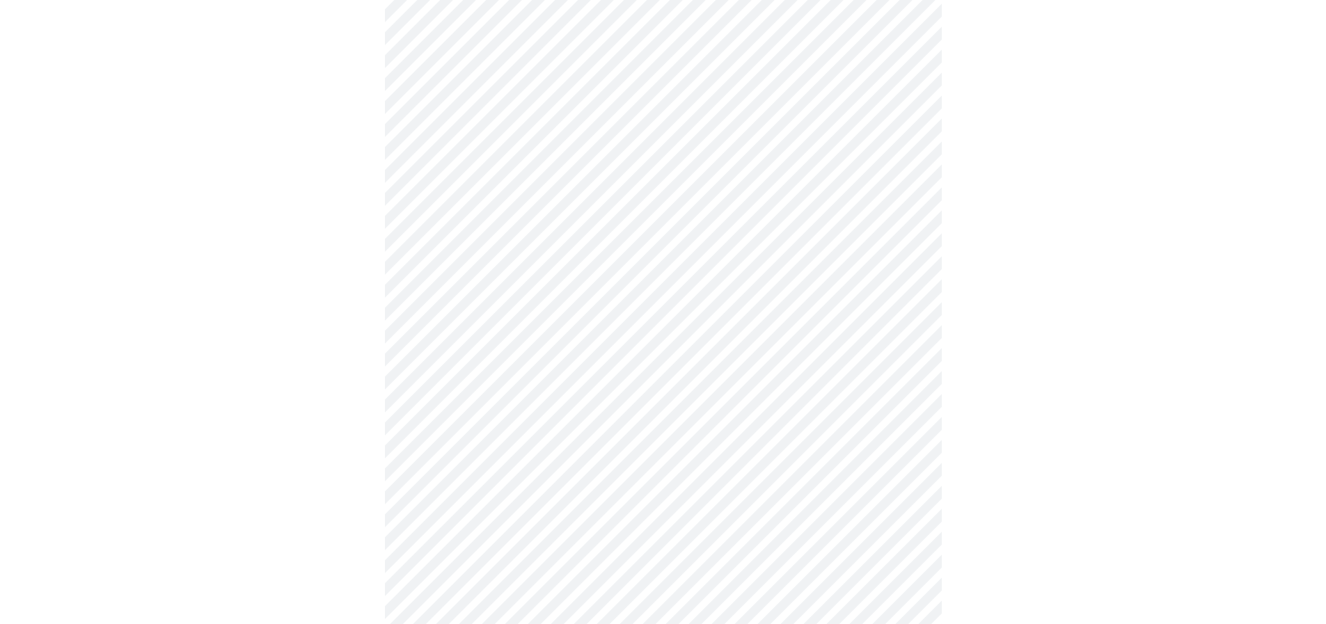
click at [331, 377] on div at bounding box center [663, 106] width 1315 height 1261
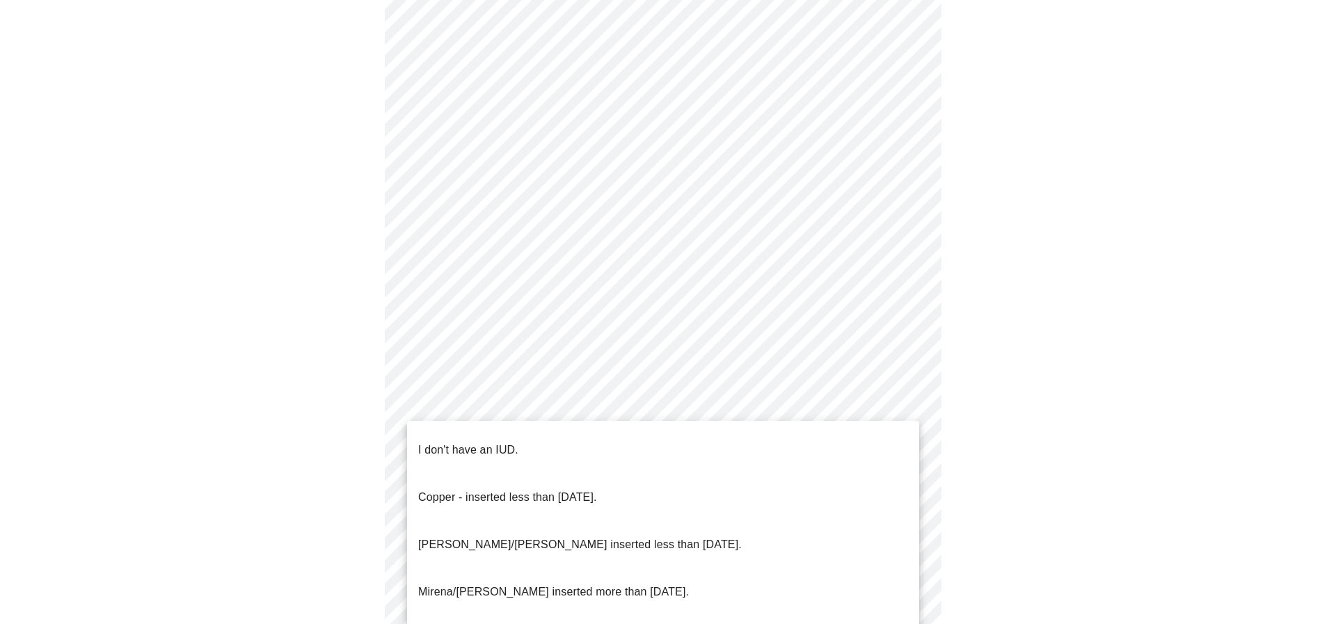
click at [478, 421] on body "MyMenopauseRx Appointments Messaging Labs Uploads Medications Community Refer a…" at bounding box center [668, 57] width 1325 height 1357
click at [491, 584] on p "Mirena/Liletta inserted more than 5 years ago." at bounding box center [553, 592] width 271 height 17
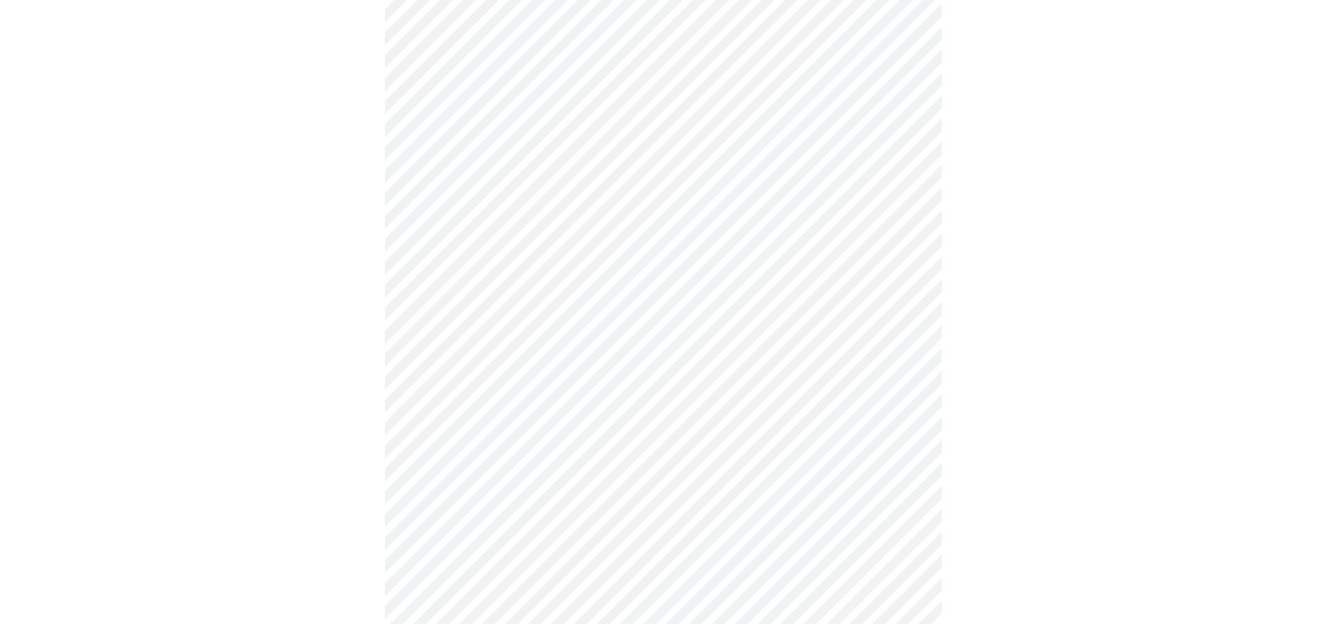
click at [292, 497] on div at bounding box center [663, 102] width 1315 height 1252
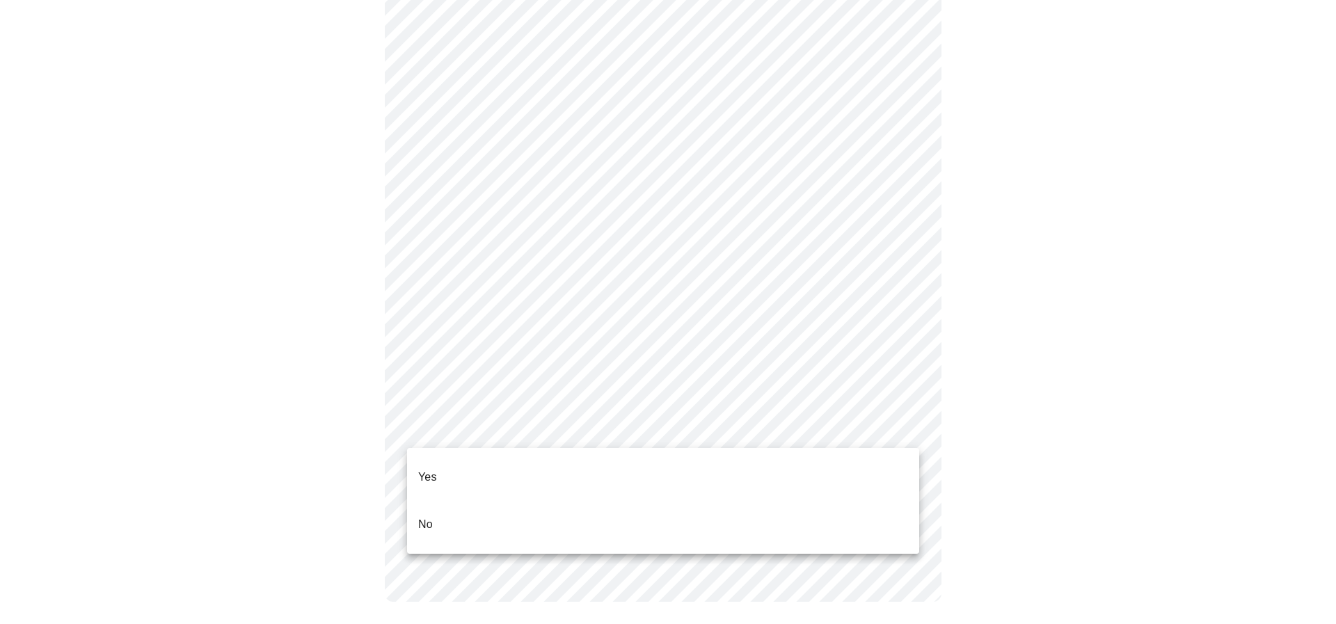
click at [418, 516] on p "No" at bounding box center [425, 524] width 15 height 17
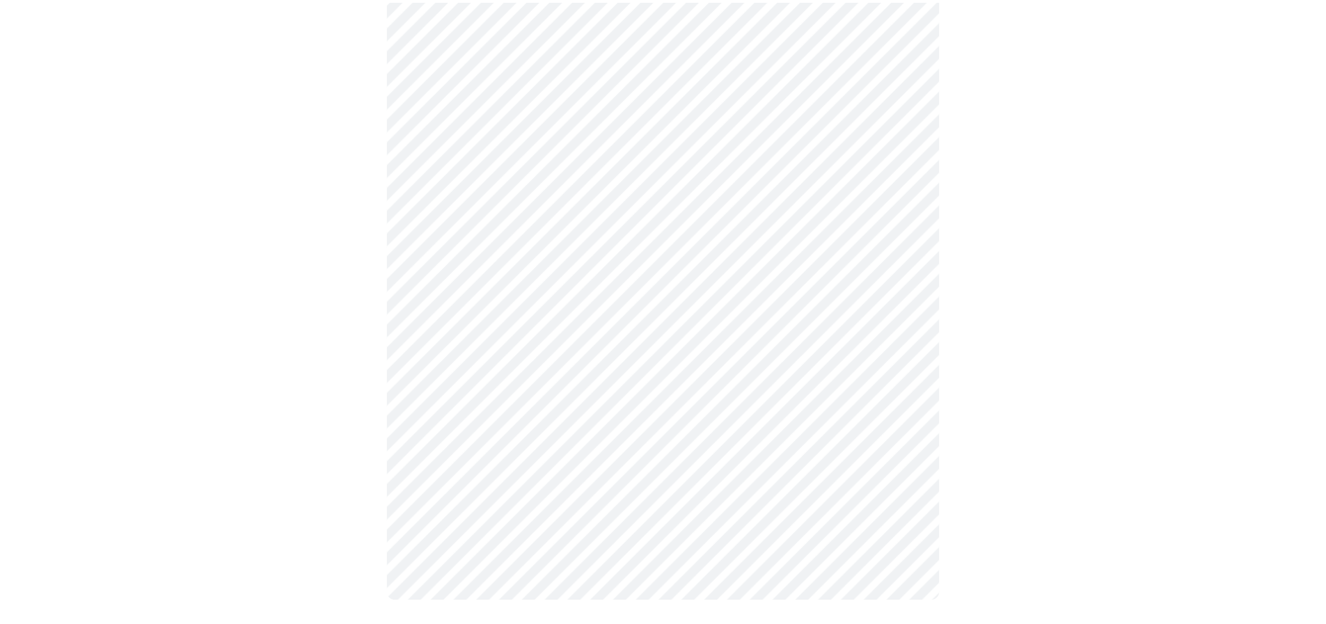
scroll to position [716, 0]
click at [343, 500] on div at bounding box center [663, 8] width 1315 height 1244
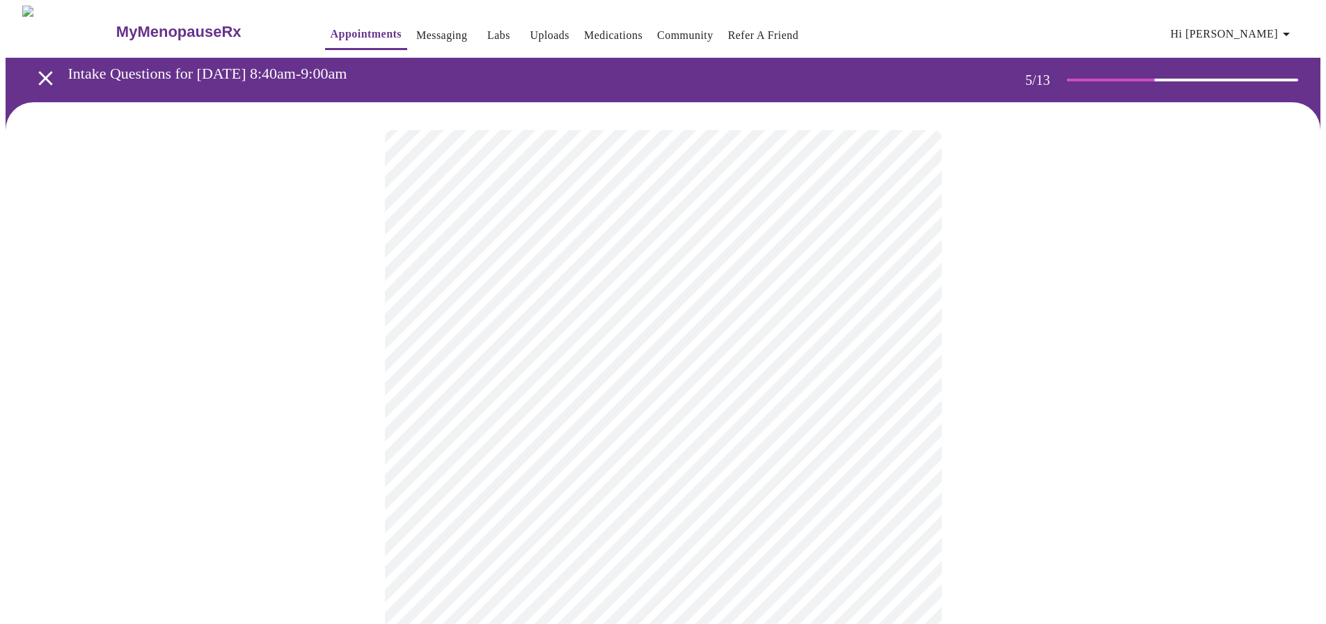
click at [312, 374] on div at bounding box center [663, 568] width 1315 height 932
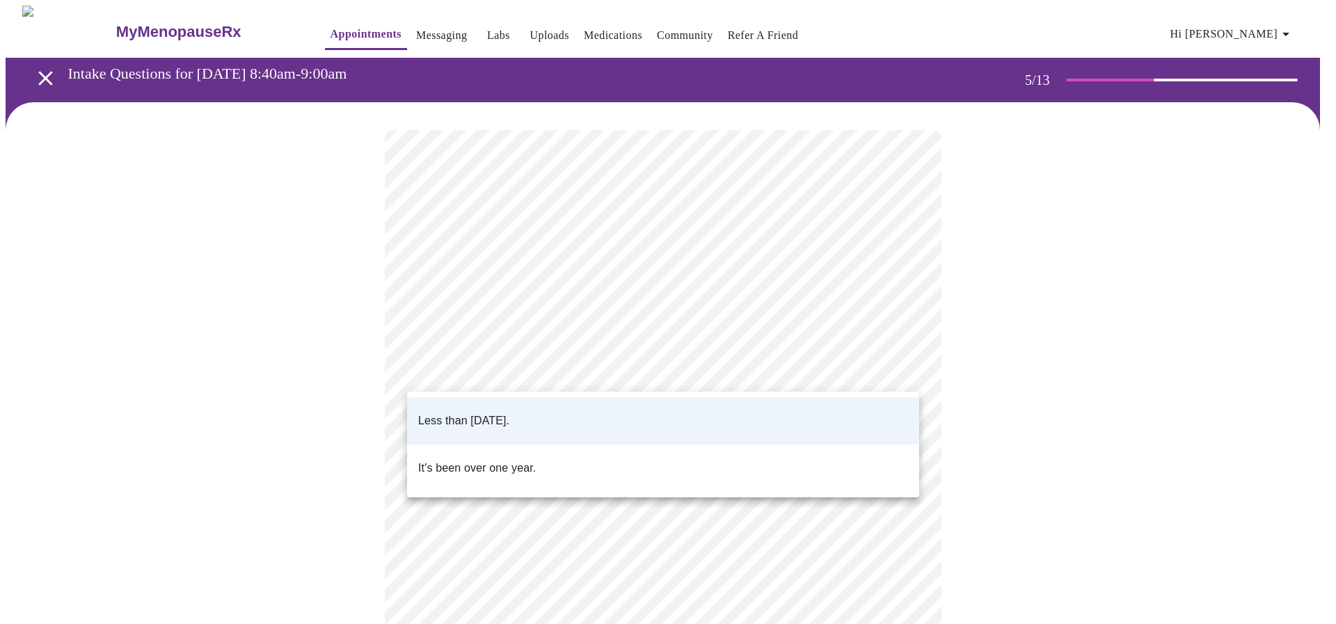
click at [490, 369] on body "MyMenopauseRx Appointments Messaging Labs Uploads Medications Community Refer a…" at bounding box center [668, 520] width 1325 height 1029
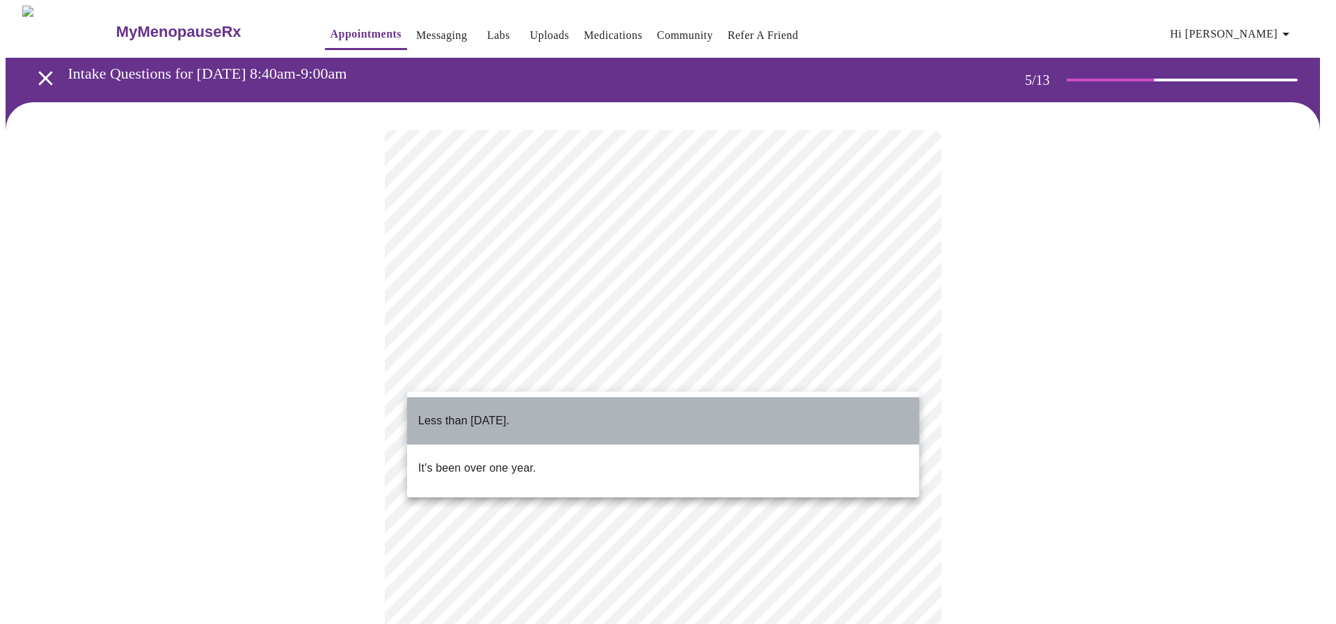
click at [490, 413] on p "Less than one year ago." at bounding box center [463, 421] width 91 height 17
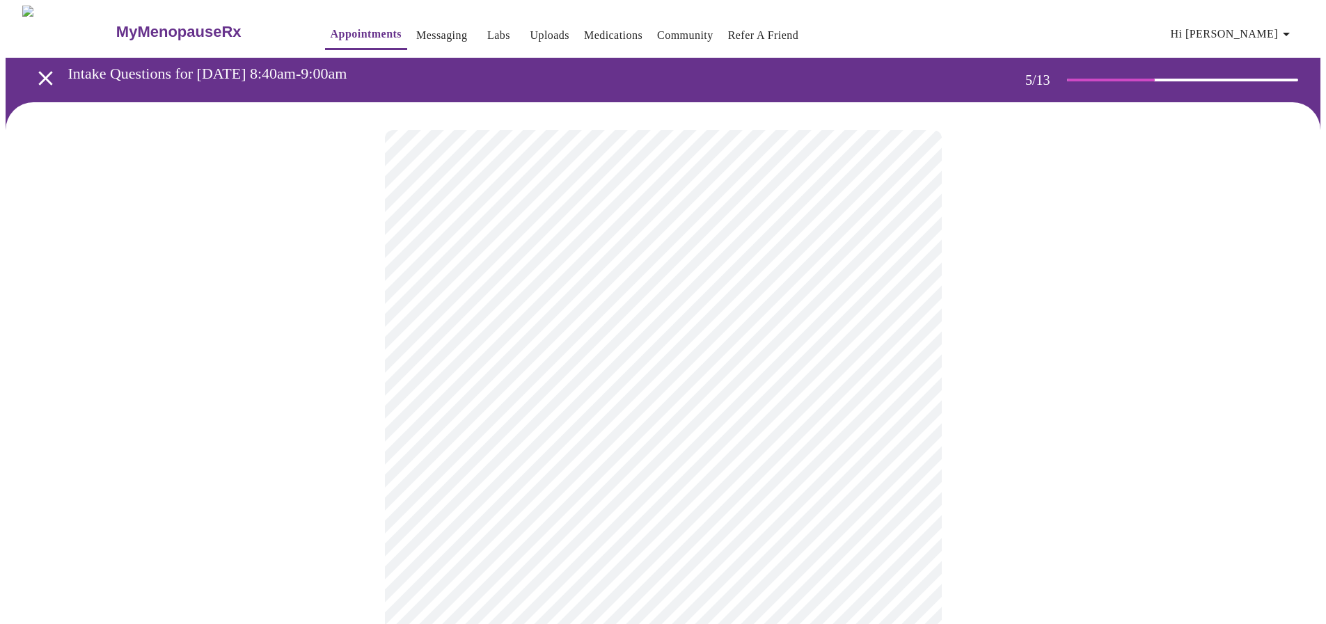
click at [331, 388] on div at bounding box center [663, 568] width 1315 height 932
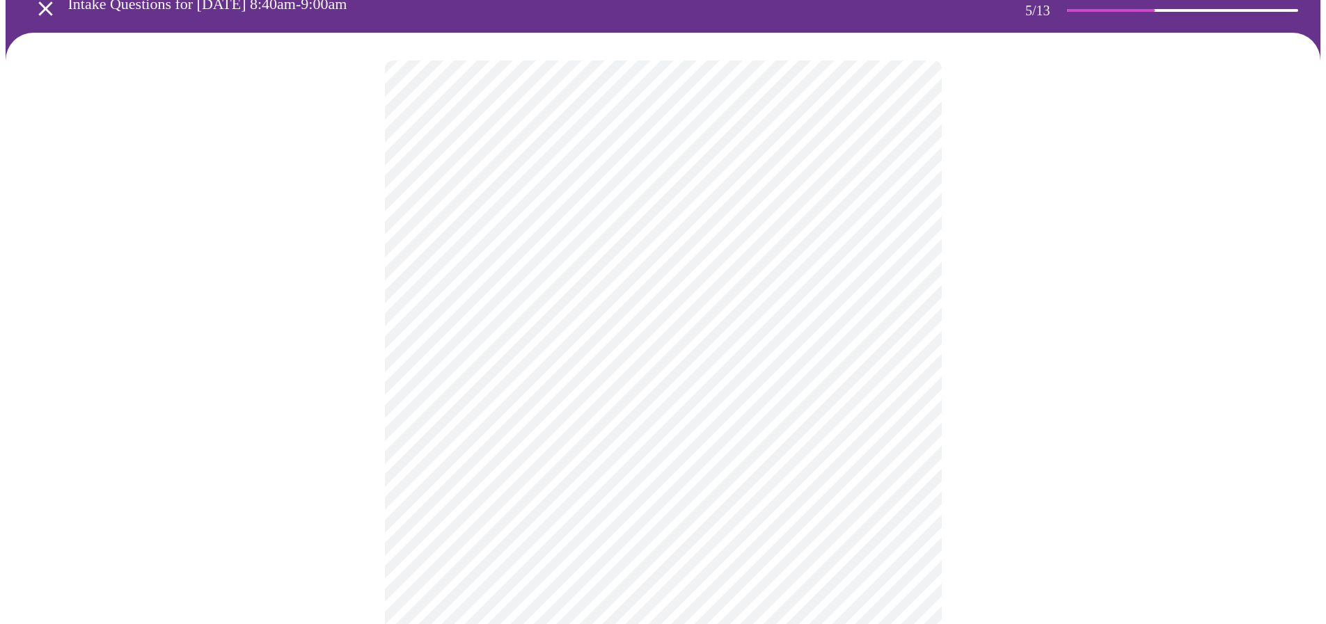
scroll to position [139, 0]
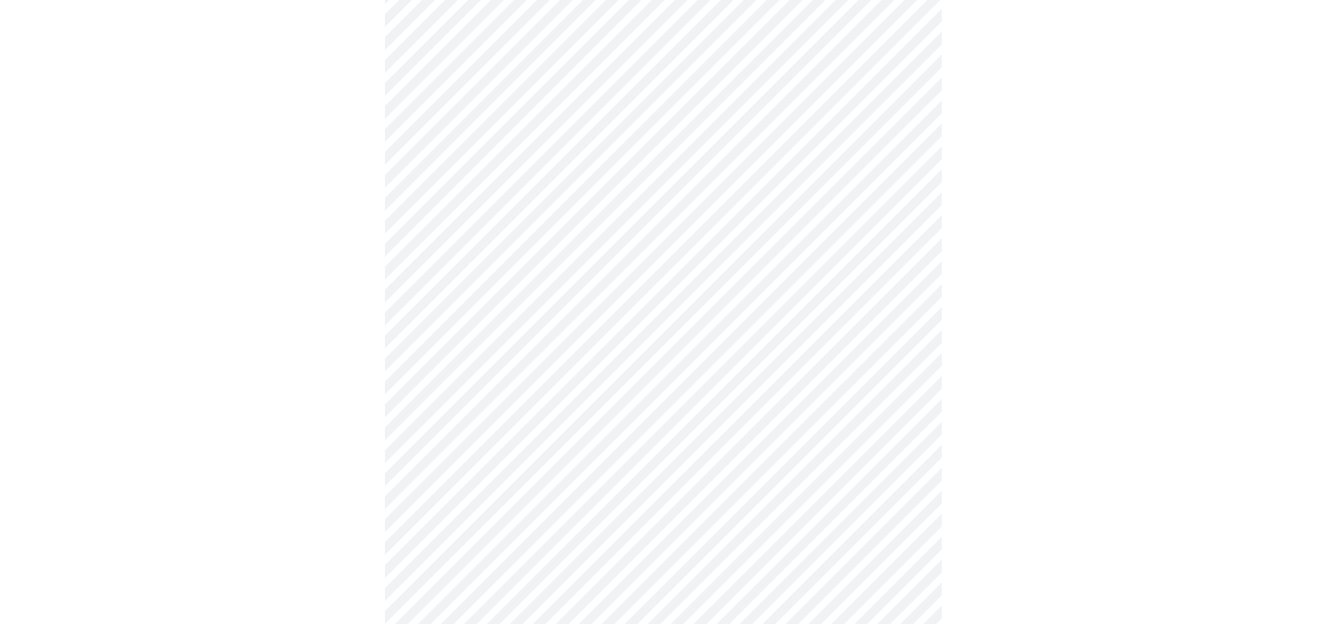
click at [479, 333] on body "MyMenopauseRx Appointments Messaging Labs Uploads Medications Community Refer a…" at bounding box center [663, 380] width 1315 height 1029
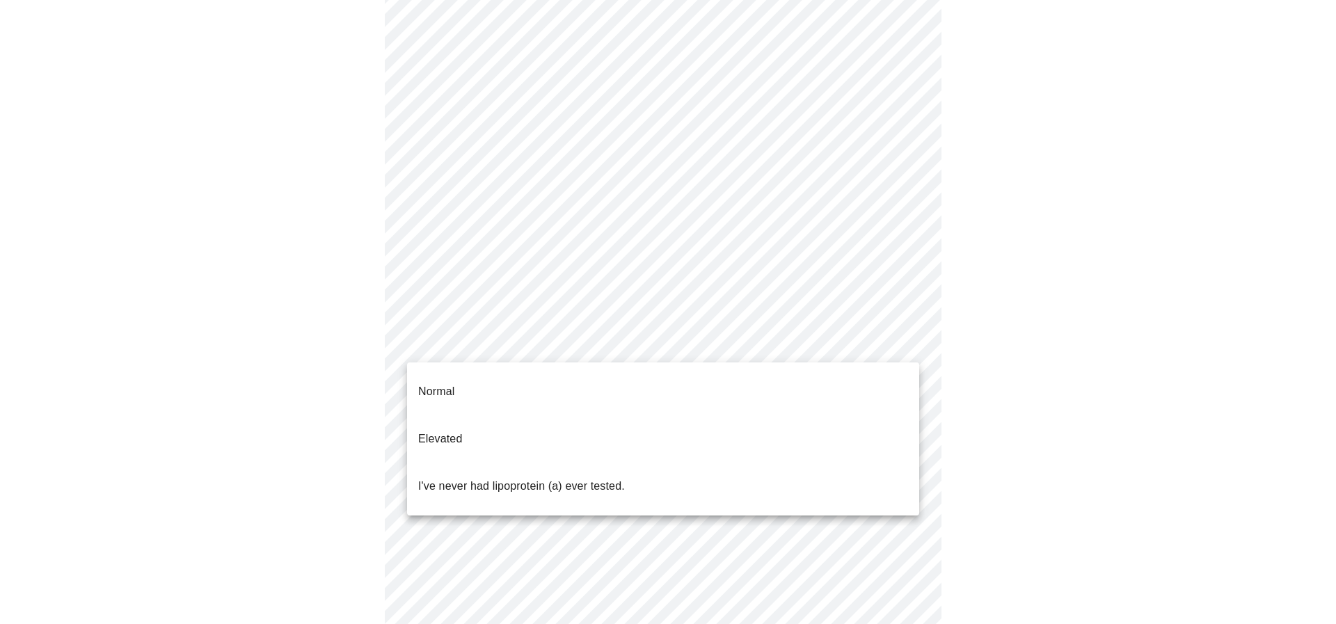
click at [455, 384] on p "Normal" at bounding box center [436, 392] width 36 height 17
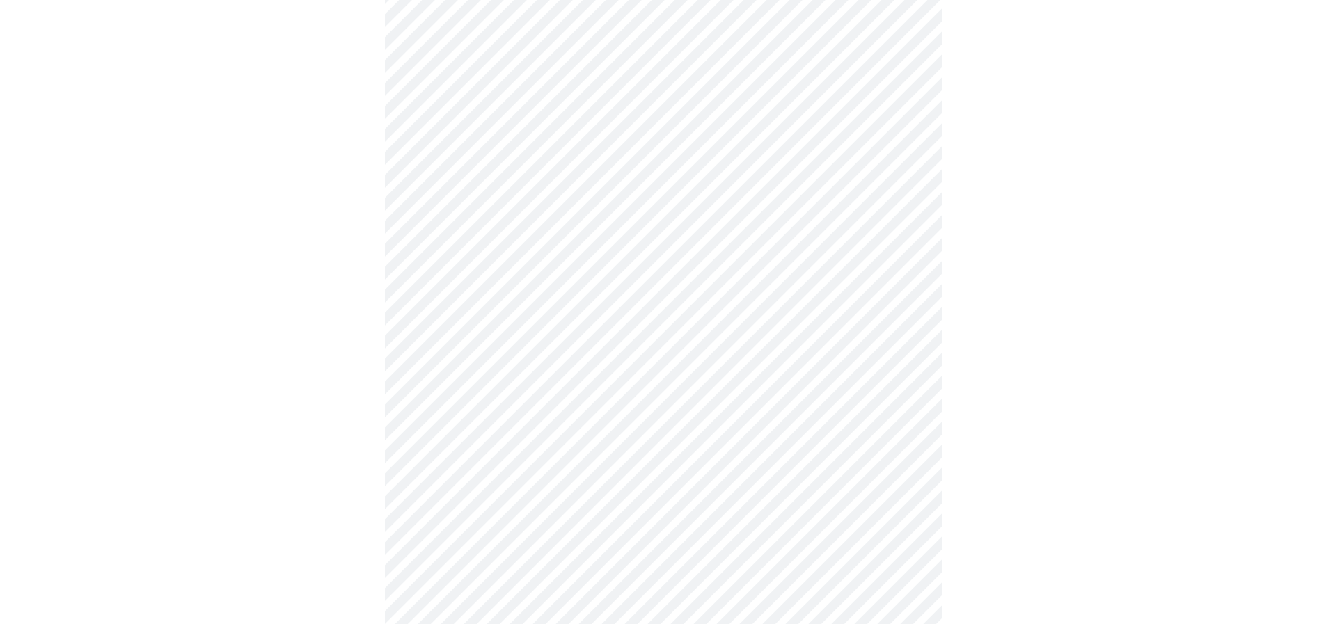
click at [337, 382] on div at bounding box center [663, 425] width 1315 height 924
click at [264, 564] on div at bounding box center [663, 425] width 1315 height 924
click at [371, 599] on div at bounding box center [663, 425] width 1315 height 924
click at [310, 489] on div at bounding box center [663, 425] width 1315 height 924
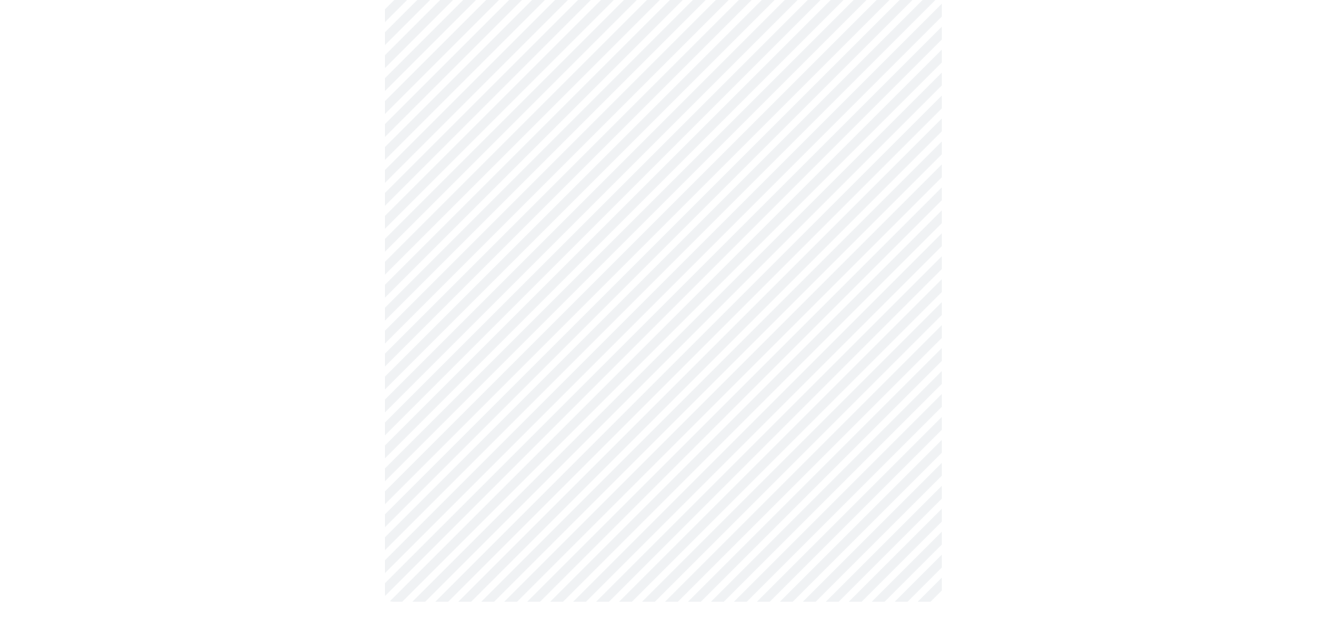
drag, startPoint x: 304, startPoint y: 458, endPoint x: 372, endPoint y: 457, distance: 68.2
click at [307, 458] on div at bounding box center [663, 168] width 1315 height 924
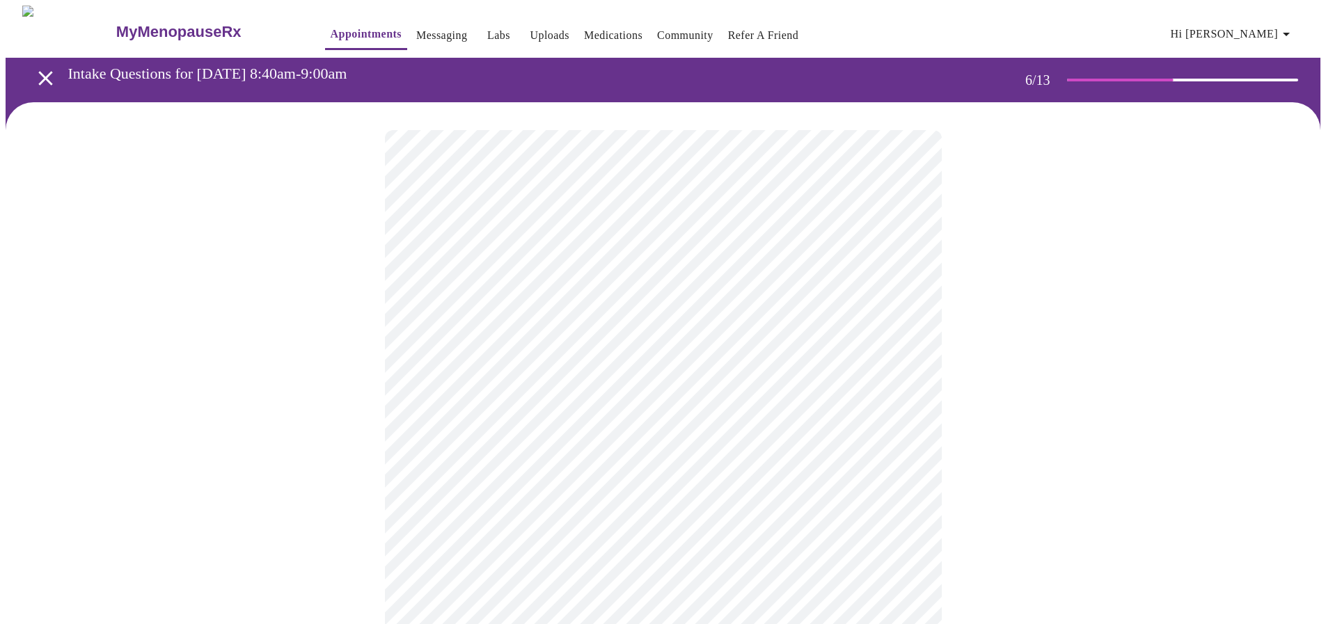
click at [335, 493] on div at bounding box center [663, 421] width 1315 height 638
click at [308, 470] on div at bounding box center [663, 406] width 1315 height 608
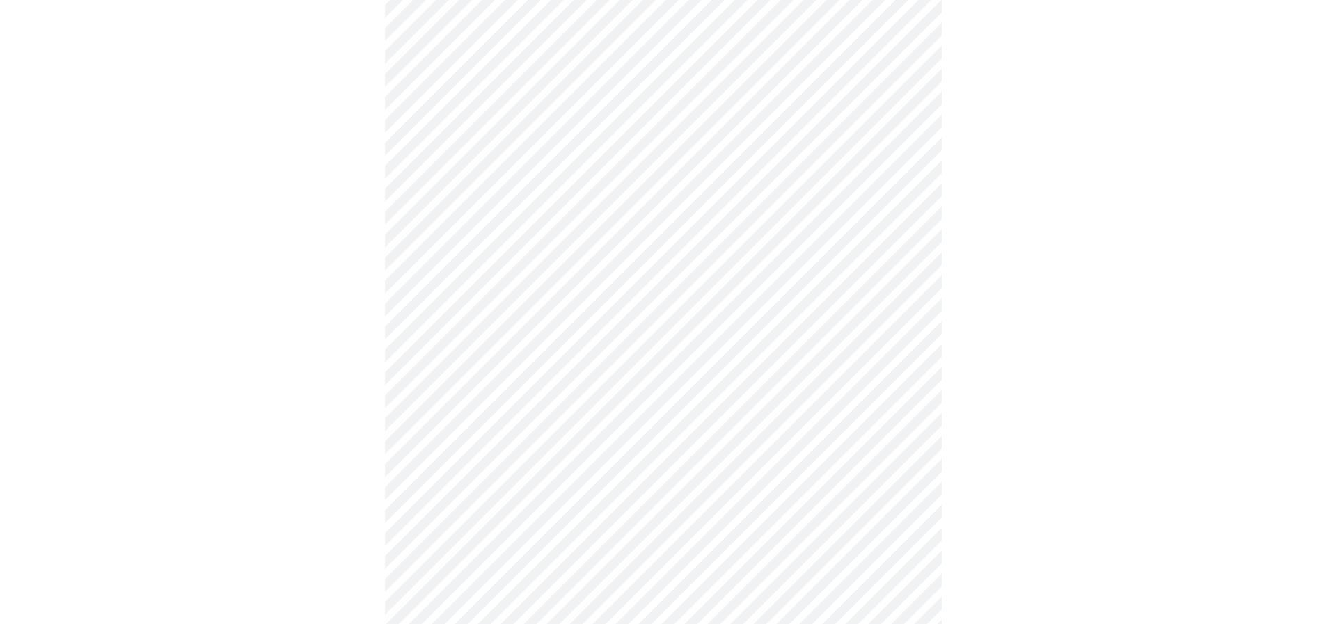
scroll to position [3411, 0]
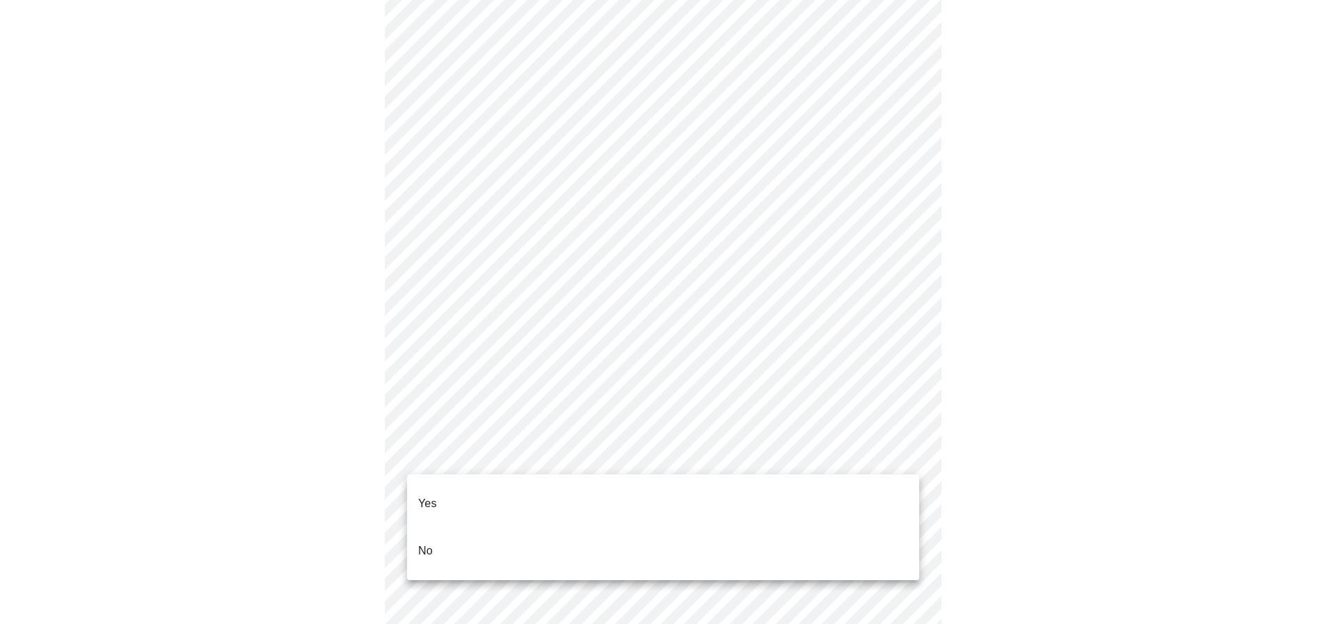
click at [422, 543] on p "No" at bounding box center [425, 551] width 15 height 17
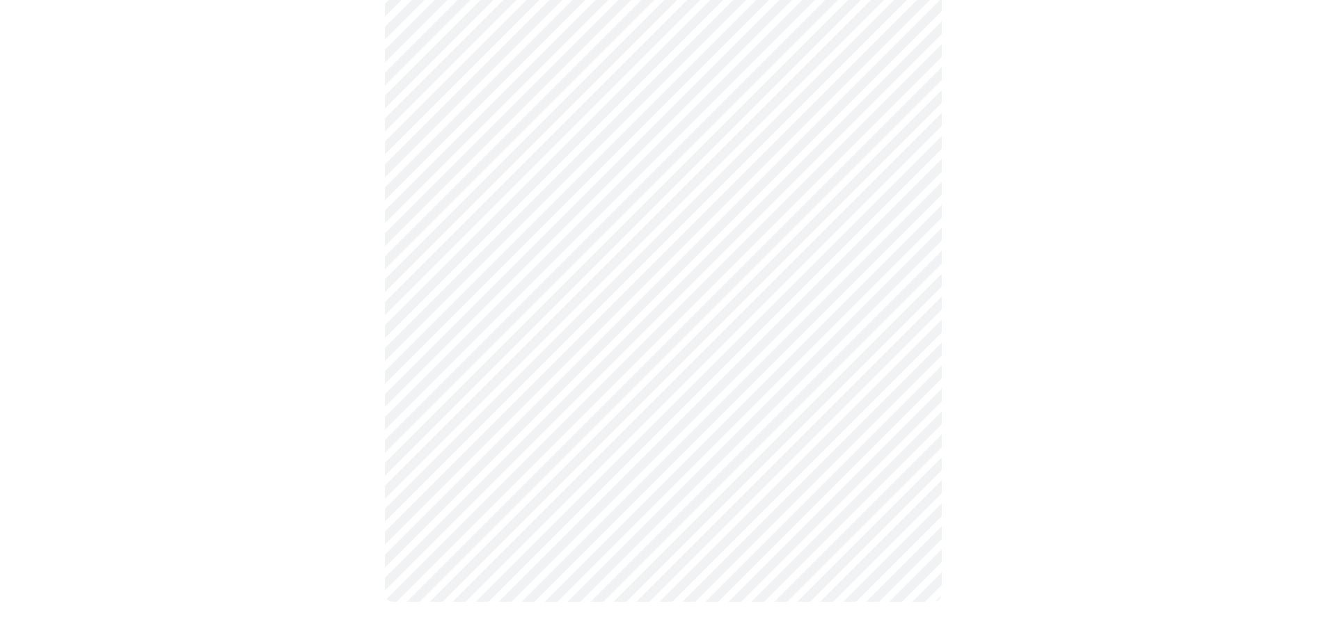
scroll to position [0, 0]
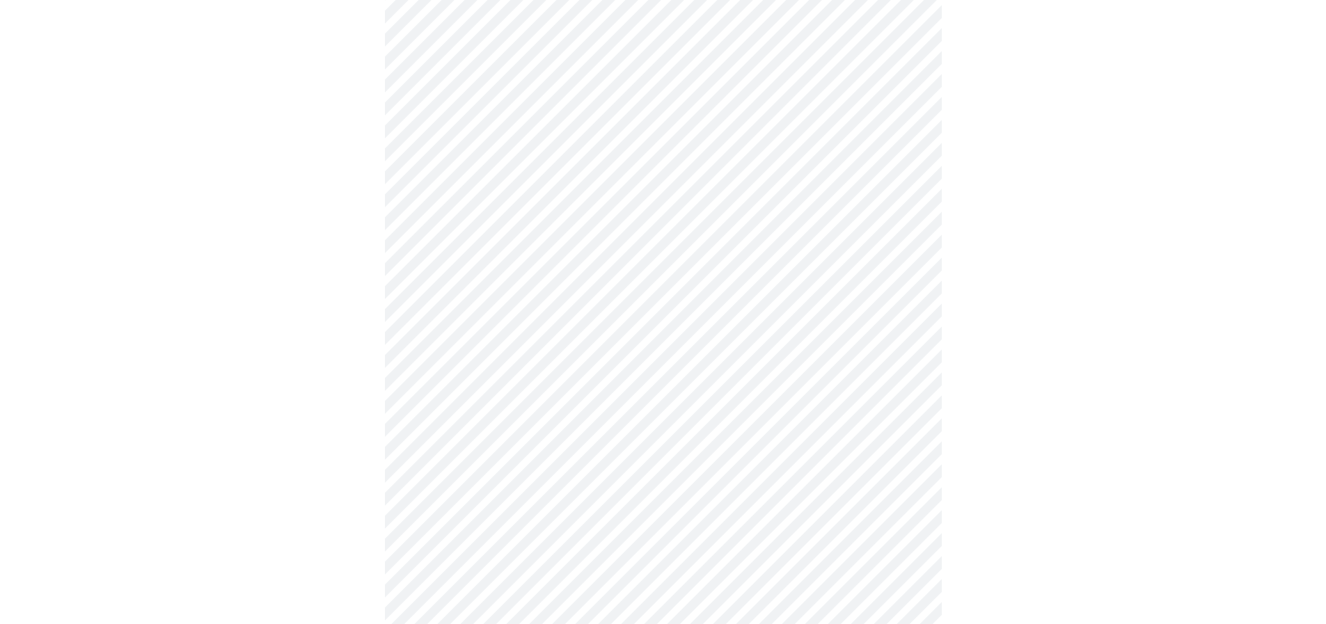
scroll to position [557, 0]
click at [227, 334] on div at bounding box center [663, 396] width 1315 height 1702
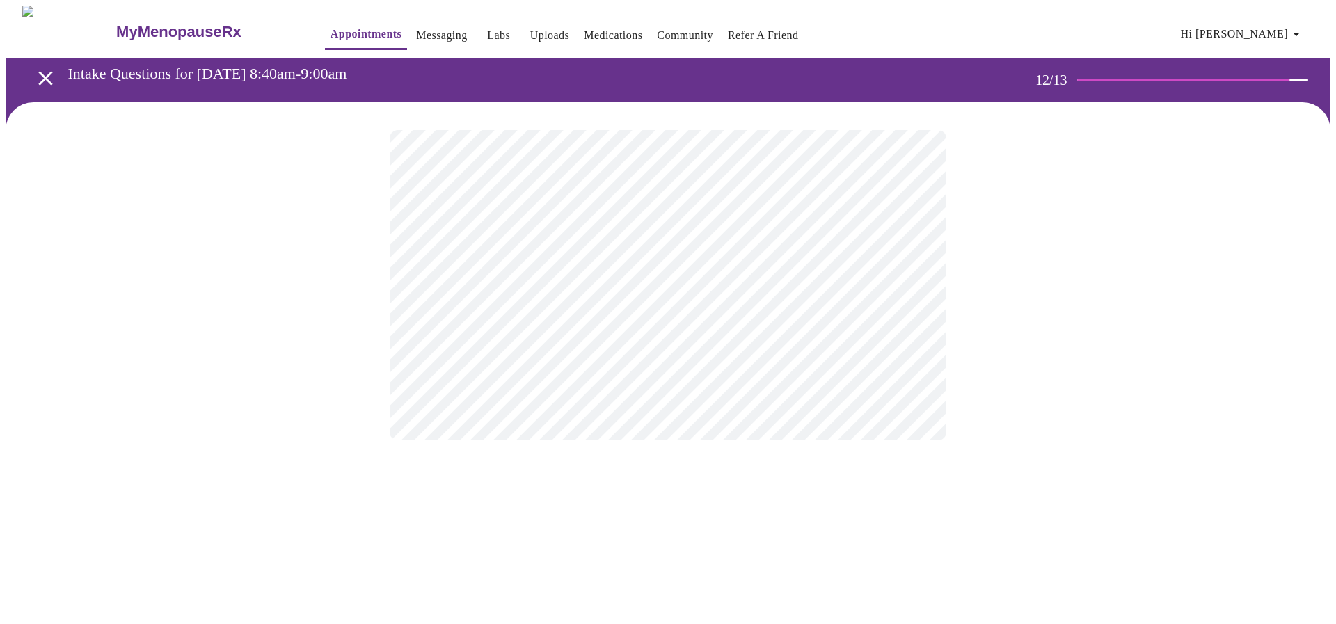
click at [498, 283] on body "MyMenopauseRx Appointments Messaging Labs Uploads Medications Community Refer a…" at bounding box center [668, 237] width 1325 height 463
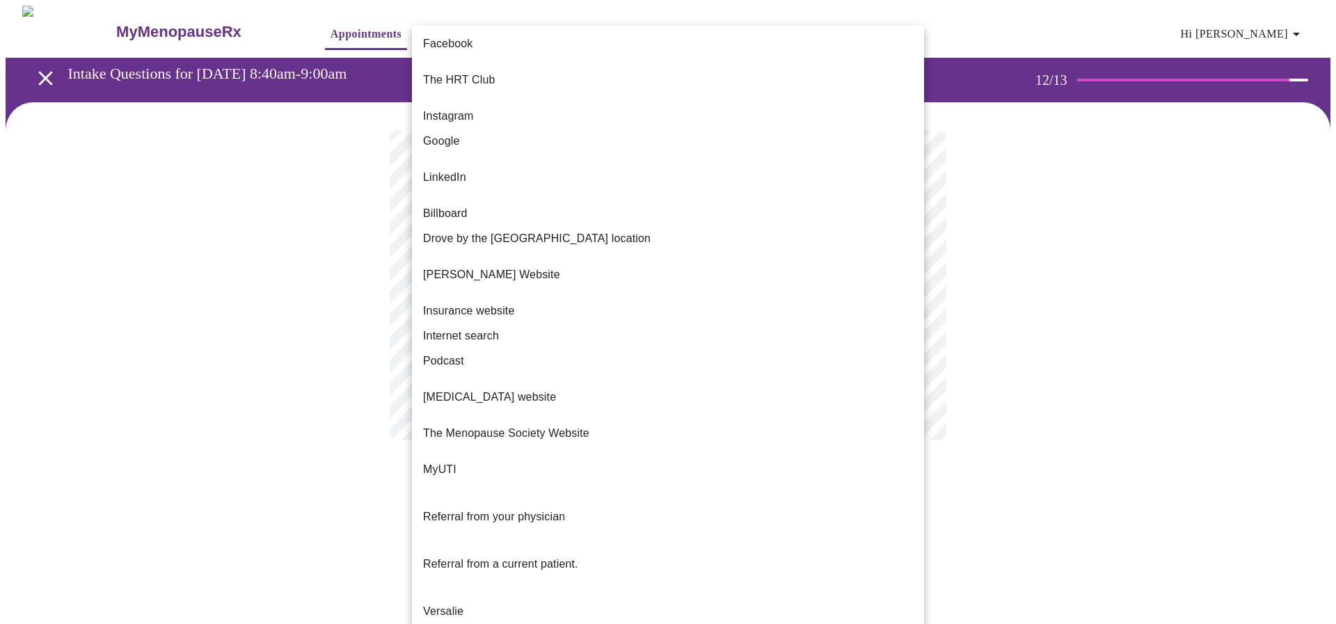
click at [293, 255] on div at bounding box center [668, 312] width 1336 height 624
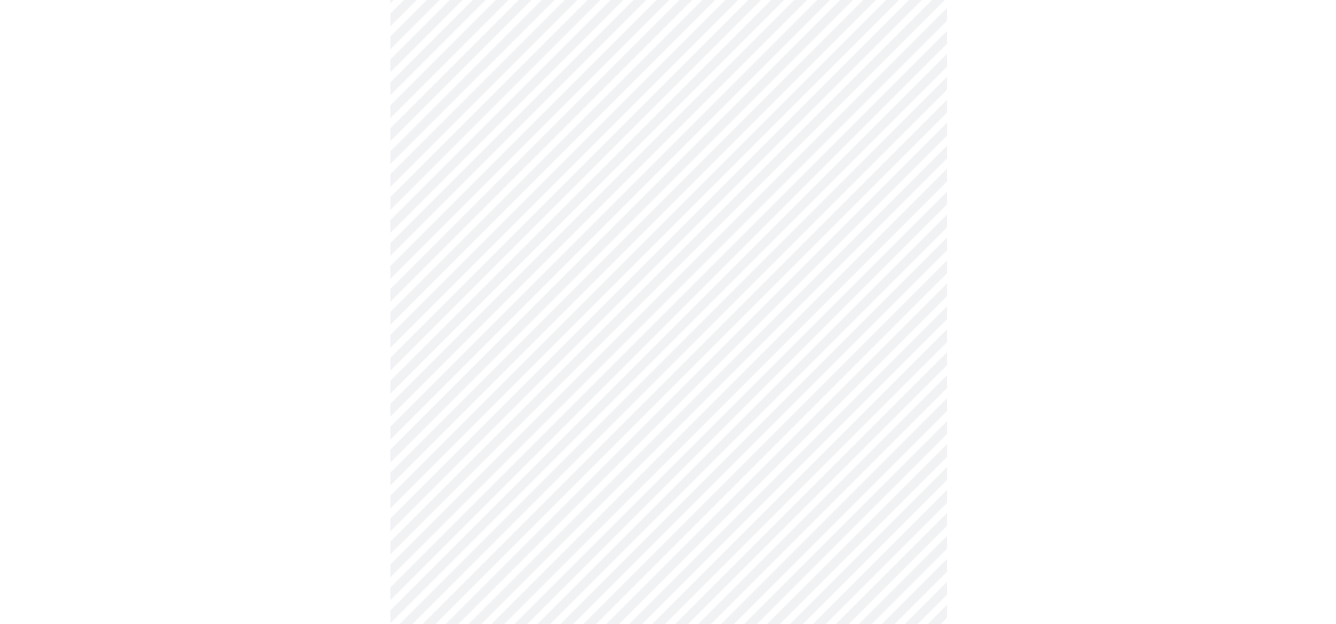
scroll to position [278, 0]
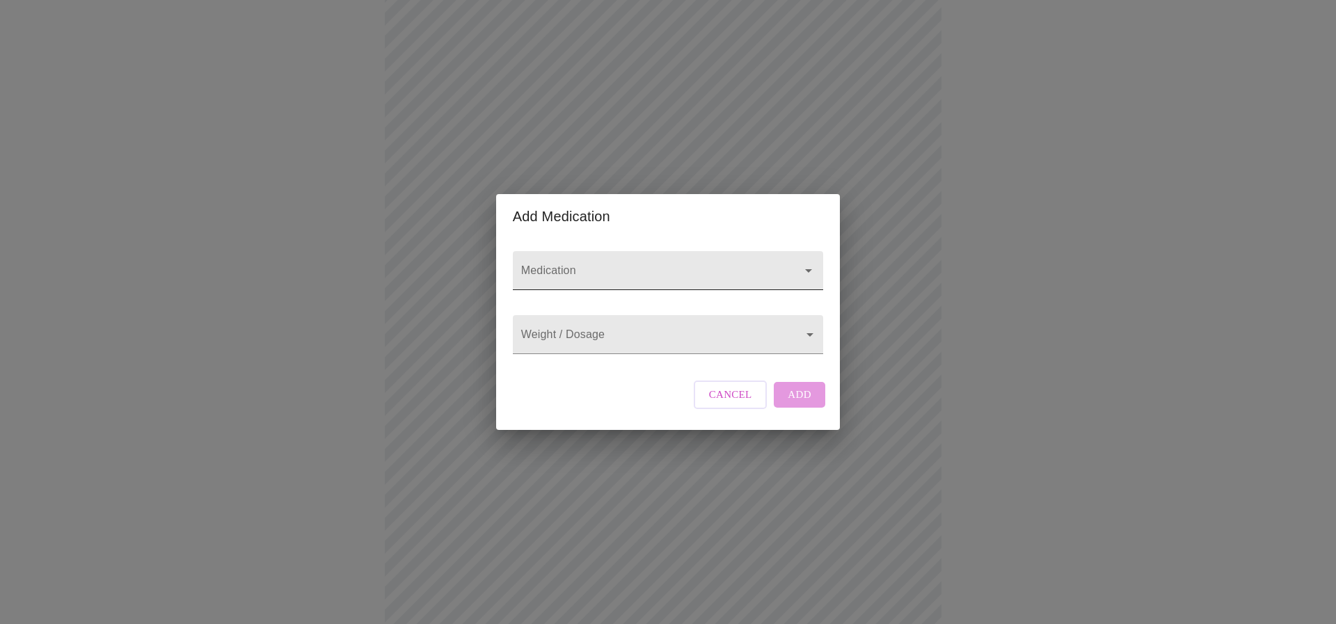
click at [539, 251] on div at bounding box center [668, 270] width 310 height 39
type input "semiglutide"
click at [547, 339] on body "MyMenopauseRx Appointments Messaging Labs Uploads Medications Community Refer a…" at bounding box center [668, 532] width 1325 height 1611
click at [621, 214] on div at bounding box center [668, 312] width 1336 height 624
click at [687, 239] on div "Medication" at bounding box center [668, 271] width 322 height 64
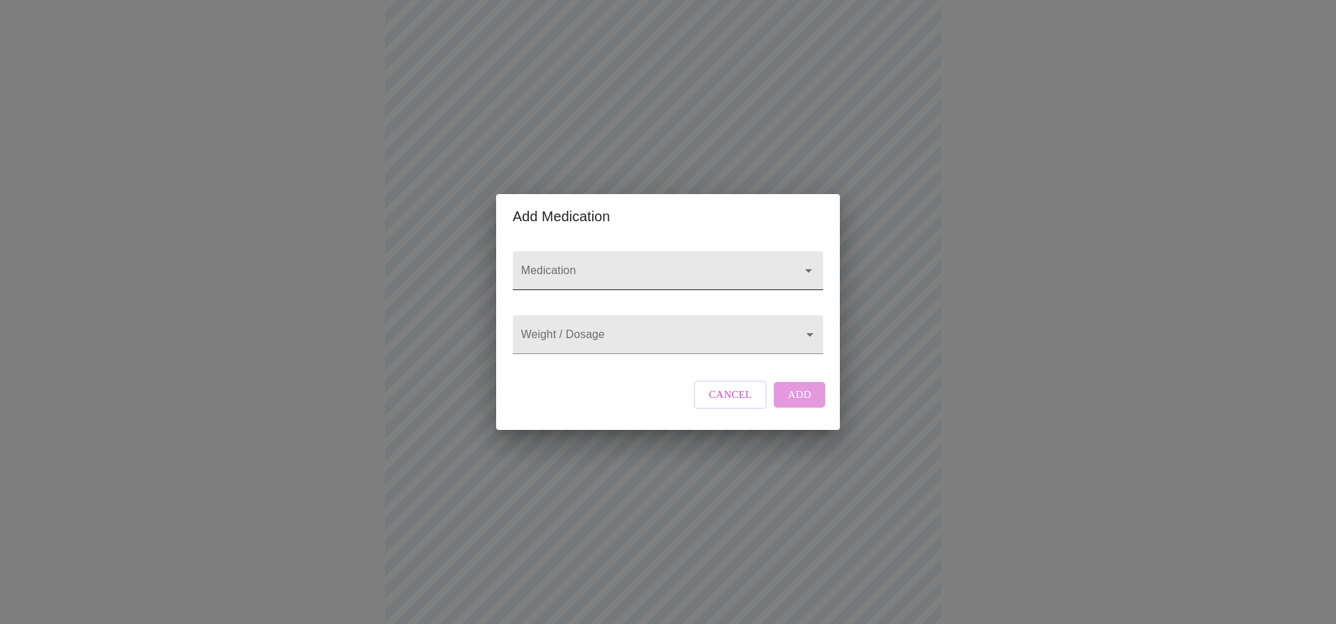
click at [577, 264] on input "Medication" at bounding box center [649, 277] width 260 height 26
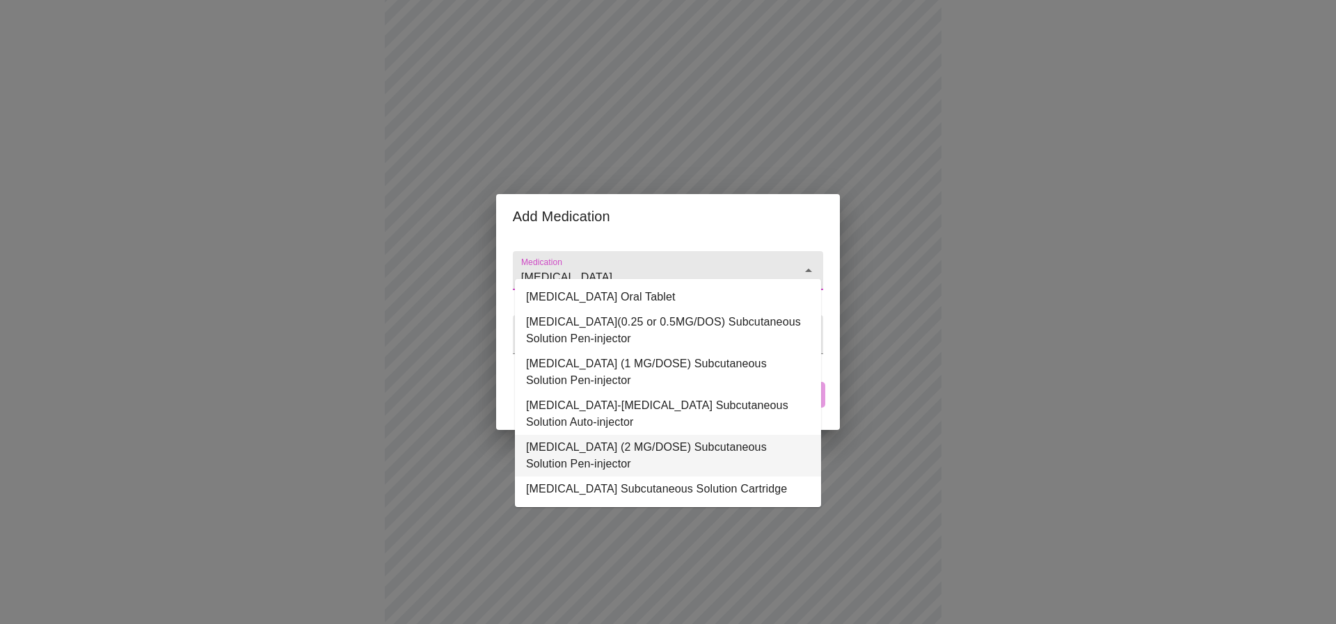
click at [717, 448] on li "Semaglutide (2 MG/DOSE) Subcutaneous Solution Pen-injector" at bounding box center [668, 456] width 306 height 42
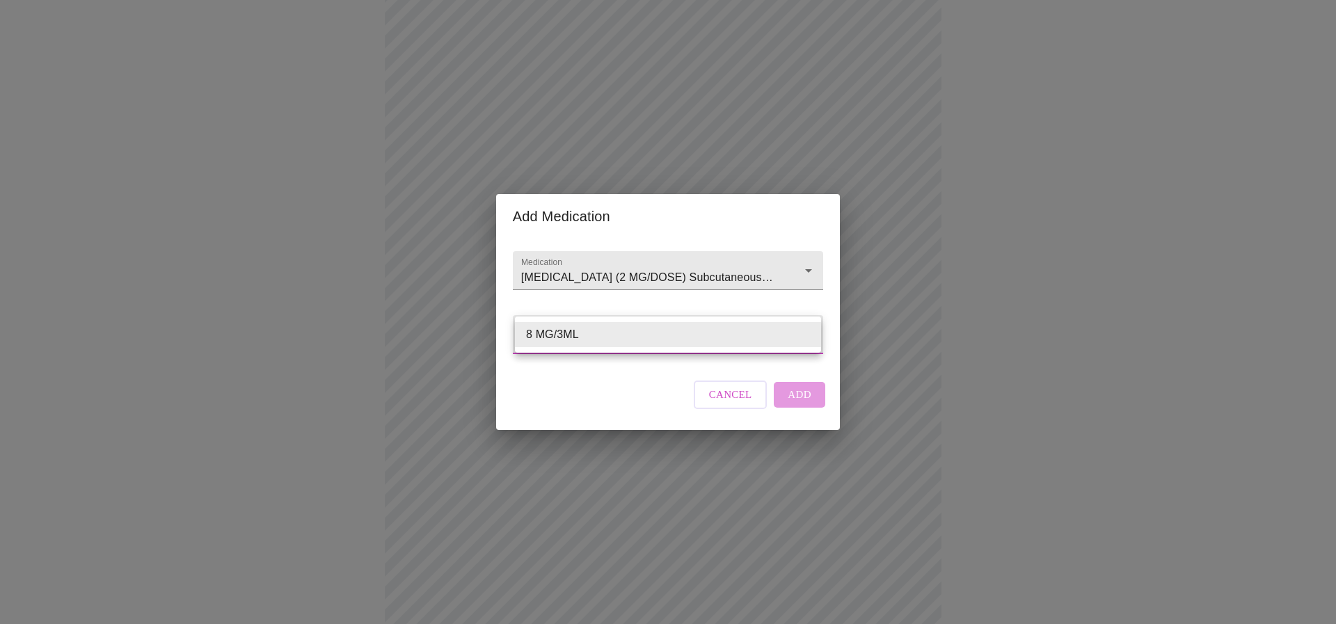
click at [590, 337] on body "MyMenopauseRx Appointments Messaging Labs Uploads Medications Community Refer a…" at bounding box center [668, 532] width 1325 height 1611
click at [590, 292] on div at bounding box center [668, 312] width 1336 height 624
click at [614, 331] on body "MyMenopauseRx Appointments Messaging Labs Uploads Medications Community Refer a…" at bounding box center [668, 532] width 1325 height 1611
click at [624, 262] on div at bounding box center [668, 312] width 1336 height 624
click at [808, 262] on icon "Open" at bounding box center [808, 270] width 17 height 17
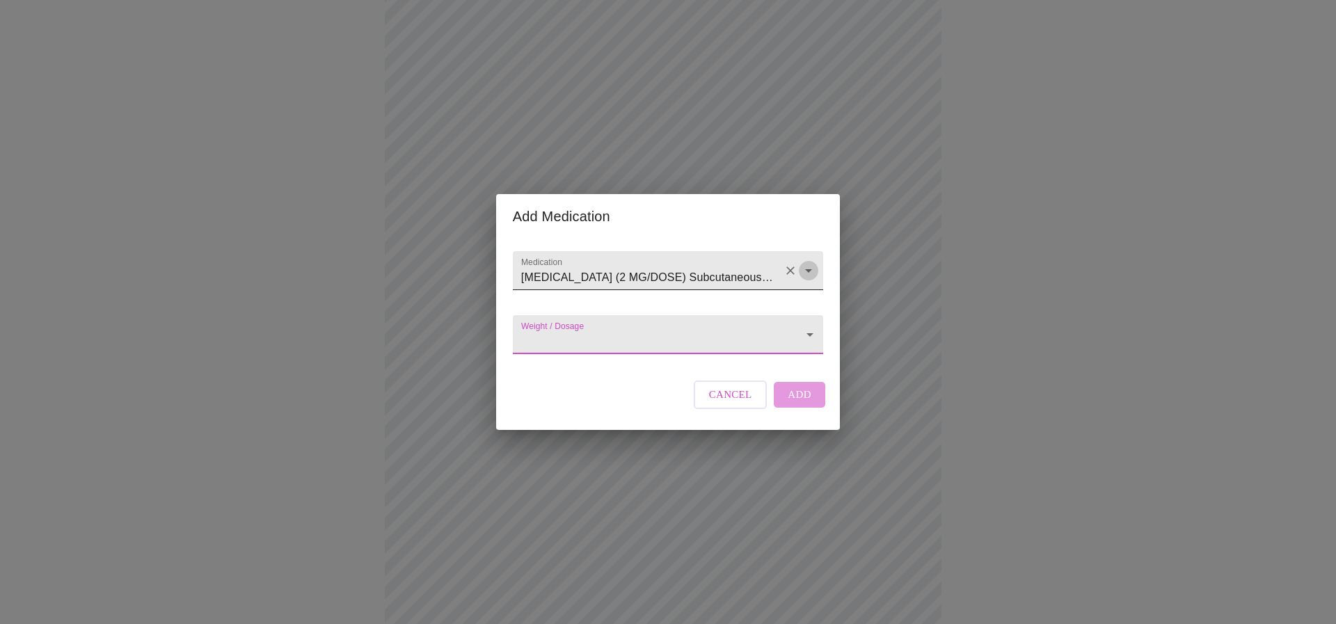
scroll to position [0, 66]
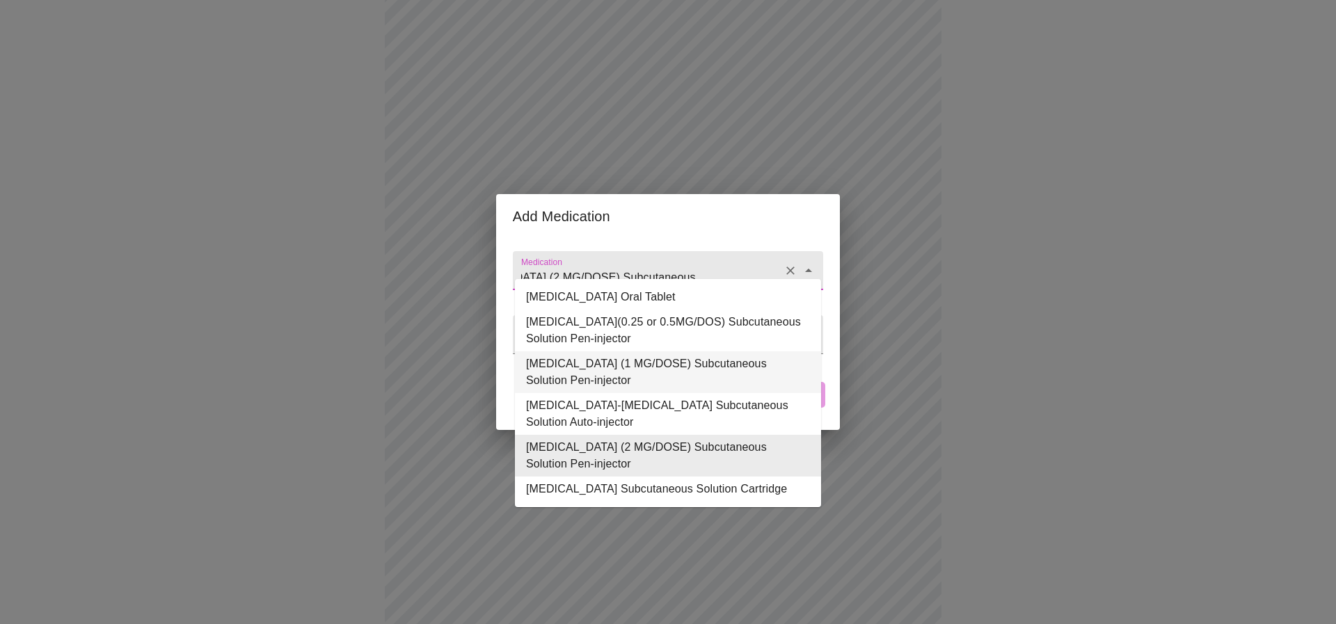
click at [613, 356] on li "Semaglutide (1 MG/DOSE) Subcutaneous Solution Pen-injector" at bounding box center [668, 373] width 306 height 42
type input "Semaglutide (1 MG/DOSE) Subcutaneous Solution Pen-injector"
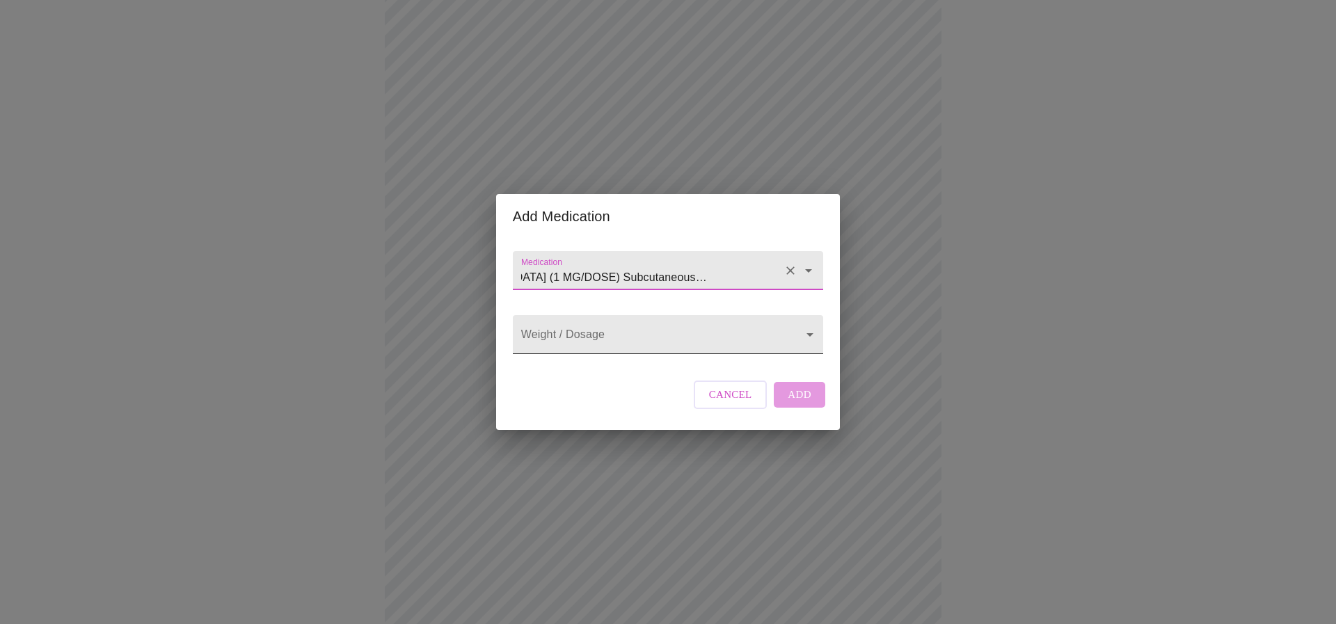
click at [608, 331] on body "MyMenopauseRx Appointments Messaging Labs Uploads Medications Community Refer a…" at bounding box center [668, 532] width 1325 height 1611
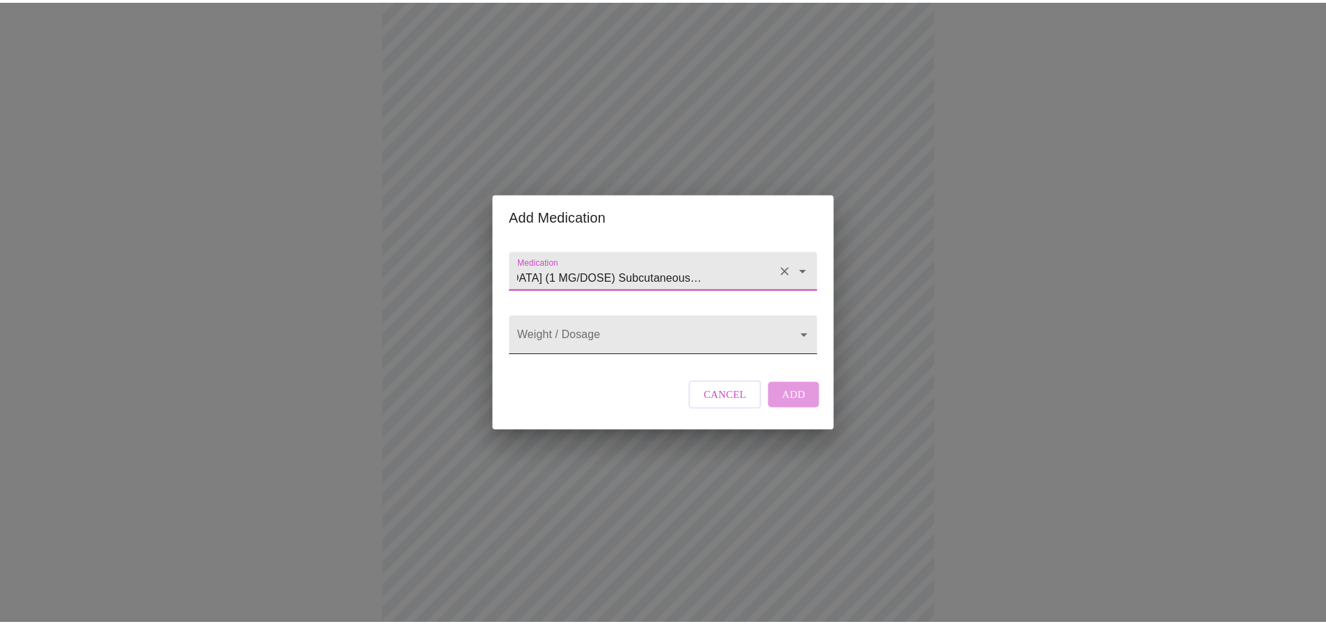
scroll to position [0, 0]
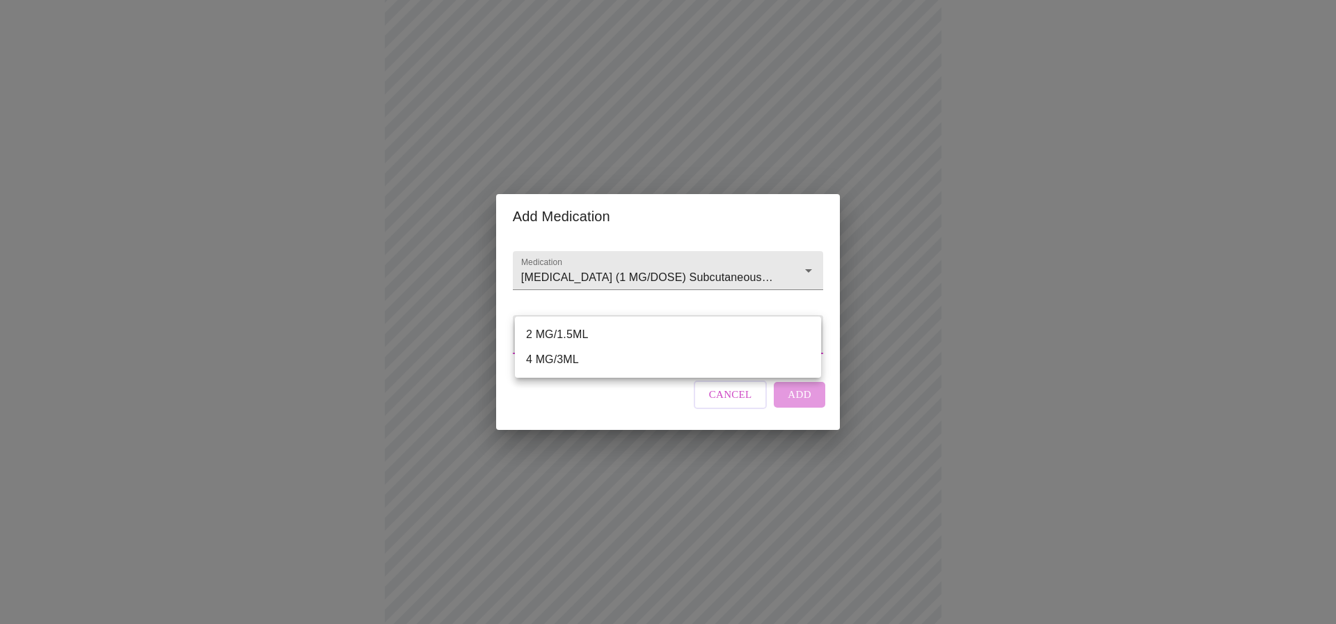
click at [567, 361] on li "4 MG/3ML" at bounding box center [668, 359] width 306 height 25
type input "4 MG/3ML"
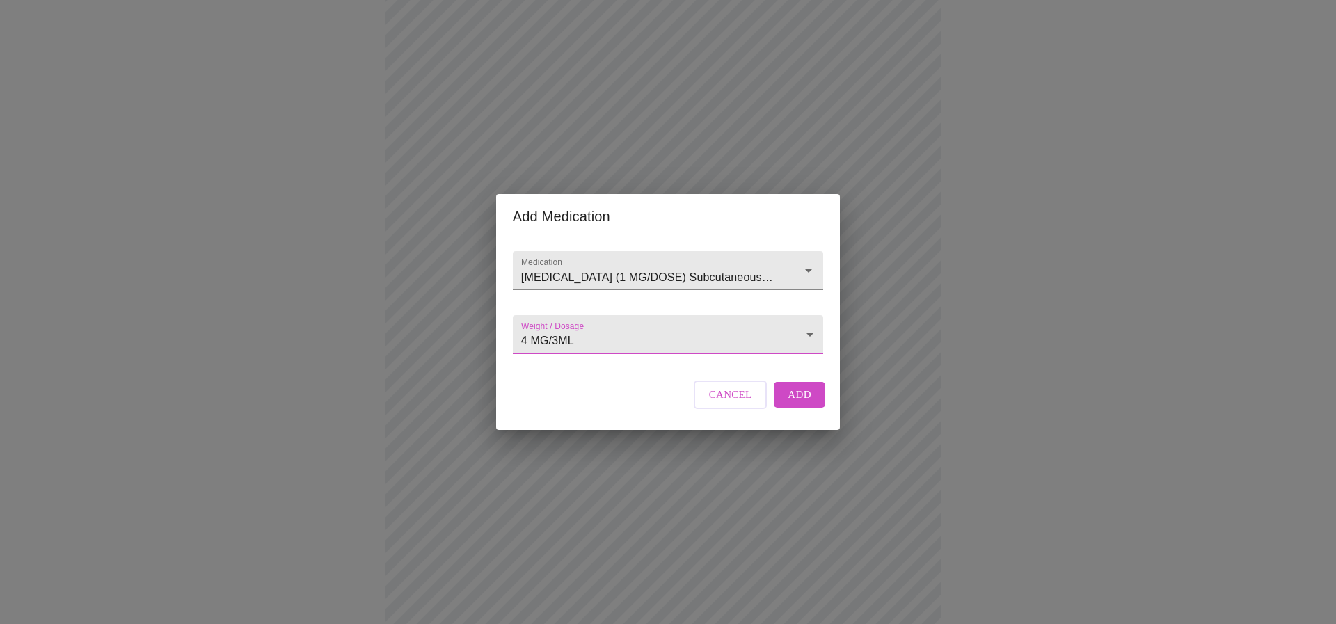
click at [799, 404] on span "Add" at bounding box center [800, 395] width 24 height 18
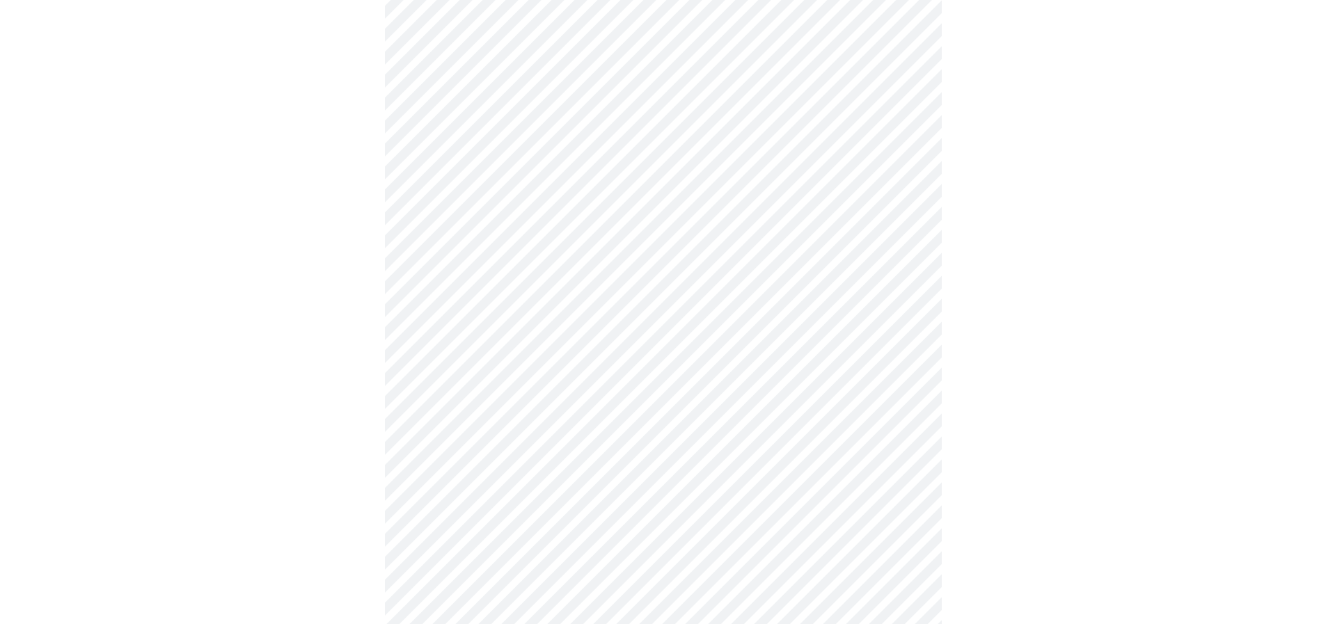
scroll to position [1038, 0]
